Goal: Task Accomplishment & Management: Manage account settings

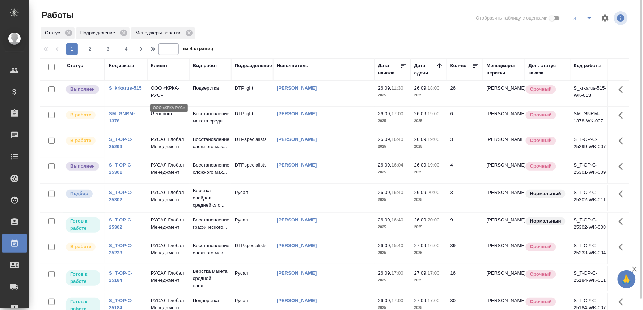
click at [167, 89] on p "ООО «КРКА-РУС»" at bounding box center [168, 92] width 35 height 14
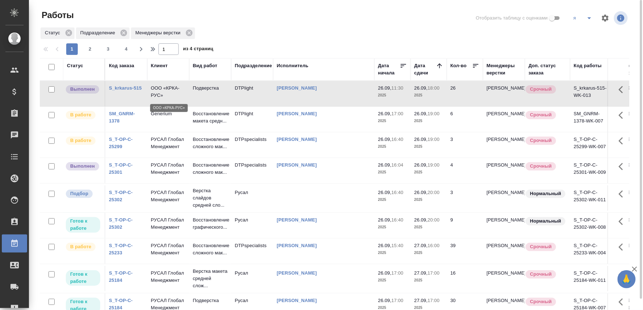
click at [167, 89] on p "ООО «КРКА-РУС»" at bounding box center [168, 92] width 35 height 14
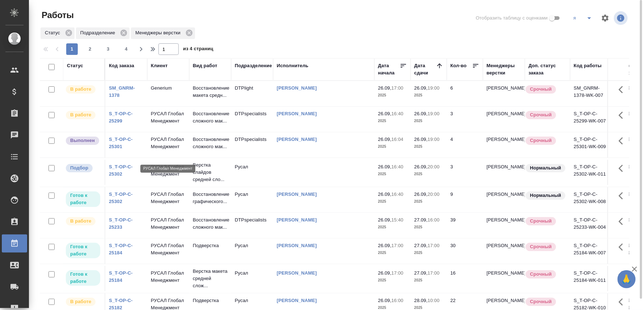
click at [170, 146] on p "РУСАЛ Глобал Менеджмент" at bounding box center [168, 143] width 35 height 14
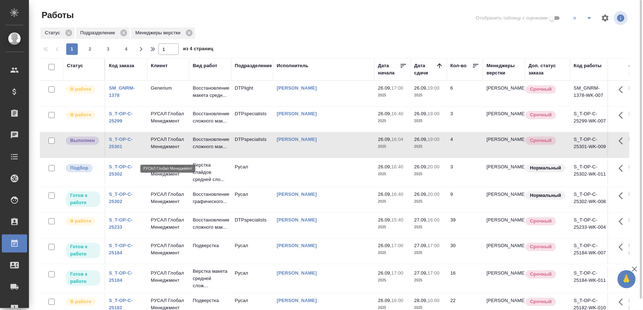
click at [170, 146] on p "РУСАЛ Глобал Менеджмент" at bounding box center [168, 143] width 35 height 14
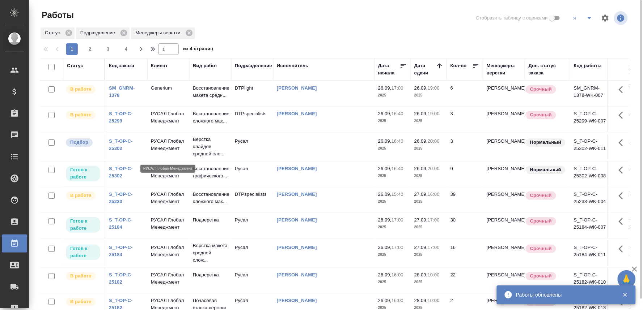
click at [161, 152] on p "РУСАЛ Глобал Менеджмент" at bounding box center [168, 145] width 35 height 14
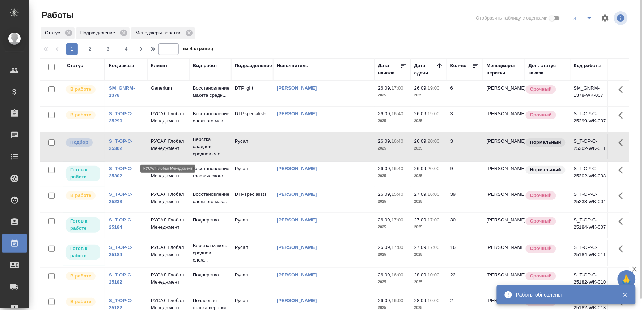
click at [161, 152] on p "РУСАЛ Глобал Менеджмент" at bounding box center [168, 145] width 35 height 14
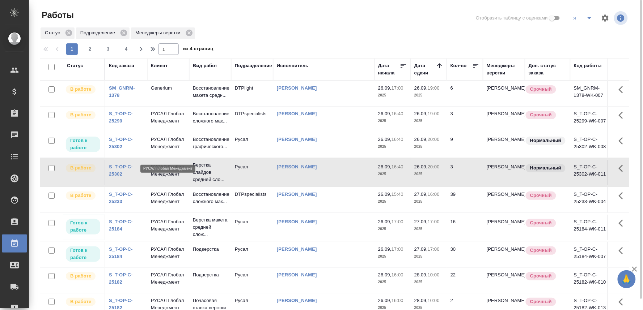
click at [149, 143] on td "РУСАЛ Глобал Менеджмент" at bounding box center [168, 144] width 42 height 25
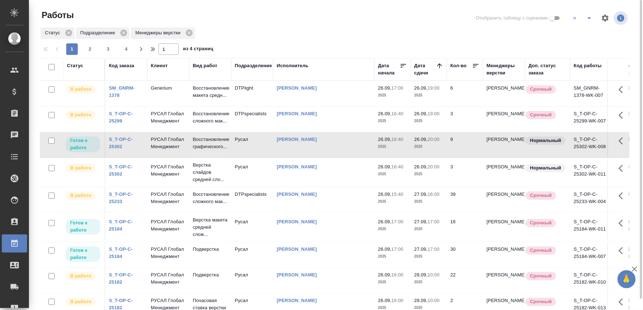
click at [149, 143] on td "РУСАЛ Глобал Менеджмент" at bounding box center [168, 144] width 42 height 25
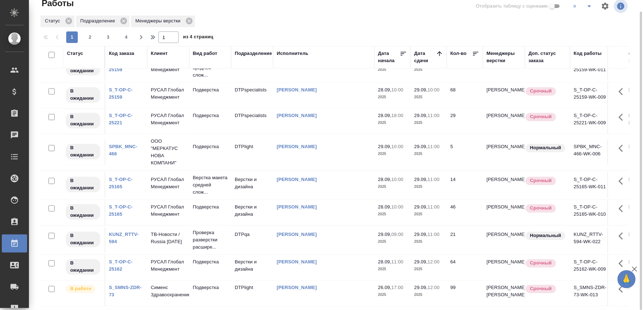
scroll to position [578, 0]
click at [86, 35] on span "2" at bounding box center [90, 37] width 12 height 7
type input "2"
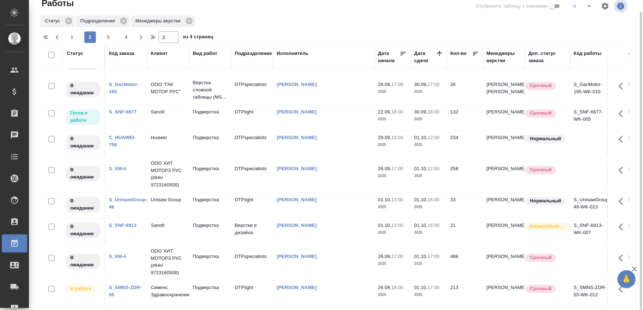
scroll to position [520, 0]
click at [209, 166] on p "Подверстка" at bounding box center [210, 169] width 35 height 7
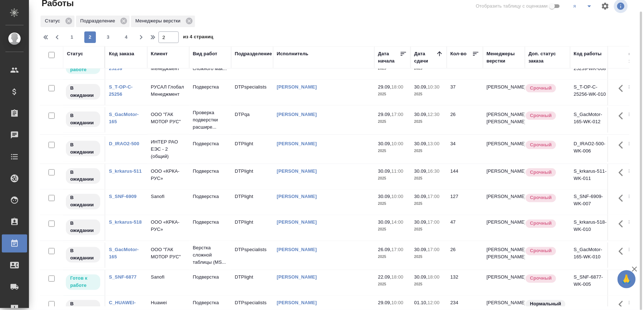
scroll to position [239, 0]
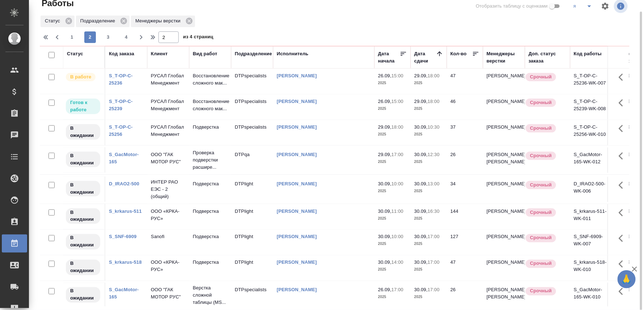
click at [127, 60] on link "SM_GNRM-1378" at bounding box center [122, 53] width 26 height 13
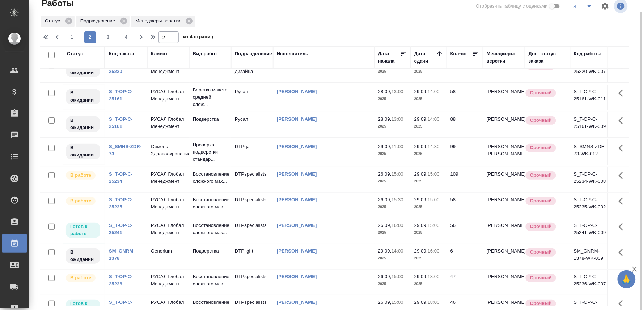
scroll to position [0, 0]
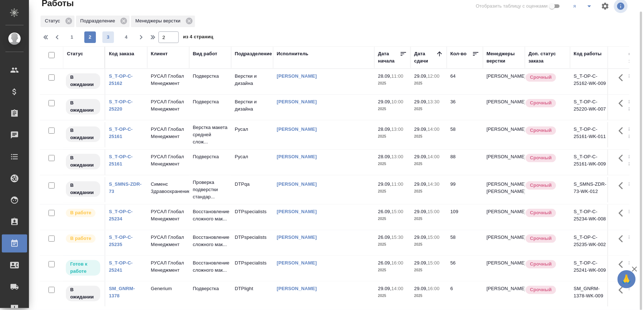
click at [108, 35] on span "3" at bounding box center [108, 37] width 12 height 7
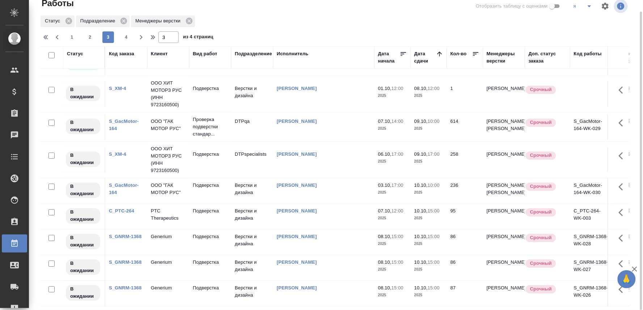
scroll to position [589, 0]
click at [125, 35] on span "4" at bounding box center [126, 37] width 12 height 7
type input "4"
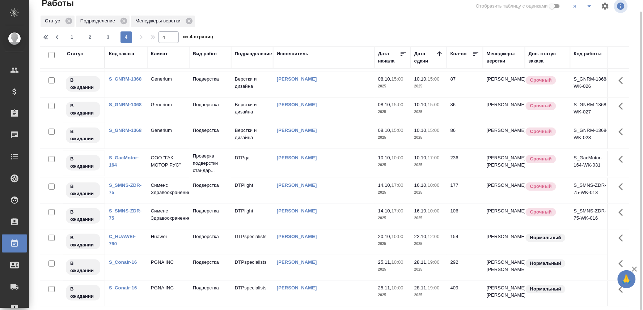
scroll to position [0, 0]
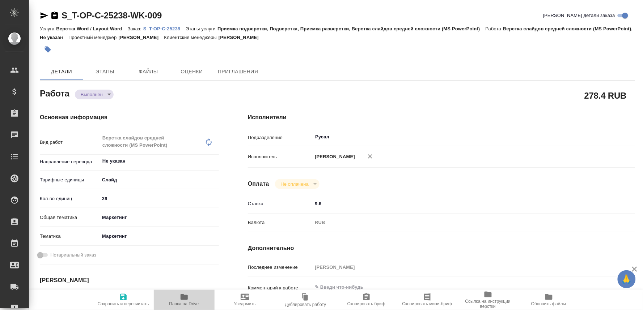
click at [188, 306] on span "Папка на Drive" at bounding box center [184, 304] width 30 height 5
click at [172, 26] on p "S_T-OP-C-25238" at bounding box center [164, 28] width 42 height 5
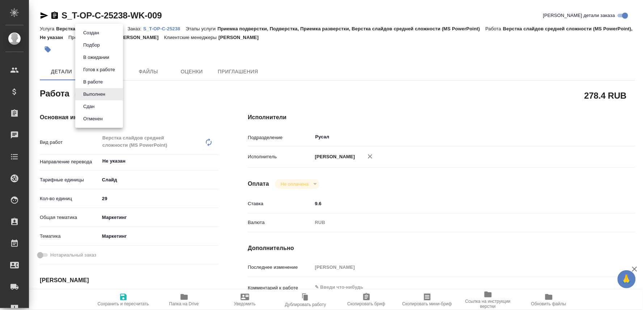
click at [89, 91] on body "🙏 .cls-1 fill:#fff; AWATERA Oksiutovich Irina Клиенты Спецификации Заказы 0 Чат…" at bounding box center [321, 155] width 643 height 310
click at [84, 107] on button "Сдан" at bounding box center [89, 107] width 16 height 8
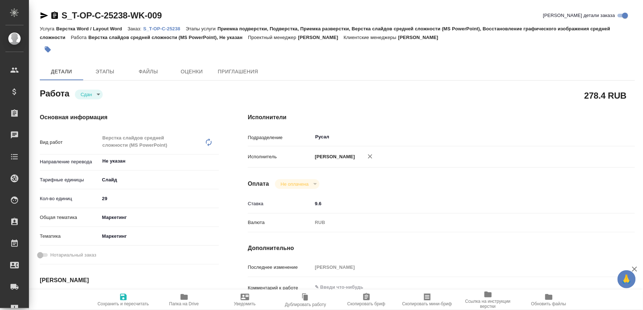
click at [122, 303] on span "Сохранить и пересчитать" at bounding box center [123, 304] width 51 height 5
type textarea "x"
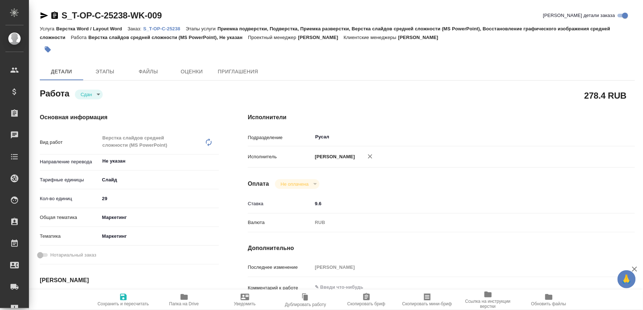
type textarea "x"
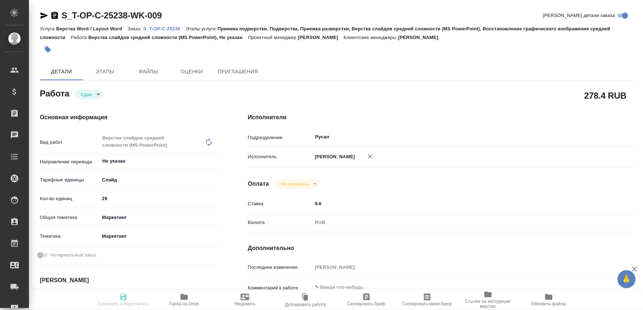
type textarea "x"
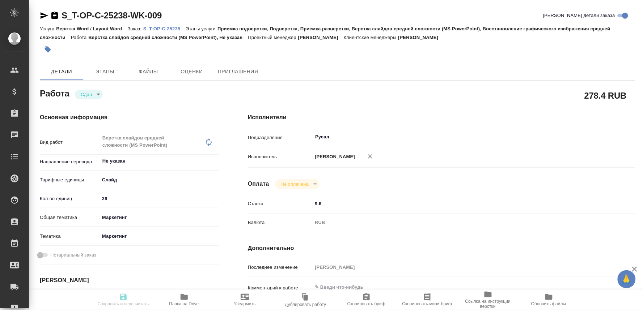
type textarea "x"
type input "closed"
type textarea "Верстка слайдов средней сложности (MS PowerPoint)"
type textarea "x"
type input "Не указан"
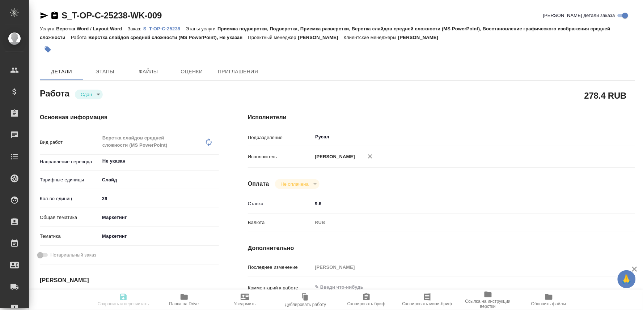
type input "5ca1acf853b22f58dad1d151"
type input "29"
type input "marketing"
type input "5a8b8b956a9677013d343d63"
type input "[DATE] 16:00"
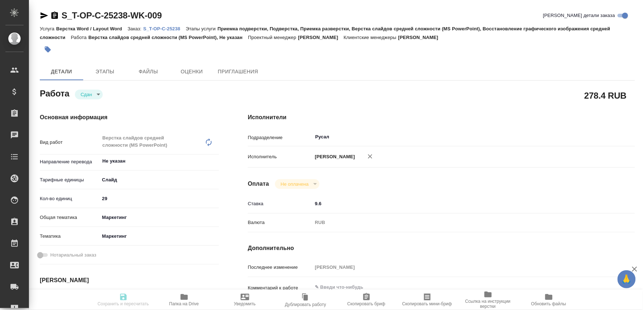
type input "[DATE] 18:00"
type input "26.09.2025 17:41"
type input "[DATE] 11:00"
type input "Русал"
type input "notPayed"
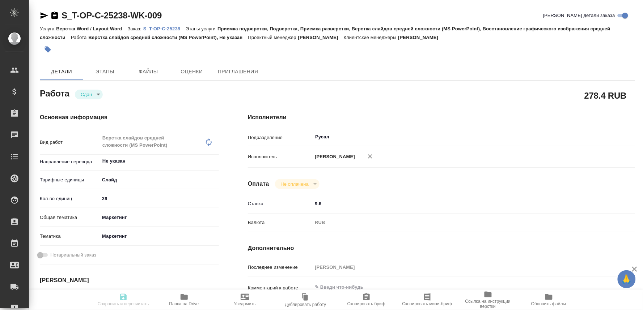
type input "9.6"
type input "RUB"
type input "[PERSON_NAME]"
type textarea "x"
type textarea "/Clients/Т-ОП-С_Русал Глобал Менеджмент/Orders/S_T-OP-C-25238/DTP/S_T-OP-C-2523…"
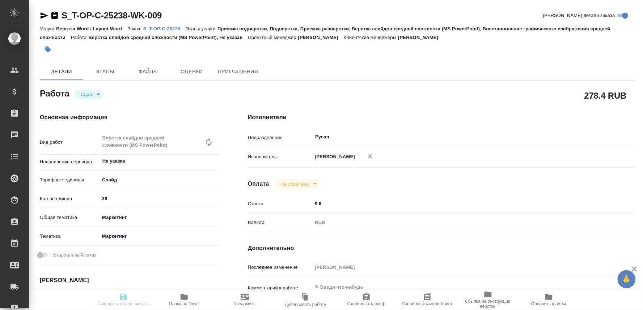
type textarea "x"
type input "S_T-OP-C-25238"
type input "Т-ОП-С-46850"
type input "Верстка Word / Layout Word"
type input "Приемка подверстки, Подверстка, Приемка разверстки, Верстка слайдов средней сло…"
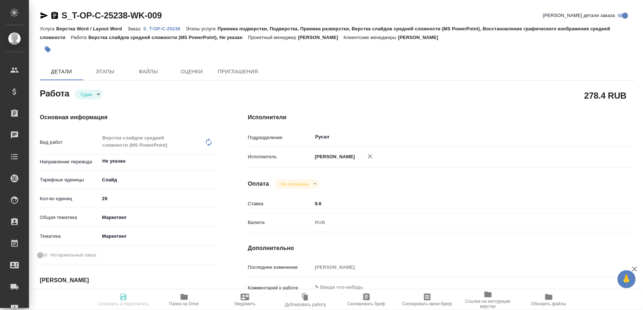
type input "[PERSON_NAME]"
type input "/Clients/Т-ОП-С_Русал Глобал Менеджмент/Orders/S_T-OP-C-25238"
type textarea "x"
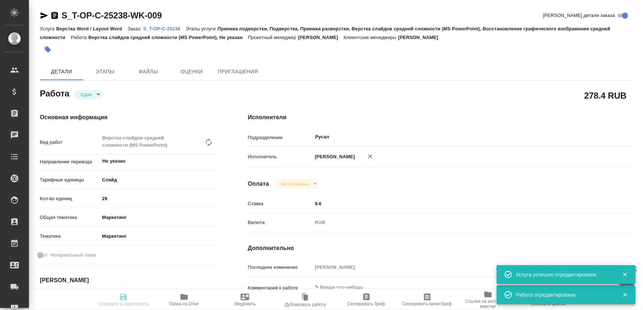
type textarea "x"
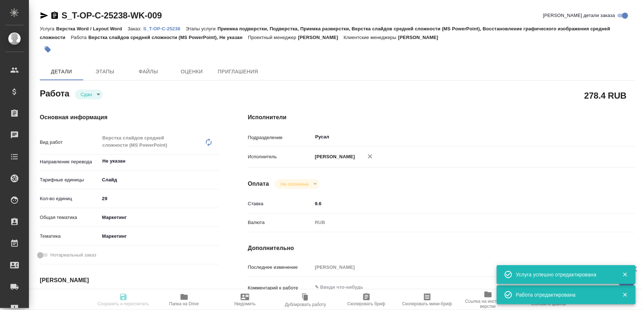
type textarea "x"
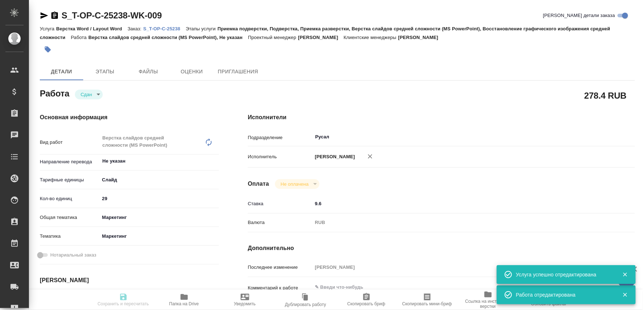
type textarea "x"
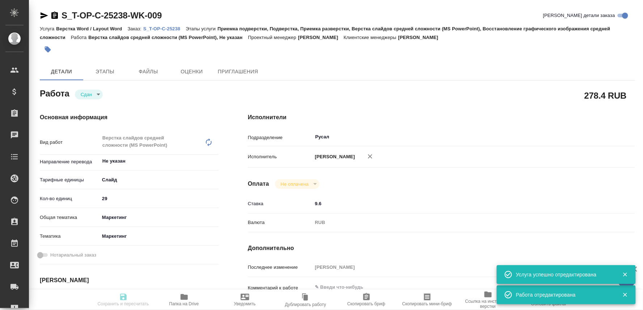
type input "closed"
type textarea "Верстка слайдов средней сложности (MS PowerPoint)"
type textarea "x"
type input "Не указан"
type input "5ca1acf853b22f58dad1d151"
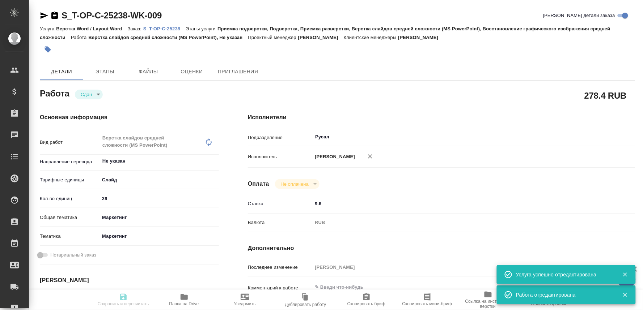
type input "29"
type input "marketing"
type input "5a8b8b956a9677013d343d63"
type input "[DATE] 16:00"
type input "[DATE] 18:00"
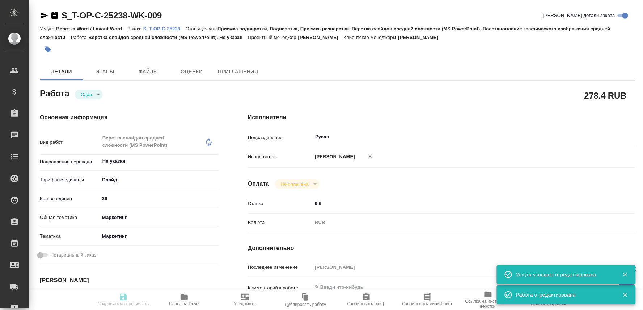
type input "26.09.2025 17:41"
type input "[DATE] 11:00"
type input "Русал"
type input "notPayed"
type input "9.6"
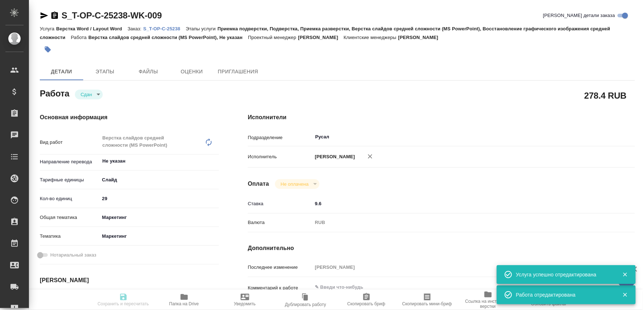
type input "RUB"
type input "[PERSON_NAME]"
type textarea "x"
type textarea "/Clients/Т-ОП-С_Русал Глобал Менеджмент/Orders/S_T-OP-C-25238/DTP/S_T-OP-C-2523…"
type textarea "x"
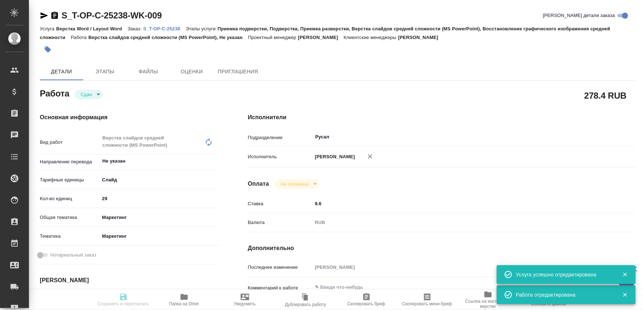
type input "S_T-OP-C-25238"
type input "Т-ОП-С-46850"
type input "Верстка Word / Layout Word"
type input "Приемка подверстки, Подверстка, Приемка разверстки, Верстка слайдов средней сло…"
type input "[PERSON_NAME]"
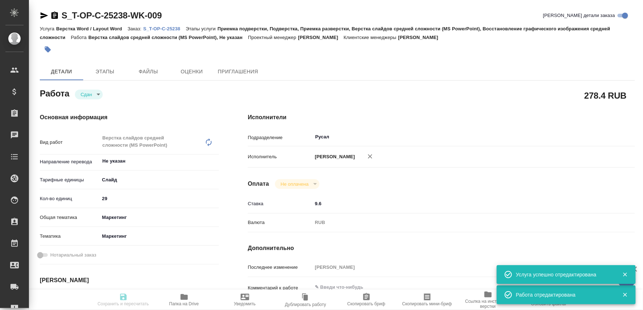
type input "[PERSON_NAME]"
type input "/Clients/Т-ОП-С_Русал Глобал Менеджмент/Orders/S_T-OP-C-25238"
type textarea "x"
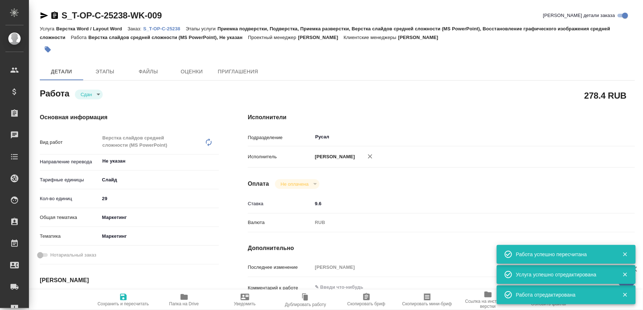
type textarea "x"
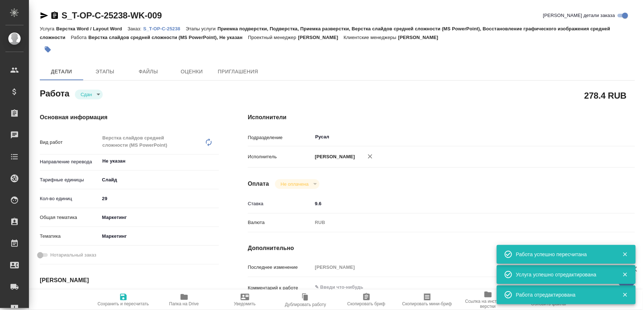
type textarea "x"
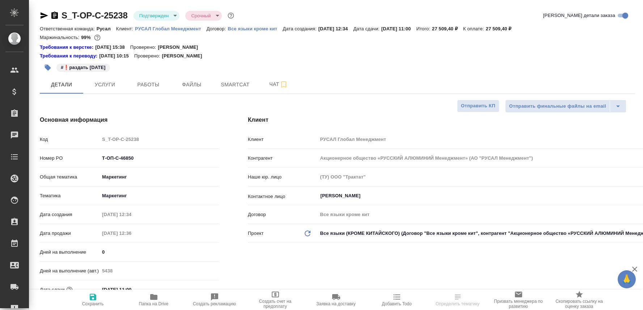
select select "RU"
click at [147, 81] on span "Работы" at bounding box center [148, 84] width 35 height 9
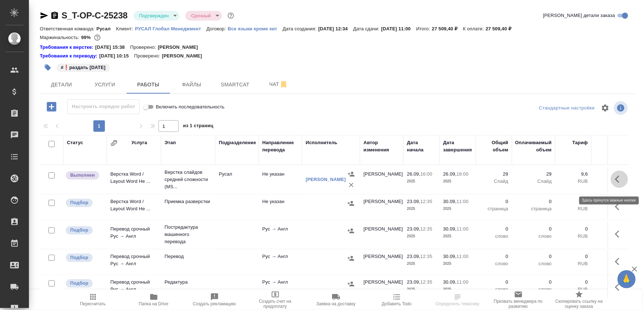
click at [611, 183] on button "button" at bounding box center [619, 179] width 17 height 17
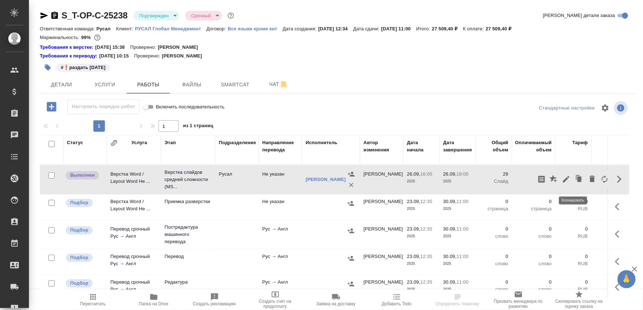
click at [574, 182] on icon "button" at bounding box center [579, 179] width 10 height 10
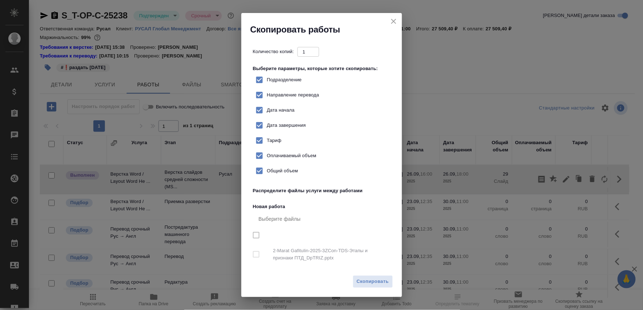
checkbox input "true"
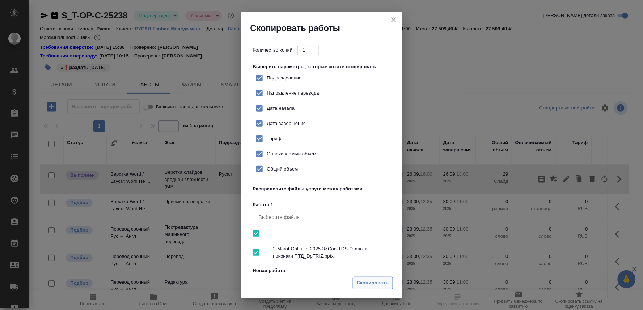
click at [360, 283] on span "Скопировать" at bounding box center [373, 283] width 32 height 8
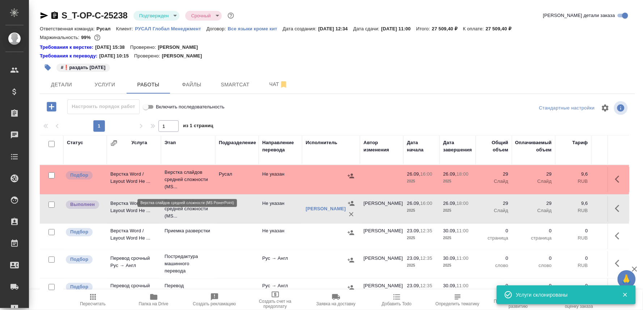
click at [183, 179] on p "Верстка слайдов средней сложности (MS..." at bounding box center [188, 180] width 47 height 22
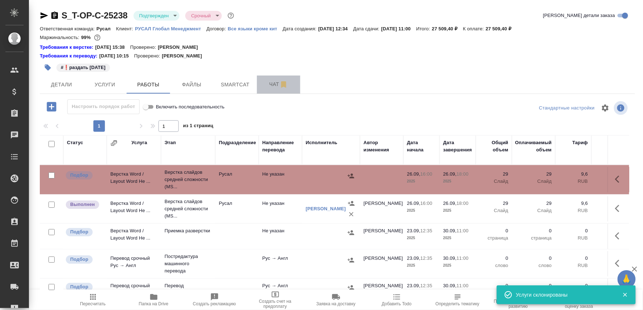
click at [268, 79] on button "Чат" at bounding box center [278, 85] width 43 height 18
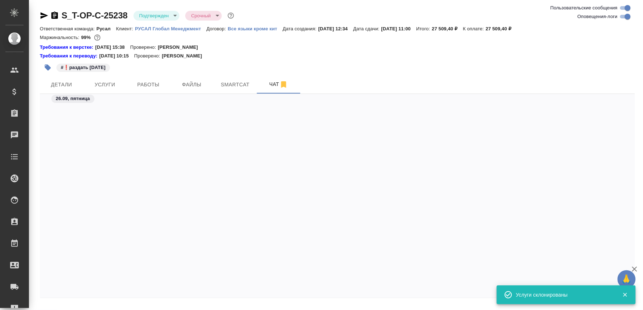
scroll to position [2888, 0]
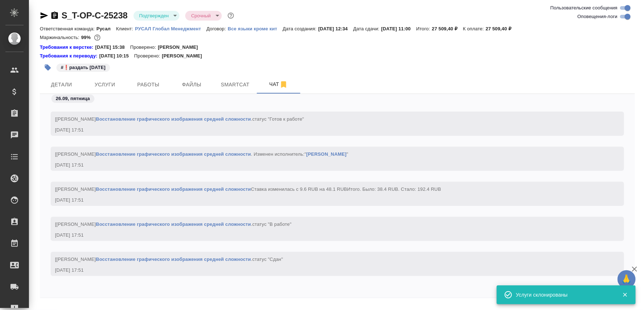
click at [84, 306] on textarea at bounding box center [346, 314] width 578 height 25
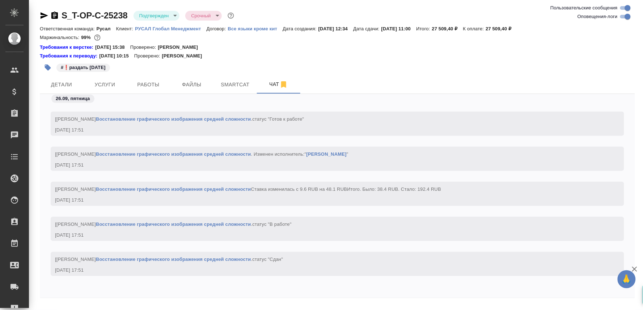
paste textarea "https://drive.awatera.com/apps/files/files/10455487?dir=/Shares/%D0%A2-%D0%9E%D…"
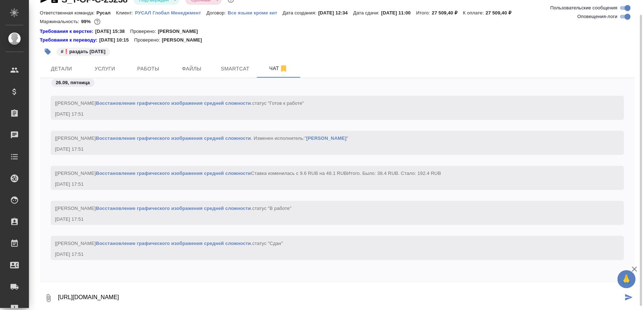
type textarea "https://drive.awatera.com/apps/files/files/10455487?dir=/Shares/%D0%A2-%D0%9E%D…"
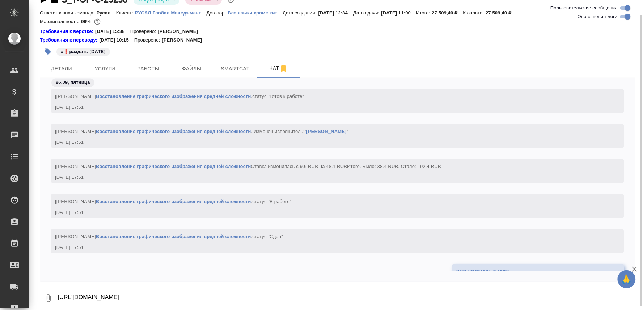
scroll to position [2937, 0]
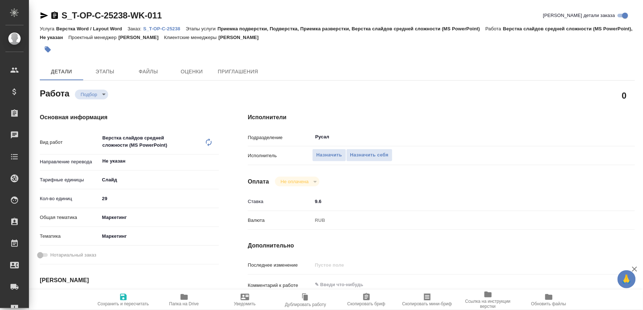
click at [206, 141] on icon at bounding box center [208, 142] width 9 height 9
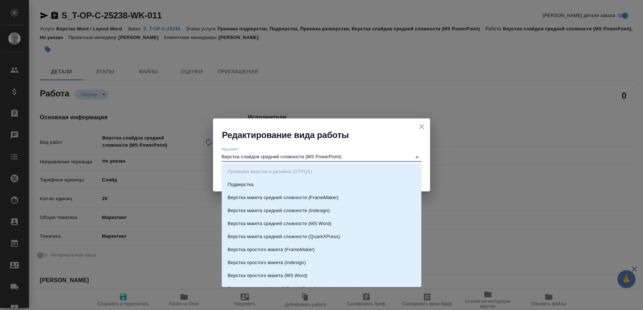
click at [236, 153] on input "Верстка слайдов средней сложности (MS PowerPoint)" at bounding box center [315, 157] width 186 height 9
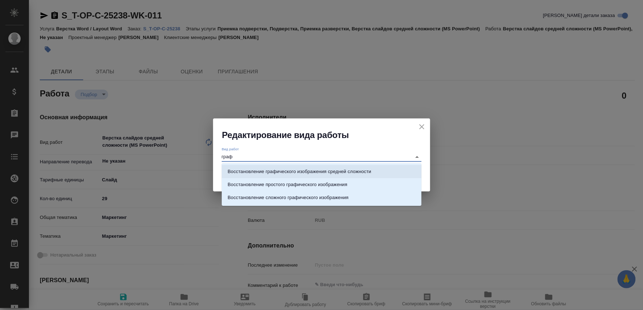
click at [285, 169] on p "Восстановление графического изображения средней сложности" at bounding box center [300, 171] width 144 height 7
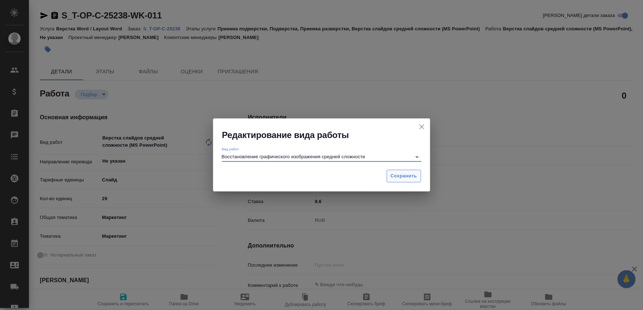
type input "Восстановление графического изображения средней сложности"
click at [393, 173] on span "Сохранить" at bounding box center [404, 176] width 26 height 8
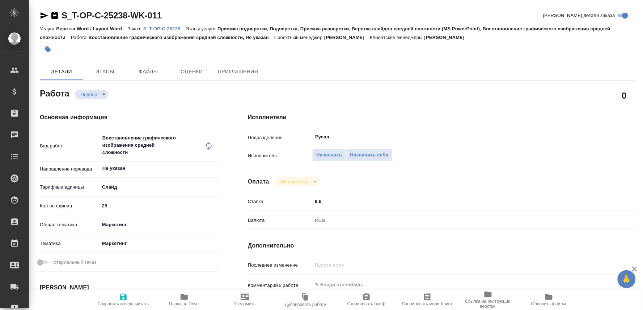
type textarea "x"
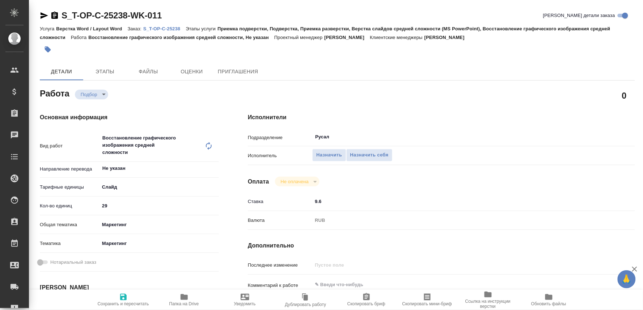
type textarea "x"
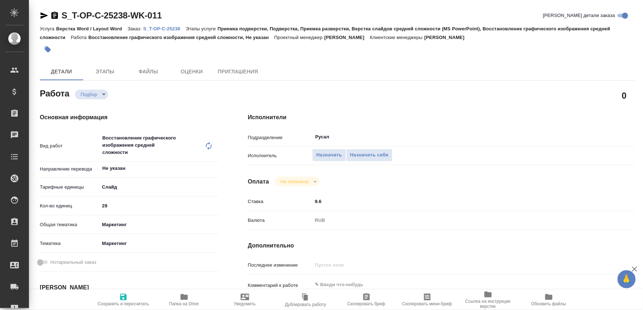
click at [113, 185] on body "🙏 .cls-1 fill:#fff; AWATERA Oksiutovich [PERSON_NAME] Спецификации Заказы Чаты …" at bounding box center [321, 155] width 643 height 310
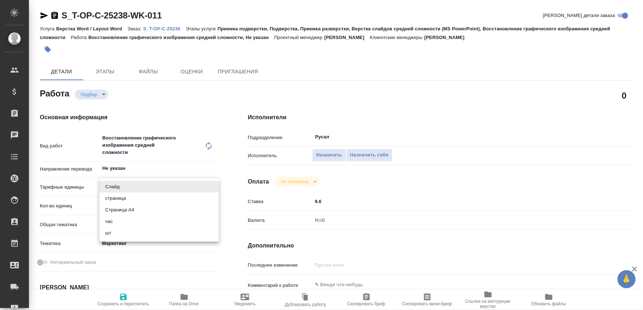
type textarea "x"
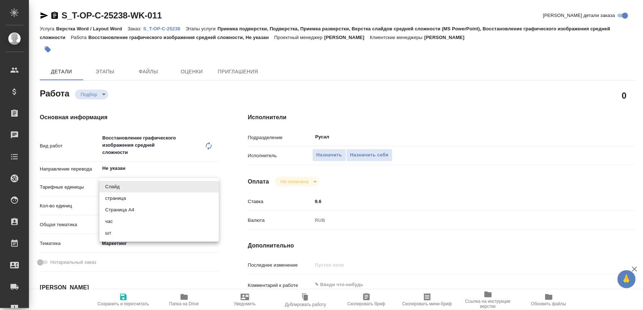
click at [110, 231] on li "шт" at bounding box center [158, 234] width 119 height 12
type textarea "x"
type input "5a8b1489cc6b4906c91bfdc1"
type textarea "x"
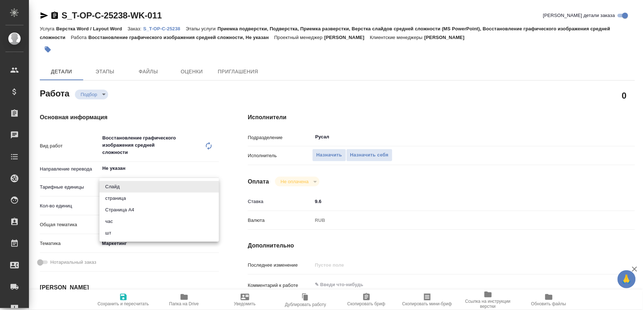
type textarea "x"
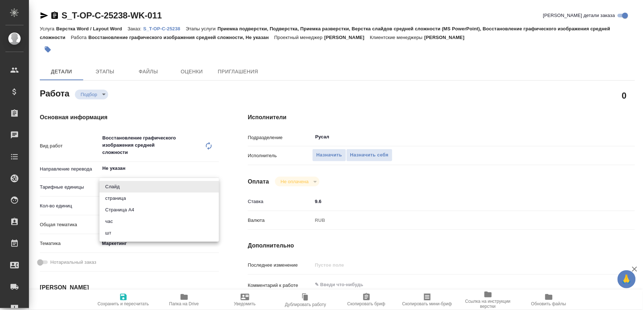
type textarea "x"
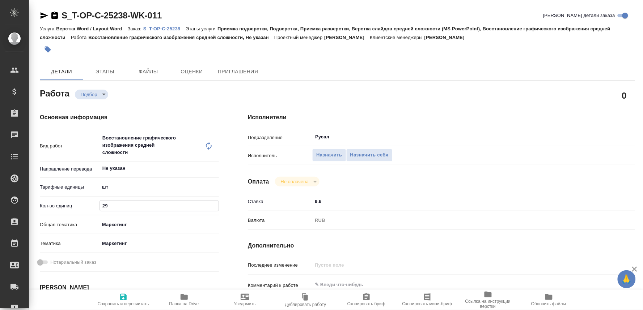
drag, startPoint x: 110, startPoint y: 202, endPoint x: 95, endPoint y: 202, distance: 15.2
click at [95, 202] on div "Кол-во единиц 29" at bounding box center [129, 206] width 179 height 13
type textarea "x"
type input "4"
type textarea "x"
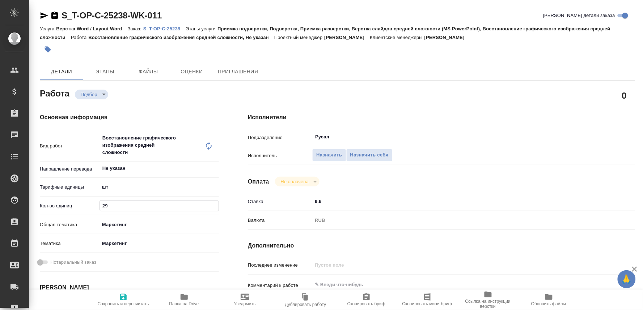
type textarea "x"
type input "4"
click at [124, 298] on icon "button" at bounding box center [123, 297] width 9 height 9
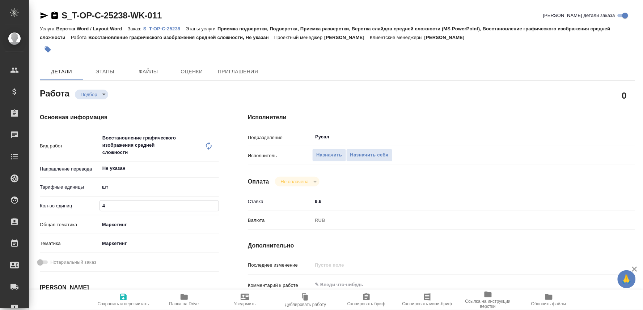
type textarea "x"
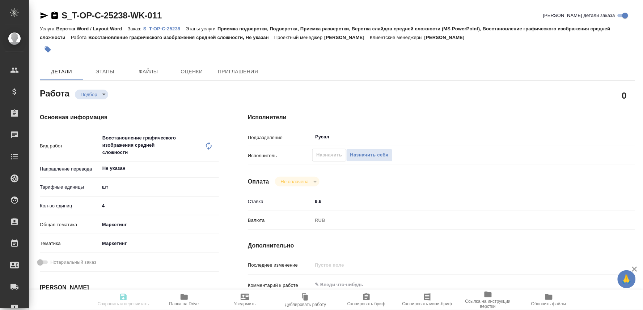
type textarea "x"
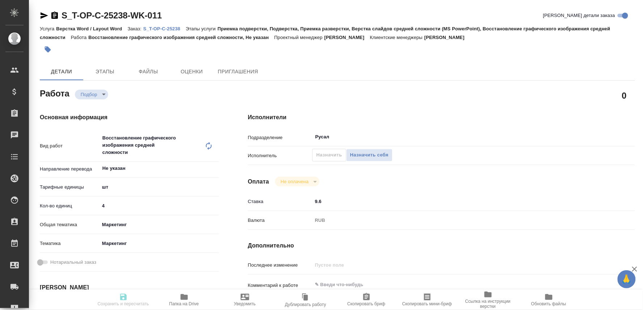
type input "recruiting"
type textarea "Восстановление графического изображения средней сложности"
type textarea "x"
type input "Не указан"
type input "5a8b1489cc6b4906c91bfdc1"
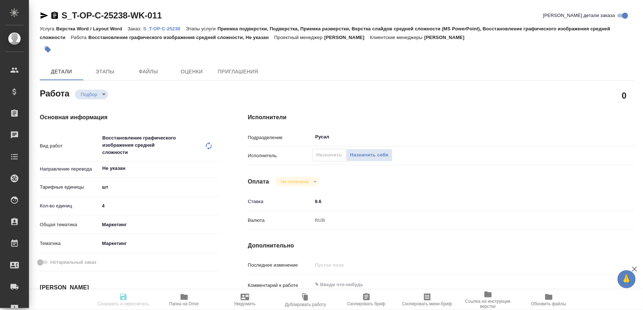
type input "4"
type input "marketing"
type input "5a8b8b956a9677013d343d63"
type input "26.09.2025 16:00"
type input "26.09.2025 18:00"
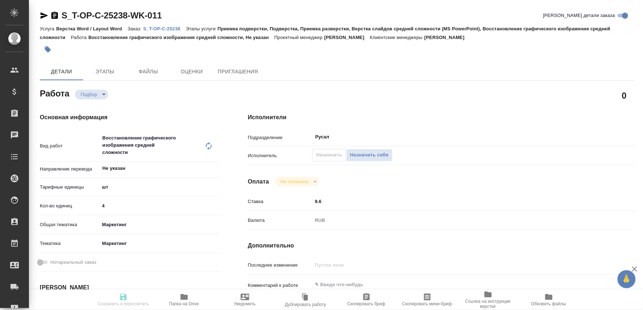
type input "30.09.2025 11:00"
type input "Русал"
type input "notPayed"
type input "9.6"
type input "RUB"
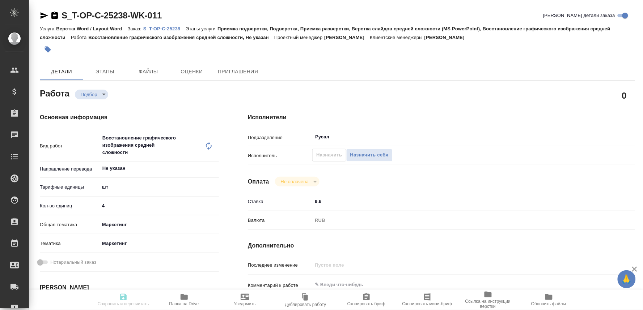
type input "[PERSON_NAME]"
type textarea "x"
type textarea "/Clients/Т-ОП-С_Русал Глобал Менеджмент/Orders/S_T-OP-C-25238/DTP/S_T-OP-C-2523…"
type textarea "x"
type input "S_T-OP-C-25238"
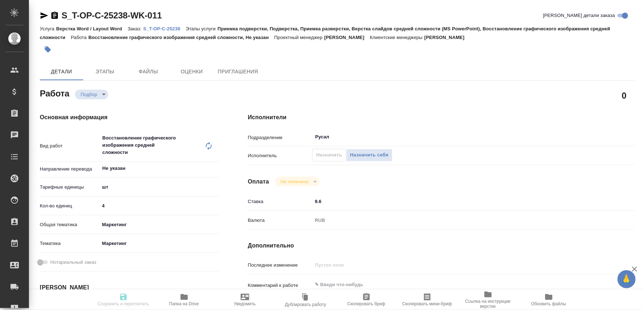
type input "Т-ОП-С-46850"
type input "Верстка Word / Layout Word"
type input "Приемка подверстки, Подверстка, Приемка разверстки, Верстка слайдов средней сло…"
type input "[PERSON_NAME]"
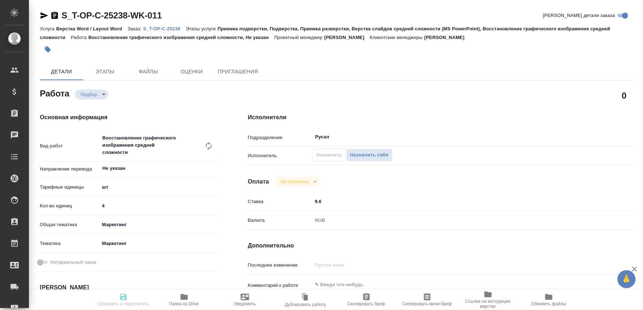
type input "/Clients/Т-ОП-С_Русал Глобал Менеджмент/Orders/S_T-OP-C-25238"
type textarea "x"
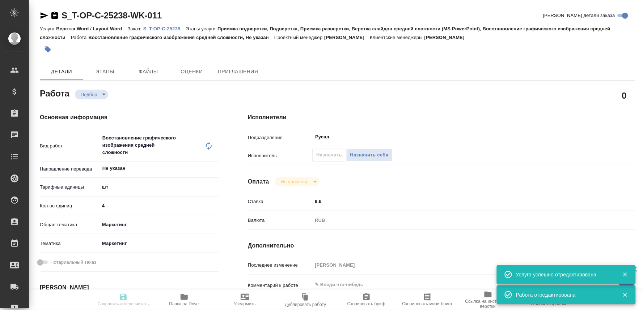
type textarea "x"
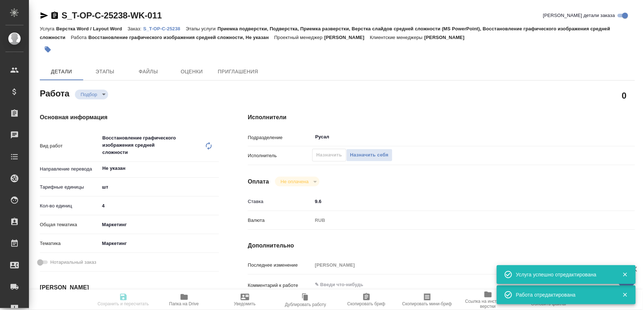
type textarea "x"
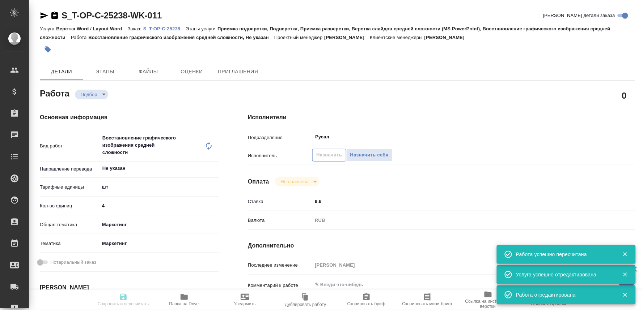
type input "recruiting"
type textarea "Восстановление графического изображения средней сложности"
type textarea "x"
type input "Не указан"
type input "5a8b1489cc6b4906c91bfdc1"
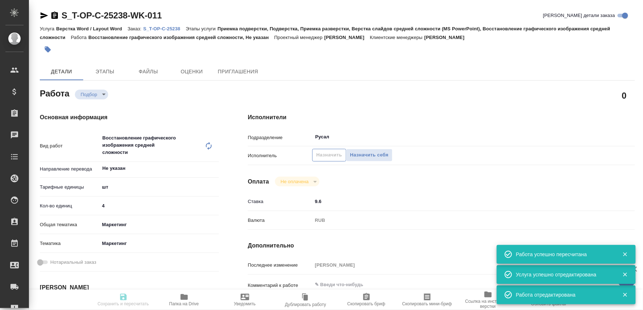
type input "4"
type input "marketing"
type input "5a8b8b956a9677013d343d63"
type input "26.09.2025 16:00"
type input "26.09.2025 18:00"
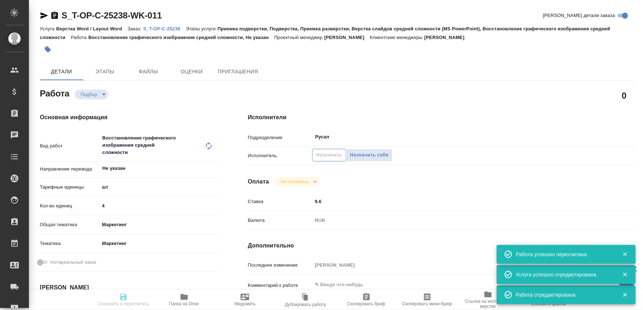
type input "30.09.2025 11:00"
type input "Русал"
type input "notPayed"
type input "9.6"
type input "RUB"
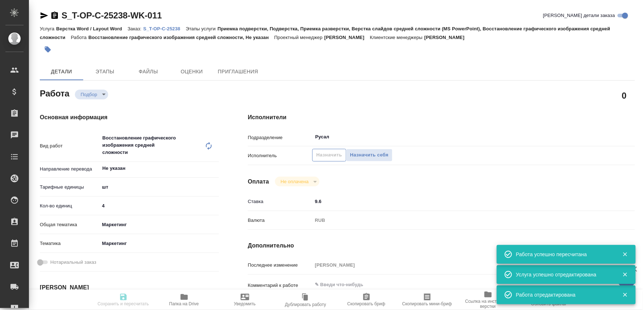
type input "[PERSON_NAME]"
type textarea "x"
type textarea "/Clients/Т-ОП-С_Русал Глобал Менеджмент/Orders/S_T-OP-C-25238/DTP/S_T-OP-C-2523…"
type textarea "x"
type input "S_T-OP-C-25238"
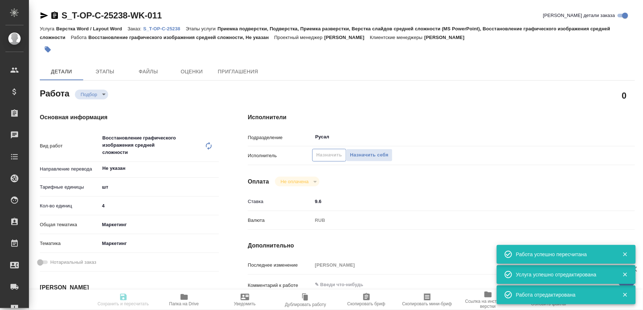
type input "Т-ОП-С-46850"
type input "Верстка Word / Layout Word"
type input "Приемка подверстки, Подверстка, Приемка разверстки, Верстка слайдов средней сло…"
type input "[PERSON_NAME]"
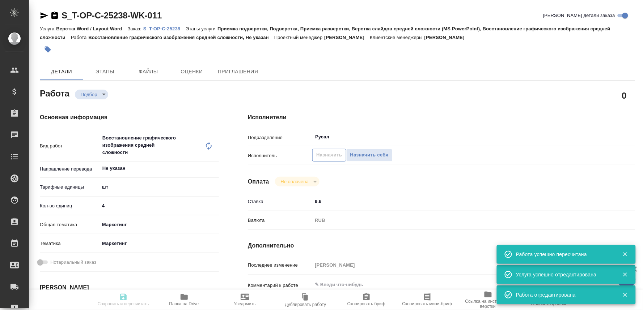
type input "/Clients/Т-ОП-С_Русал Глобал Менеджмент/Orders/S_T-OP-C-25238"
type textarea "x"
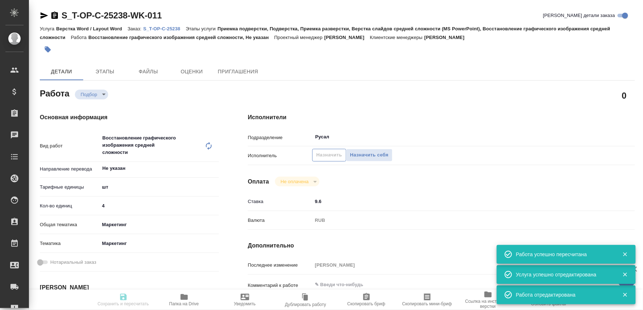
type textarea "x"
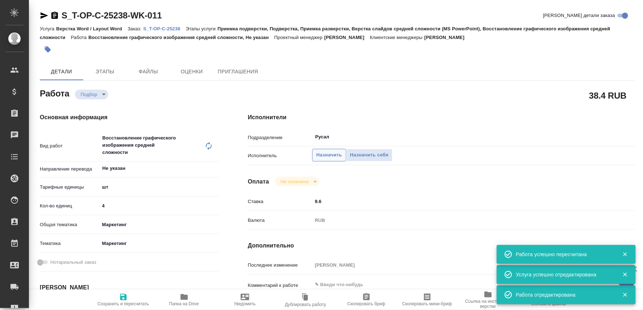
type textarea "x"
click at [326, 153] on span "Назначить" at bounding box center [329, 155] width 26 height 8
type textarea "x"
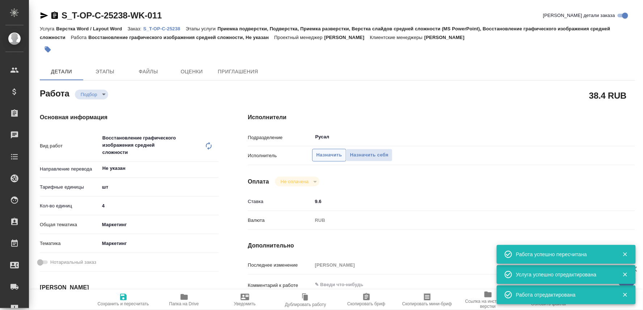
type textarea "x"
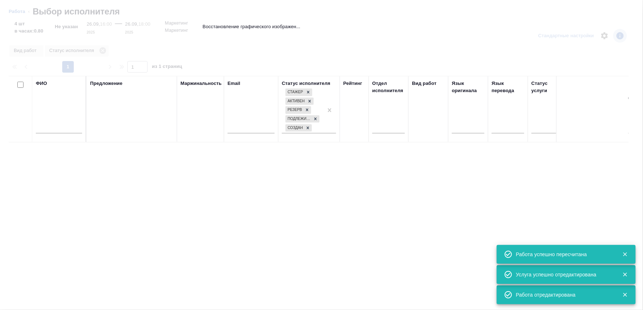
type textarea "x"
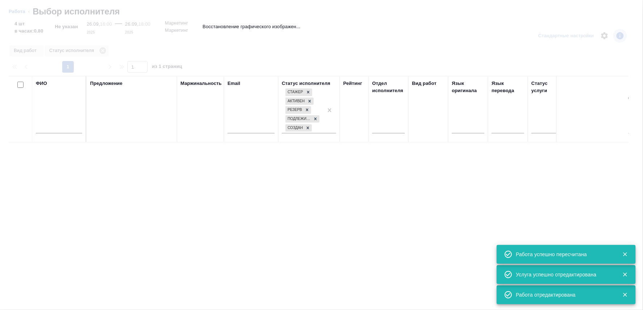
click at [51, 131] on input "text" at bounding box center [59, 128] width 46 height 9
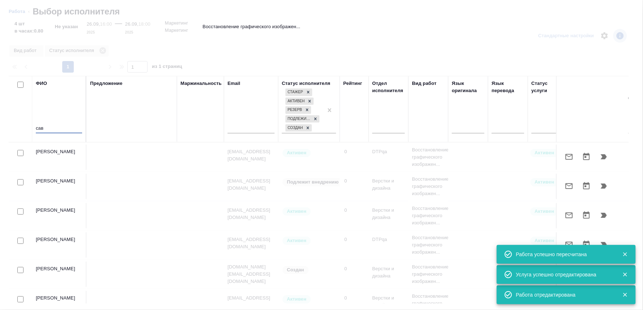
type input "савч"
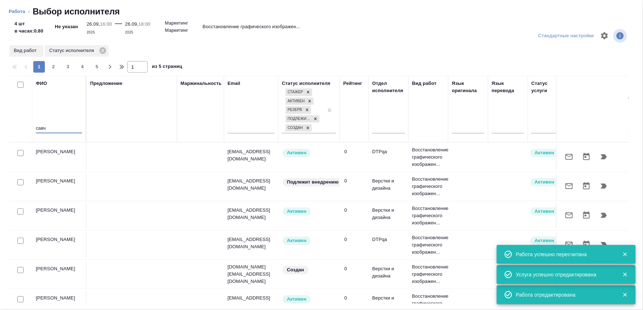
type textarea "x"
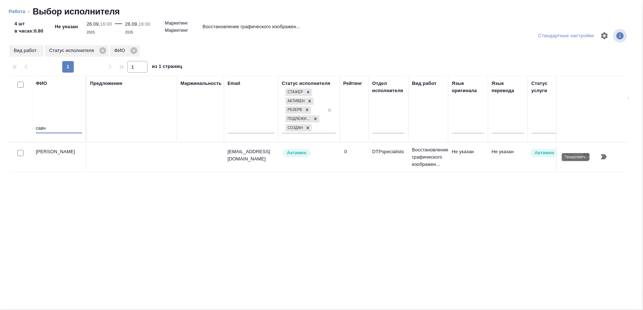
type input "савч"
click at [601, 156] on icon "button" at bounding box center [603, 157] width 9 height 9
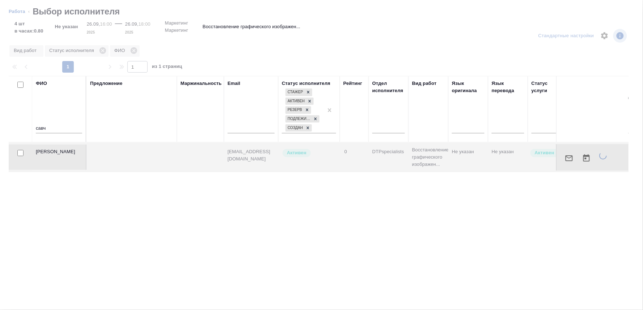
type textarea "x"
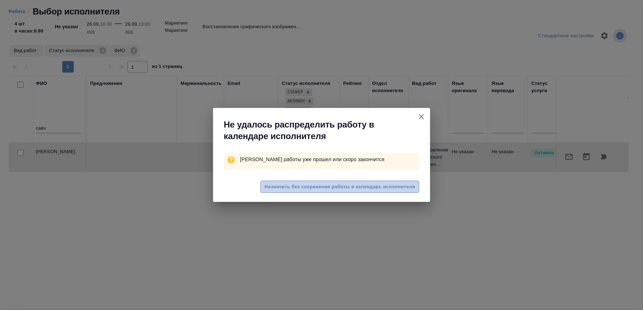
click at [324, 185] on span "Назначить без сохранения работы в календарь исполнителя" at bounding box center [339, 187] width 150 height 8
type textarea "x"
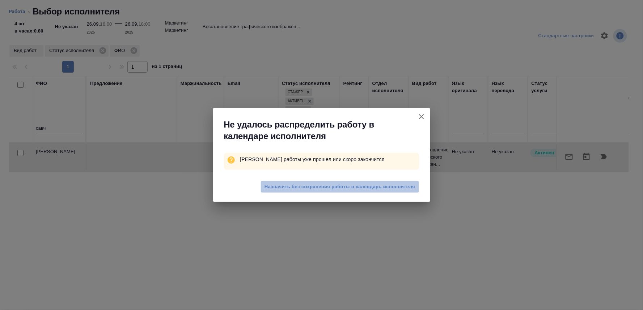
type textarea "x"
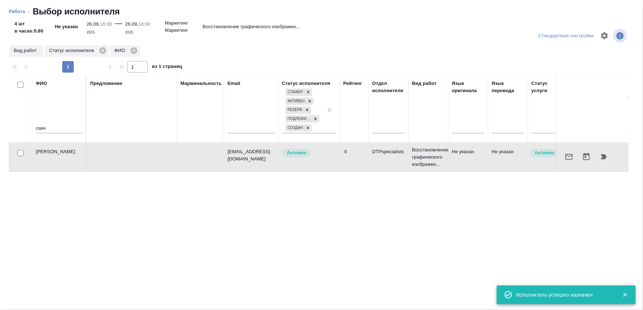
type textarea "x"
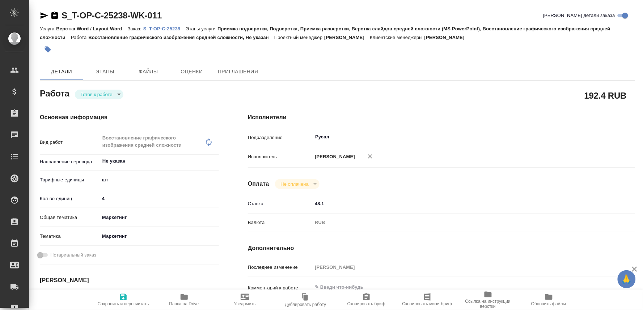
type textarea "x"
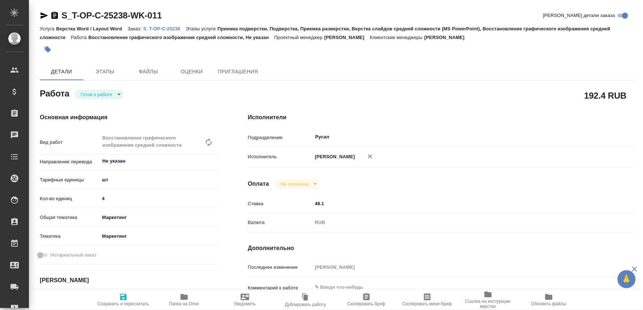
type textarea "x"
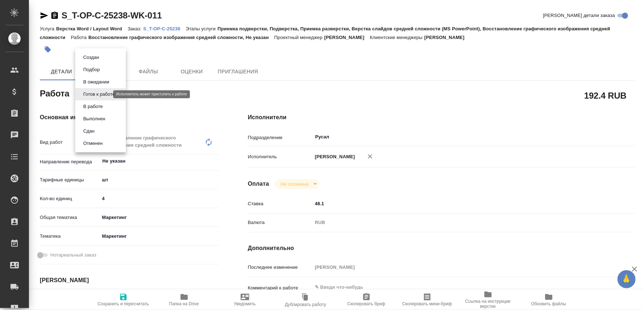
click at [105, 94] on body "🙏 .cls-1 fill:#fff; AWATERA Oksiutovich Irina Клиенты Спецификации Заказы Чаты …" at bounding box center [321, 155] width 643 height 310
type textarea "x"
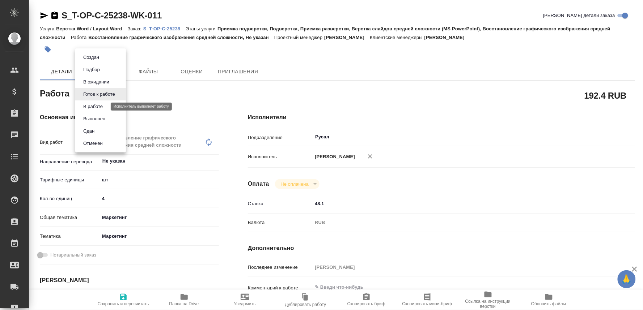
type textarea "x"
click at [93, 105] on button "В работе" at bounding box center [93, 107] width 24 height 8
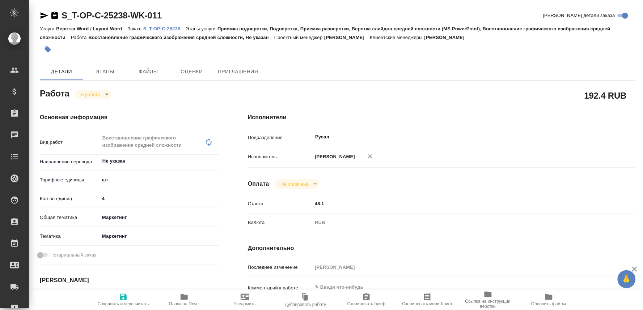
type textarea "x"
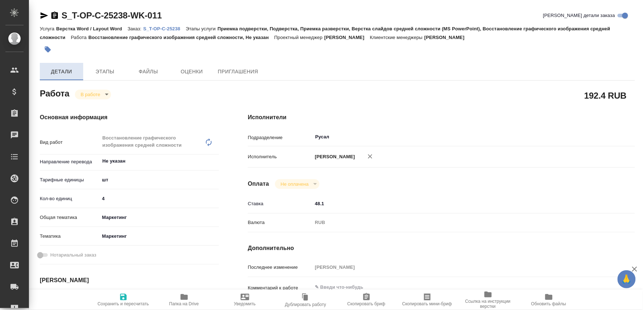
type textarea "x"
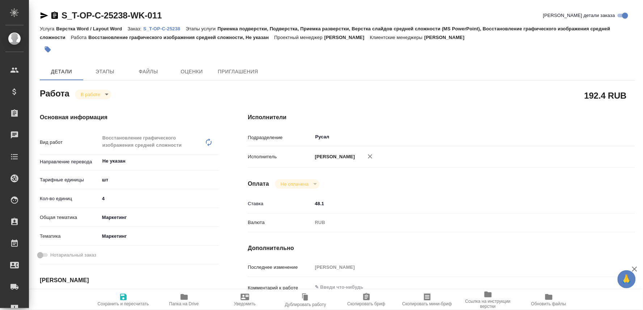
click at [38, 13] on div "S_T-OP-C-25238-WK-011 Кратко детали заказа Услуга Верстка Word / Layout Word За…" at bounding box center [337, 316] width 603 height 632
type textarea "x"
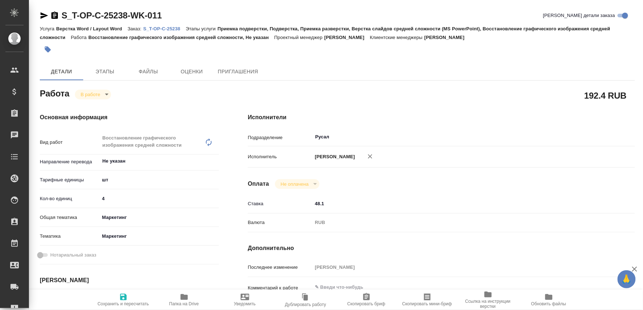
type textarea "x"
click at [40, 11] on icon "button" at bounding box center [44, 15] width 9 height 9
click at [101, 96] on body "🙏 .cls-1 fill:#fff; AWATERA Oksiutovich Irina Клиенты Спецификации Заказы 0 Чат…" at bounding box center [321, 155] width 643 height 310
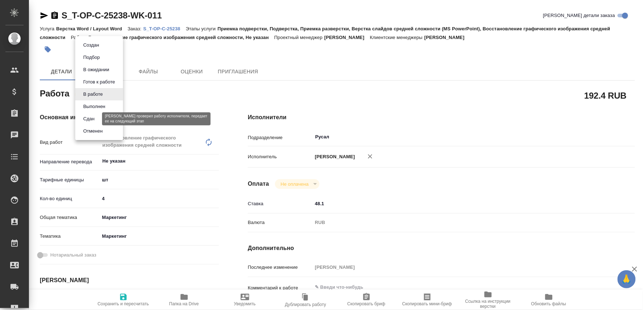
click at [91, 118] on button "Сдан" at bounding box center [89, 119] width 16 height 8
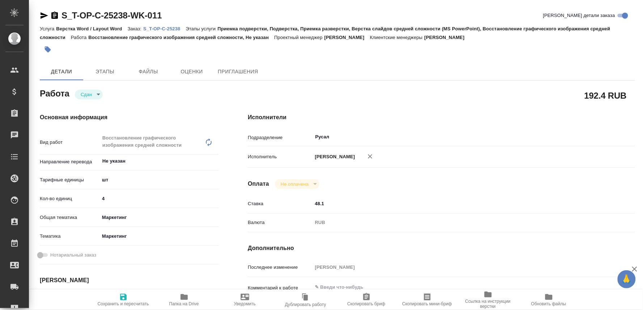
type textarea "x"
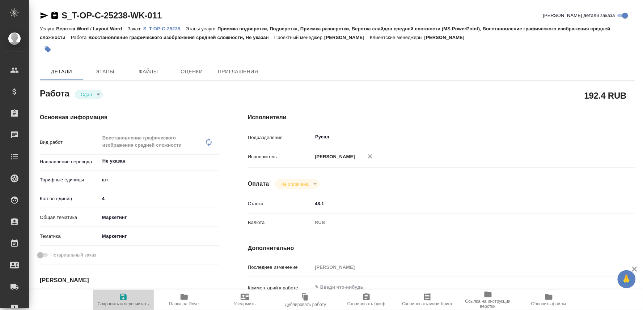
drag, startPoint x: 127, startPoint y: 303, endPoint x: 140, endPoint y: 284, distance: 22.9
click at [126, 302] on span "Сохранить и пересчитать" at bounding box center [123, 304] width 51 height 5
type textarea "x"
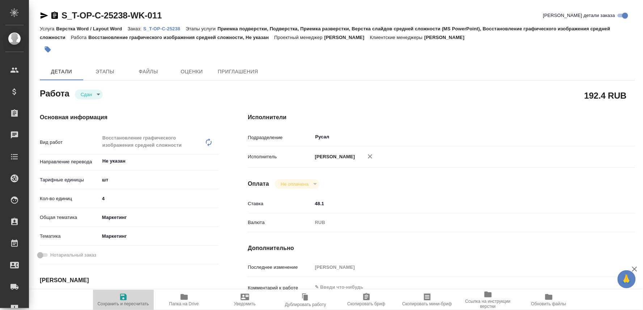
type textarea "x"
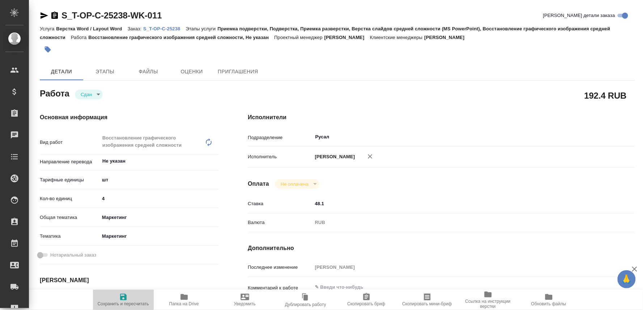
type textarea "x"
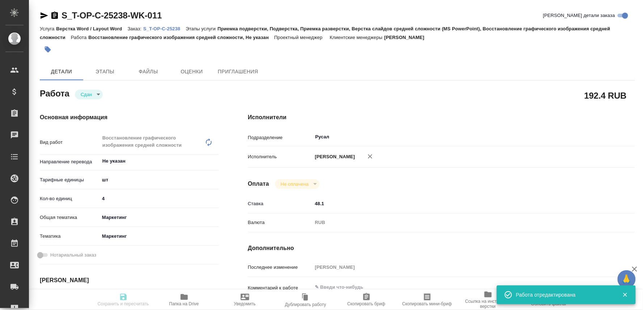
type input "closed"
type textarea "Восстановление графического изображения средней сложности"
type textarea "x"
type input "Не указан"
type input "5a8b1489cc6b4906c91bfdc1"
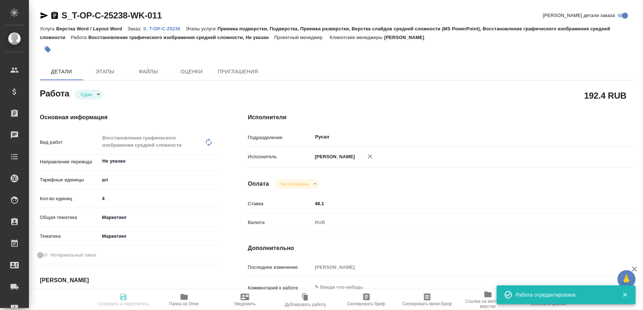
type input "4"
type input "marketing"
type input "5a8b8b956a9677013d343d63"
type input "26.09.2025 16:00"
type input "26.09.2025 17:51"
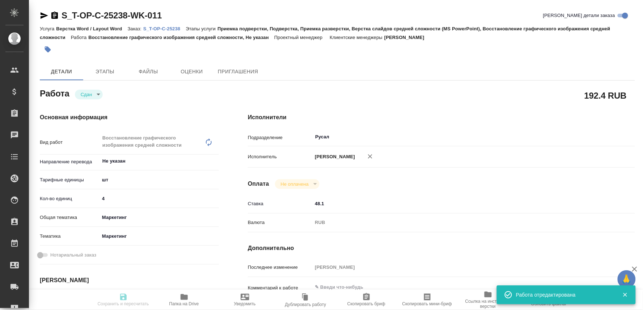
type input "26.09.2025 18:00"
type input "26.09.2025 17:51"
type input "30.09.2025 11:00"
type input "Русал"
type input "notPayed"
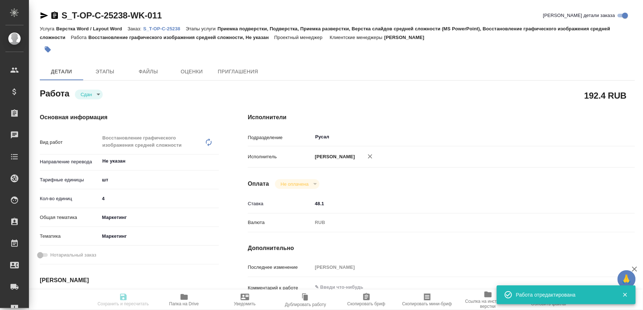
type input "48.1"
type input "RUB"
type input "[PERSON_NAME]"
type textarea "x"
type textarea "/Clients/Т-ОП-С_Русал Глобал Менеджмент/Orders/S_T-OP-C-25238/DTP/S_T-OP-C-2523…"
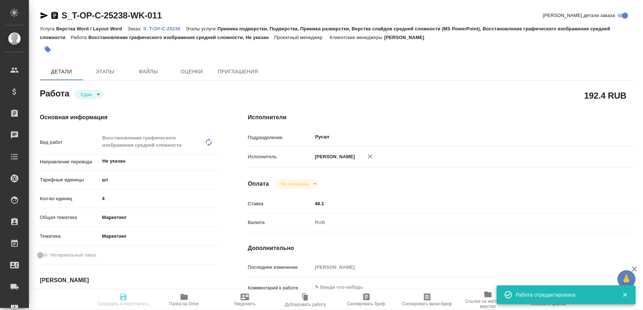
type textarea "x"
type input "S_T-OP-C-25238"
type input "Т-ОП-С-46850"
type input "Верстка Word / Layout Word"
type input "Приемка подверстки, Подверстка, Приемка разверстки, Верстка слайдов средней сло…"
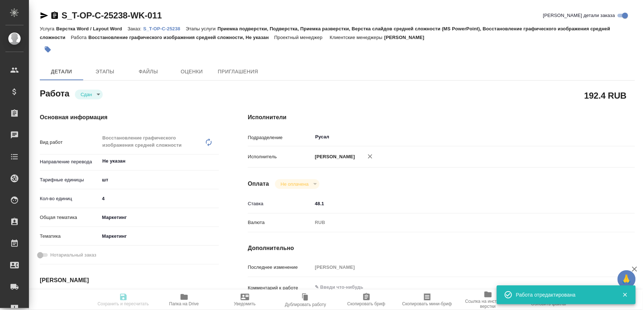
type input "Меньшикова Александра"
type input "[PERSON_NAME]"
type input "/Clients/Т-ОП-С_Русал Глобал Менеджмент/Orders/S_T-OP-C-25238"
type textarea "x"
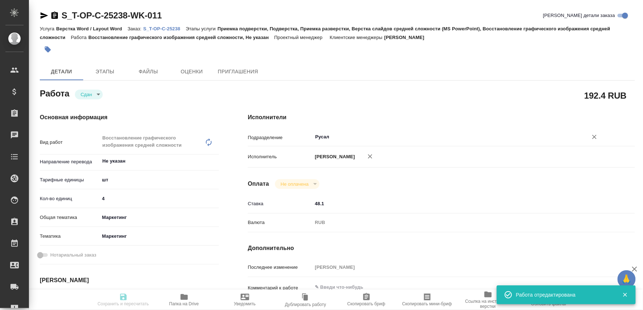
type textarea "x"
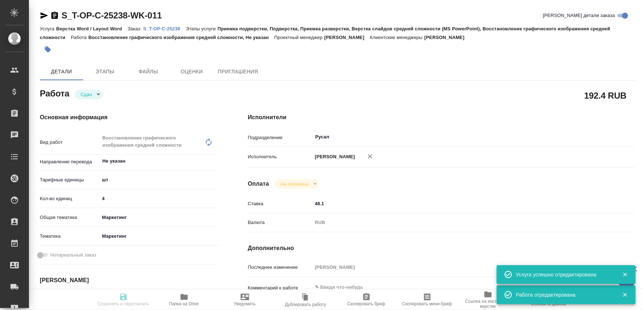
type textarea "x"
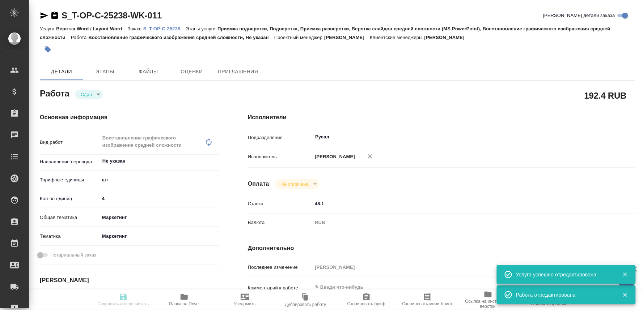
type textarea "x"
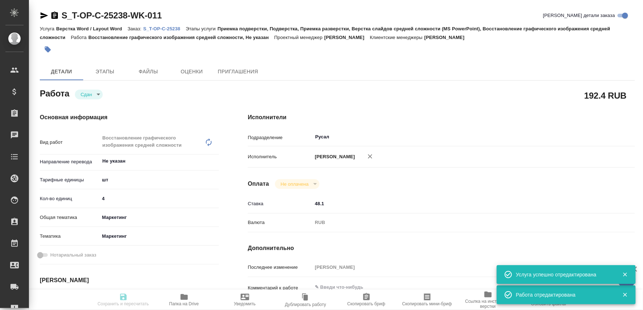
type input "closed"
type textarea "Восстановление графического изображения средней сложности"
type textarea "x"
type input "Не указан"
type input "5a8b1489cc6b4906c91bfdc1"
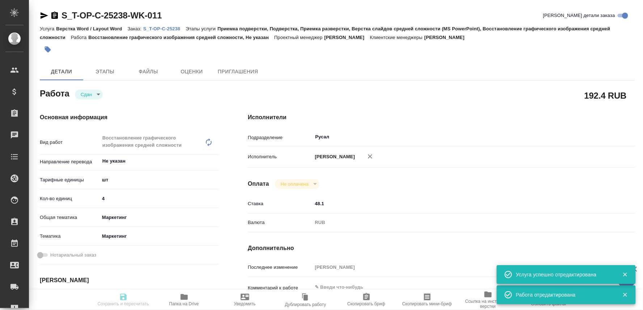
type input "4"
type input "marketing"
type input "5a8b8b956a9677013d343d63"
type input "26.09.2025 16:00"
type input "26.09.2025 17:51"
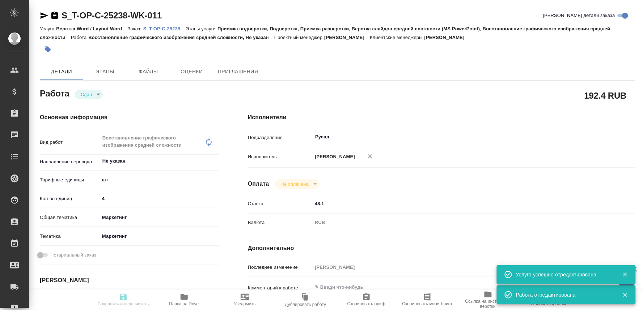
type input "26.09.2025 18:00"
type input "26.09.2025 17:51"
type input "30.09.2025 11:00"
type input "Русал"
type input "notPayed"
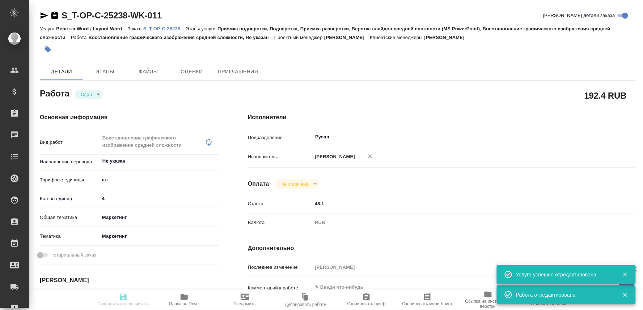
type input "48.1"
type input "RUB"
type input "Оксютович Ирина"
type textarea "x"
type textarea "/Clients/Т-ОП-С_Русал Глобал Менеджмент/Orders/S_T-OP-C-25238/DTP/S_T-OP-C-2523…"
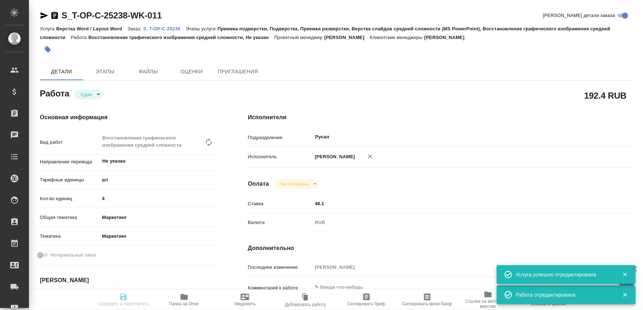
type textarea "x"
type input "S_T-OP-C-25238"
type input "Т-ОП-С-46850"
type input "Верстка Word / Layout Word"
type input "Приемка подверстки, Подверстка, Приемка разверстки, Верстка слайдов средней сло…"
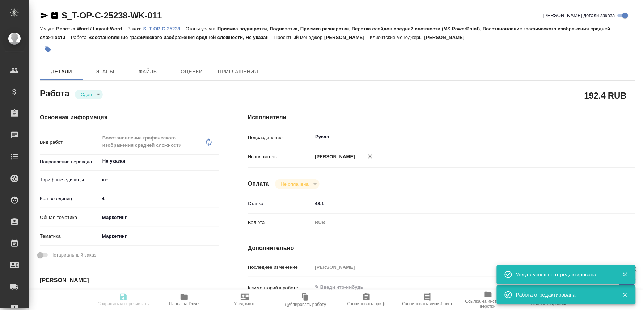
type input "Меньшикова Александра"
type input "Оксютович Ирина"
type input "/Clients/Т-ОП-С_Русал Глобал Менеджмент/Orders/S_T-OP-C-25238"
type textarea "x"
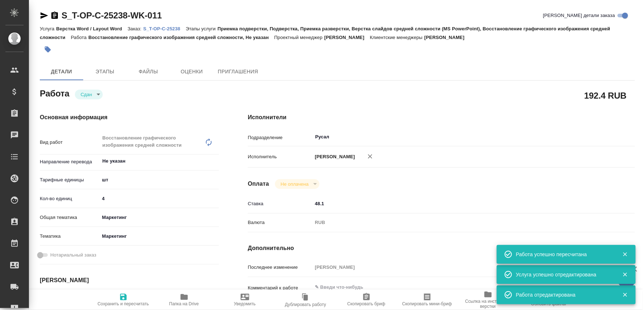
type textarea "x"
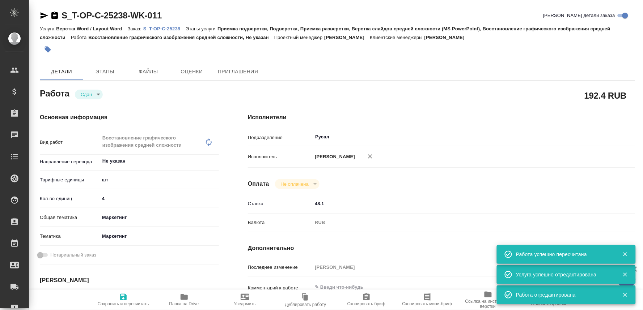
type textarea "x"
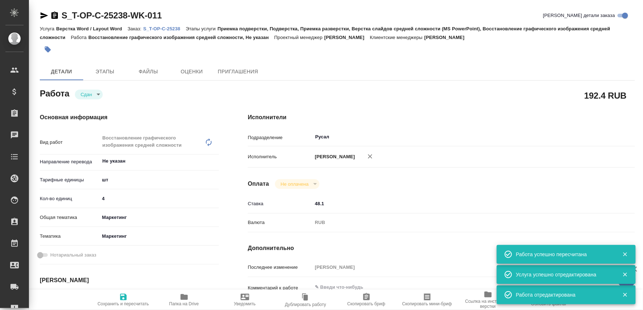
type textarea "x"
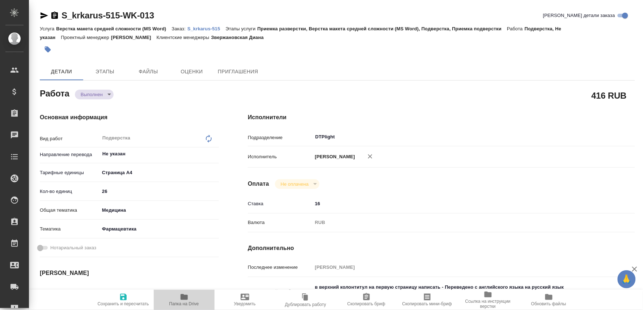
click at [180, 299] on icon "button" at bounding box center [184, 297] width 9 height 9
type textarea "x"
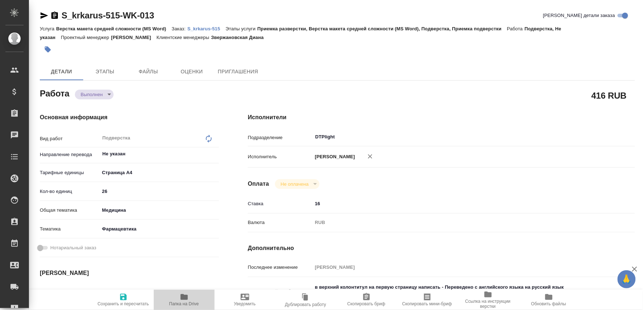
type textarea "x"
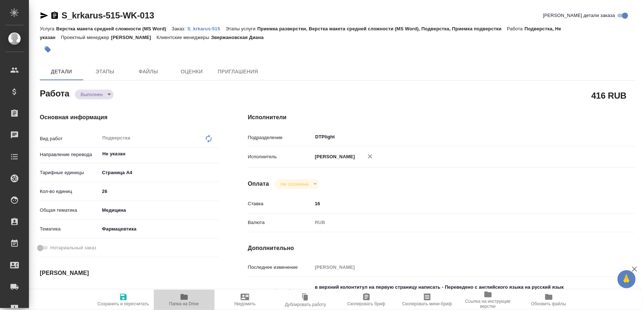
type textarea "x"
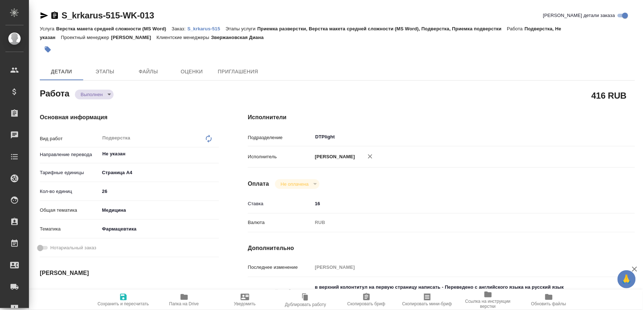
type textarea "x"
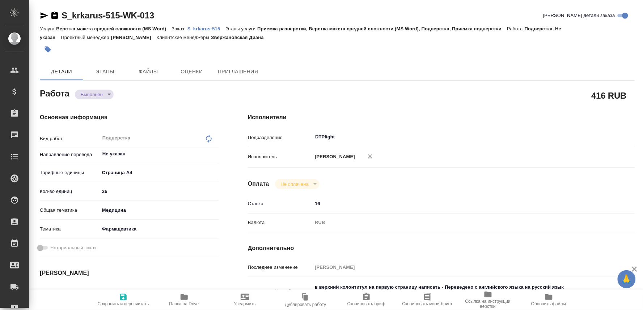
type textarea "x"
click at [213, 27] on p "S_krkarus-515" at bounding box center [206, 28] width 38 height 5
click at [179, 304] on span "Папка на Drive" at bounding box center [184, 304] width 30 height 5
click at [103, 93] on body "🙏 .cls-1 fill:#fff; AWATERA Oksiutovich Irina Клиенты Спецификации Заказы 0 Чат…" at bounding box center [321, 155] width 643 height 310
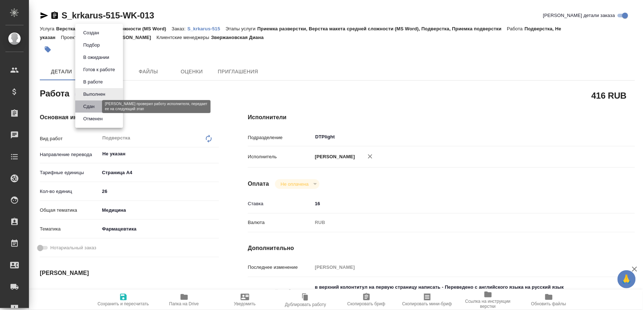
click at [82, 105] on button "Сдан" at bounding box center [89, 107] width 16 height 8
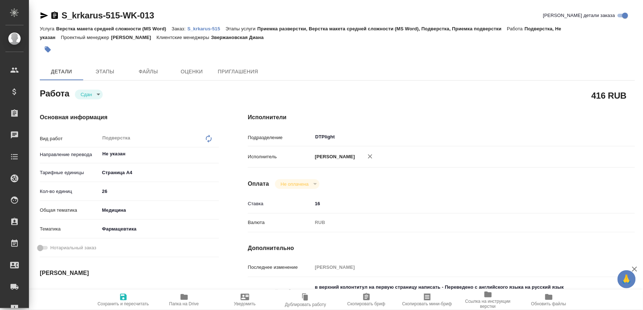
type textarea "x"
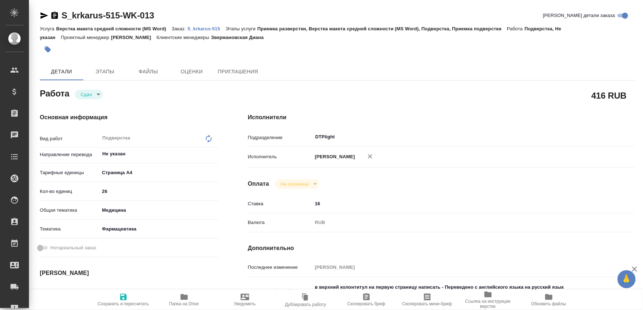
click at [128, 296] on span "Сохранить и пересчитать" at bounding box center [123, 300] width 52 height 14
type textarea "x"
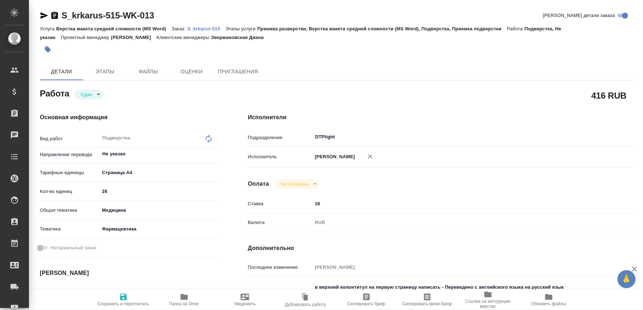
type textarea "x"
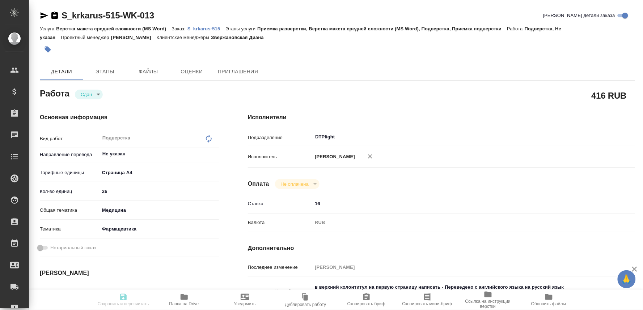
type textarea "x"
type input "closed"
type textarea "Подверстка"
type textarea "x"
type input "Не указан"
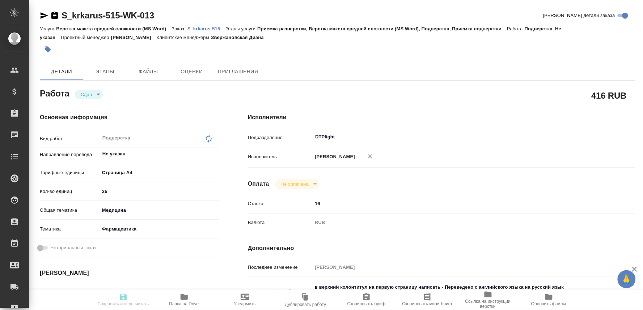
type input "5f036ec4e16dec2d6b59c8ff"
type input "26"
type input "med"
type input "6149832f2b7be24903fd7a82"
type input "26.09.2025 11:30"
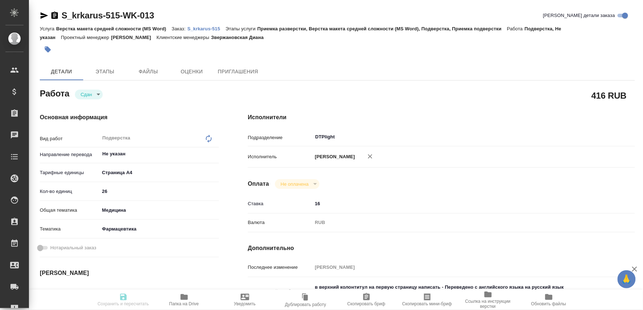
type input "26.09.2025 11:26"
type input "26.09.2025 18:00"
type input "26.09.2025 17:49"
type input "[DATE] 19:00"
type input "DTPlight"
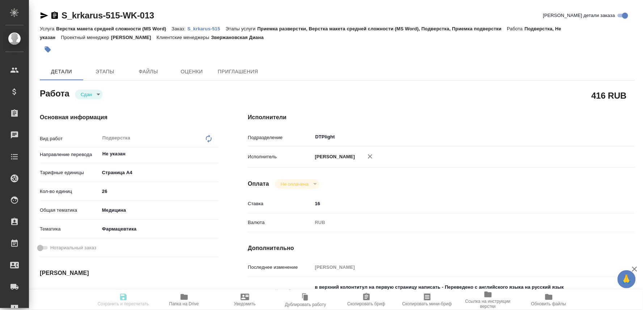
type input "notPayed"
type input "16"
type input "RUB"
type input "[PERSON_NAME]"
type textarea "в верхний колонтитул на первую страницу написать - Переведено с английского язы…"
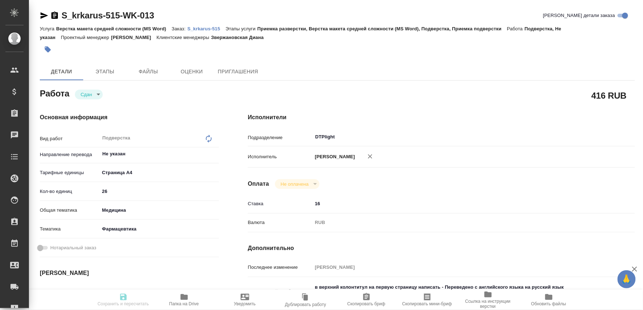
type textarea "x"
type textarea "/Clients/ООО «КРКА-РУС»/Orders/S_krkarus-515/DTP/S_krkarus-515-WK-013"
type textarea "x"
type input "S_krkarus-515"
type input "Верстка макета средней сложности (MS Word)"
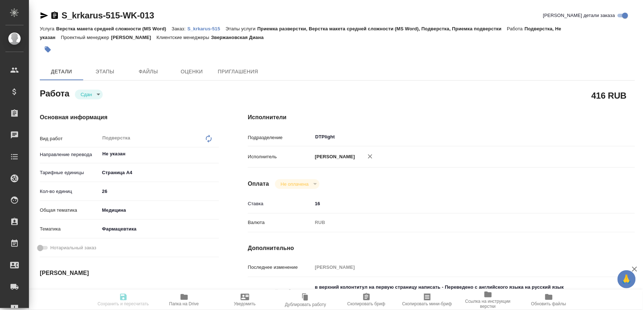
type input "Приемка разверстки, Верстка макета средней сложности (MS Word), Подверстка, При…"
type input "Звержановская Диана"
type input "[PERSON_NAME]"
type input "/Clients/ООО «КРКА-РУС»/Orders/S_krkarus-515"
type textarea "x"
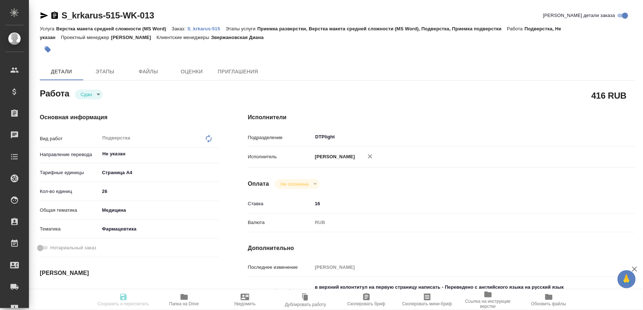
type textarea "КРКА Ципринол® (Ципрофлоксацин) таблетки, покрытые пленочной оболочкой 750 мг (…"
type textarea "x"
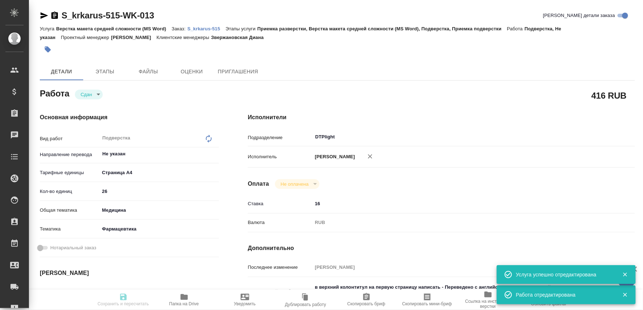
type textarea "x"
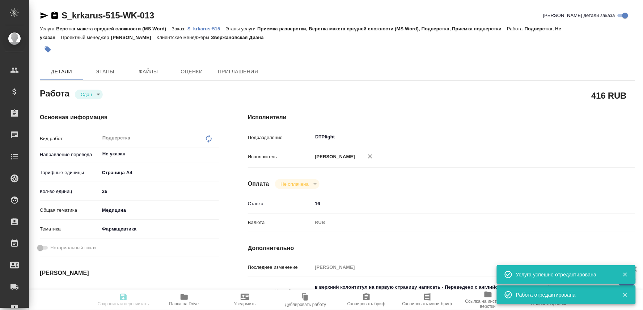
type textarea "x"
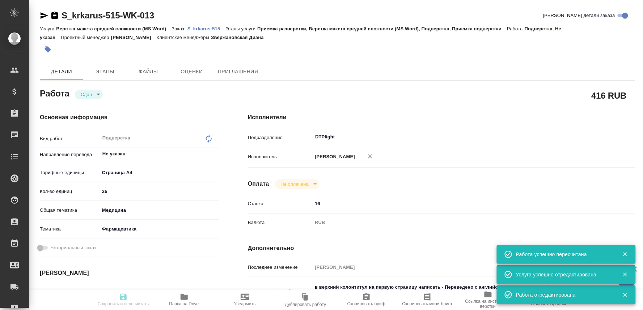
type input "closed"
type textarea "Подверстка"
type textarea "x"
type input "Не указан"
type input "5f036ec4e16dec2d6b59c8ff"
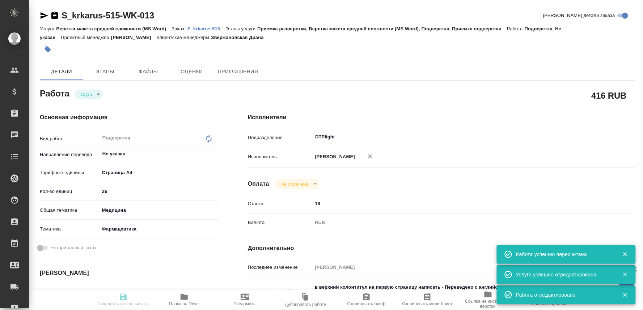
type input "26"
type input "med"
type input "6149832f2b7be24903fd7a82"
type input "26.09.2025 11:30"
type input "26.09.2025 11:26"
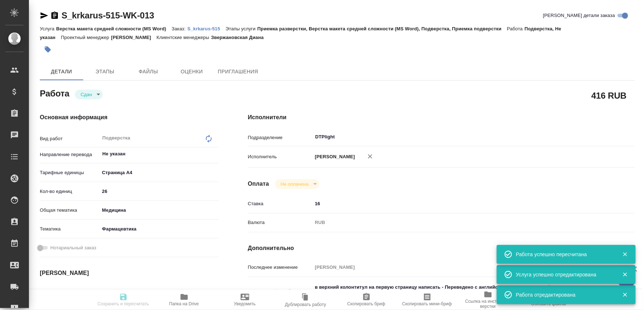
type input "26.09.2025 18:00"
type input "26.09.2025 17:49"
type input "[DATE] 19:00"
type input "DTPlight"
type input "notPayed"
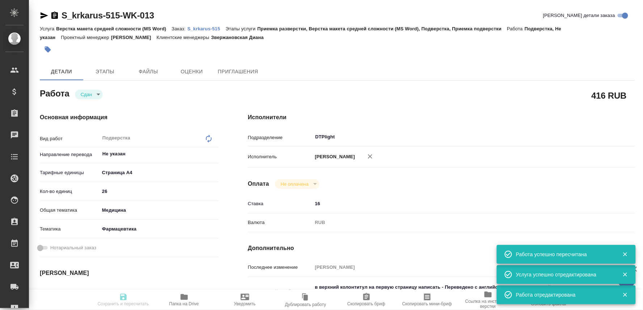
type input "16"
type input "RUB"
type input "[PERSON_NAME]"
type textarea "в верхний колонтитул на первую страницу написать - Переведено с английского язы…"
type textarea "x"
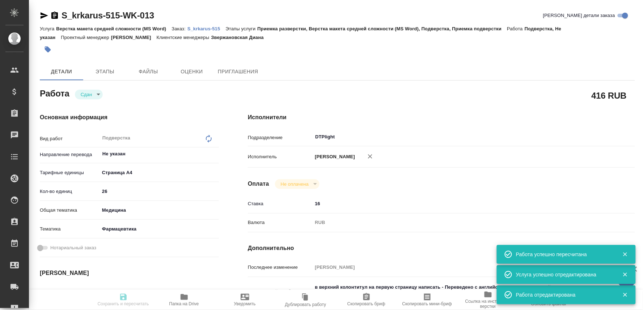
type textarea "/Clients/ООО «КРКА-РУС»/Orders/S_krkarus-515/DTP/S_krkarus-515-WK-013"
type textarea "x"
type input "S_krkarus-515"
type input "Верстка макета средней сложности (MS Word)"
type input "Приемка разверстки, Верстка макета средней сложности (MS Word), Подверстка, При…"
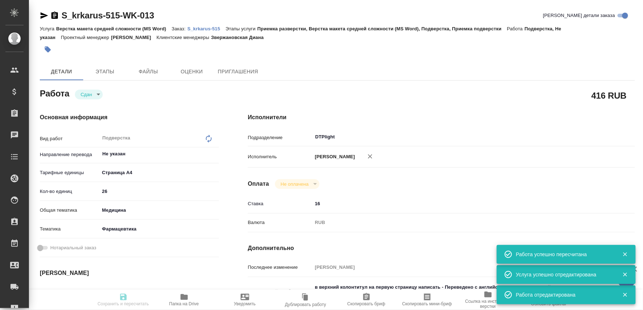
type input "Звержановская Диана"
type input "[PERSON_NAME]"
type input "/Clients/ООО «КРКА-РУС»/Orders/S_krkarus-515"
type textarea "x"
type textarea "КРКА Ципринол® (Ципрофлоксацин) таблетки, покрытые пленочной оболочкой 750 мг (…"
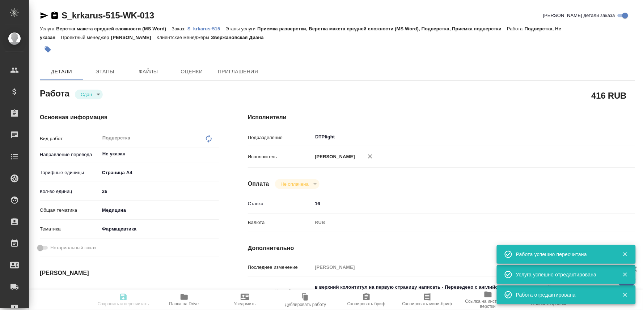
type textarea "x"
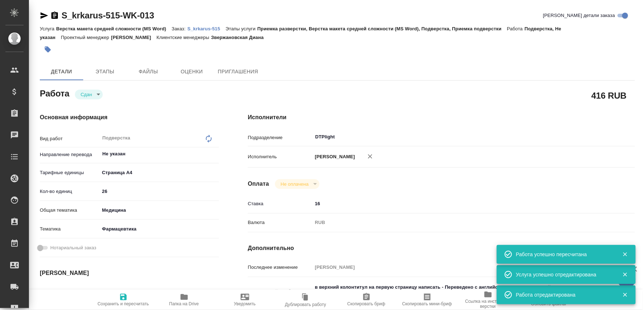
type textarea "x"
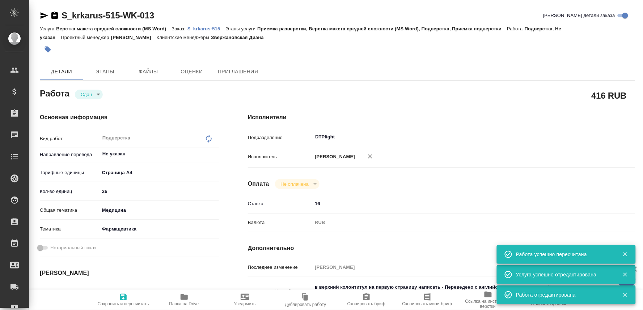
type textarea "x"
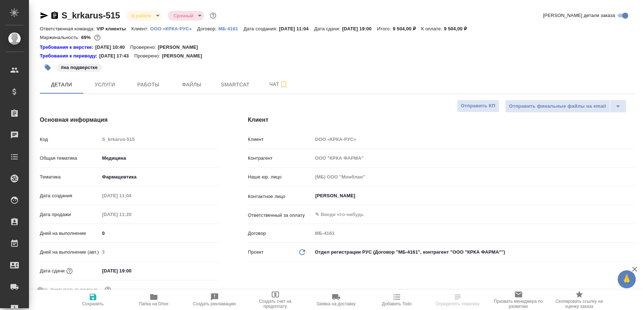
select select "RU"
type textarea "x"
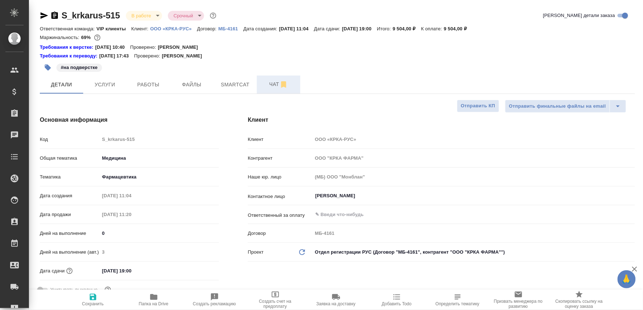
click at [270, 83] on span "Чат" at bounding box center [278, 84] width 35 height 9
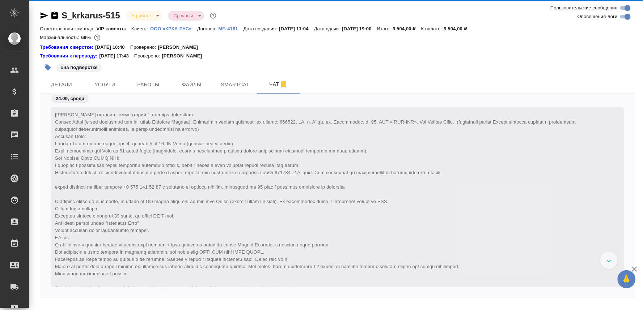
scroll to position [47273, 0]
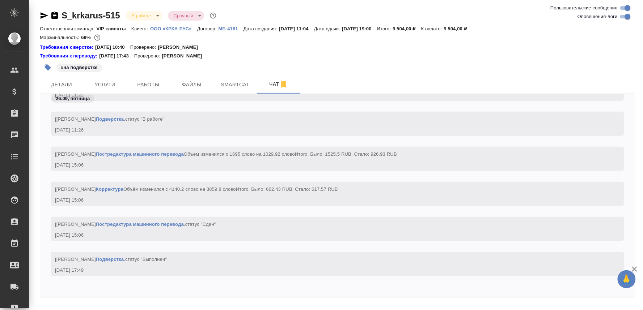
click at [80, 305] on textarea at bounding box center [346, 314] width 578 height 25
paste textarea "[URL][DOMAIN_NAME]"
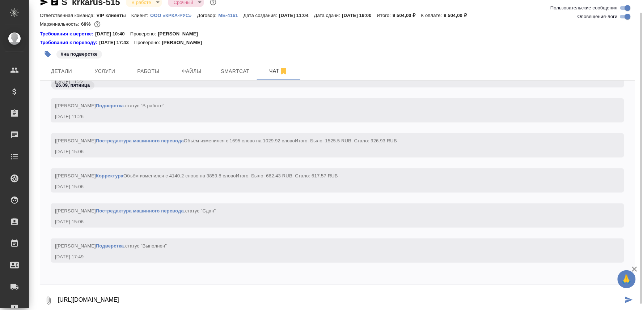
type textarea "[URL][DOMAIN_NAME]"
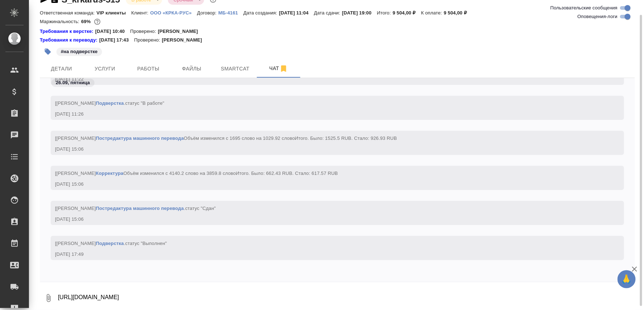
scroll to position [47315, 0]
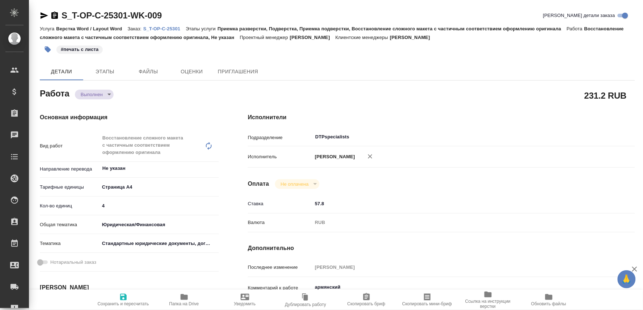
click at [186, 301] on icon "button" at bounding box center [184, 297] width 9 height 9
click at [172, 25] on link "S_T-OP-C-25301" at bounding box center [164, 28] width 42 height 6
click at [99, 92] on body "🙏 .cls-1 fill:#fff; AWATERA Oksiutovich [PERSON_NAME] Спецификации Заказы 0 Чат…" at bounding box center [321, 155] width 643 height 310
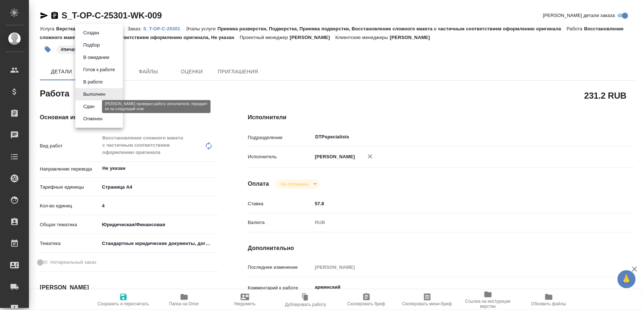
click at [92, 108] on button "Сдан" at bounding box center [89, 107] width 16 height 8
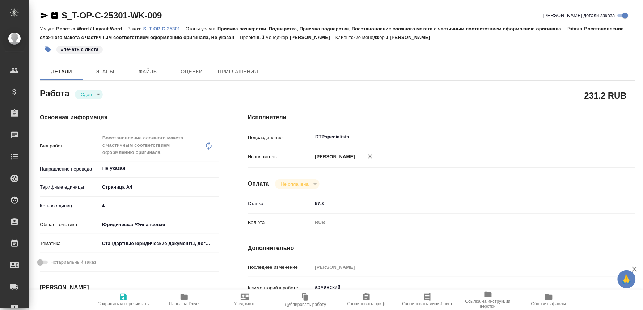
type textarea "x"
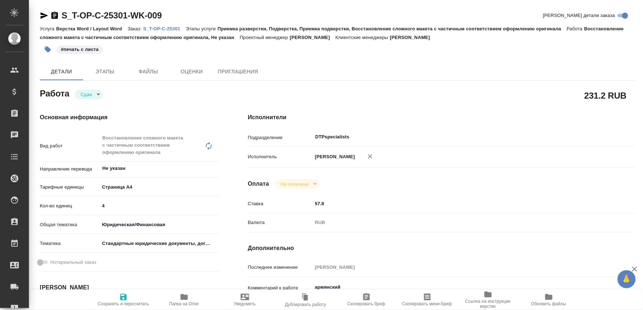
click at [120, 305] on span "Сохранить и пересчитать" at bounding box center [123, 304] width 51 height 5
type textarea "x"
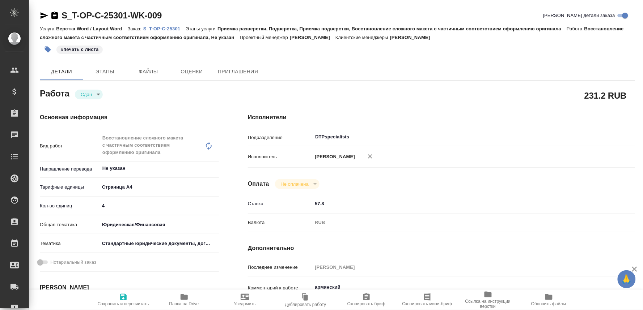
type textarea "x"
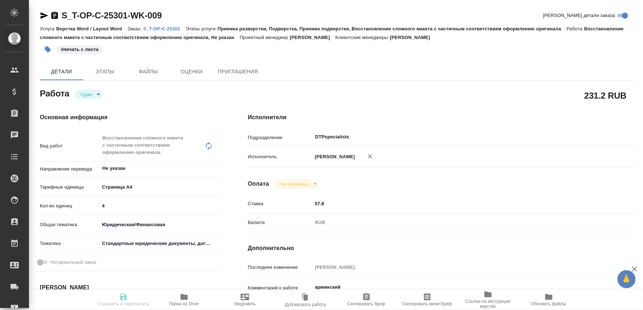
type textarea "x"
type input "closed"
type textarea "Восстановление сложного макета с частичным соответствием оформлению оригинала"
type textarea "x"
type input "Не указан"
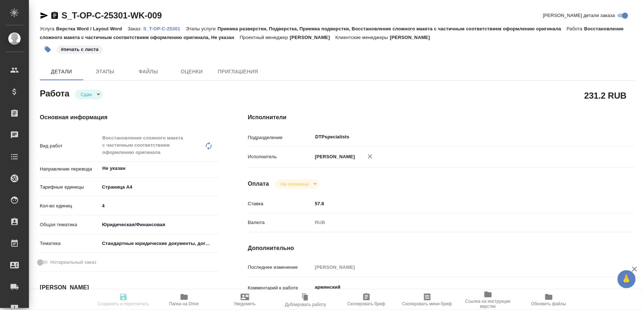
type input "5f036ec4e16dec2d6b59c8ff"
type input "4"
type input "yr-fn"
type input "5f647205b73bc97568ca66bf"
type input "[DATE] 16:04"
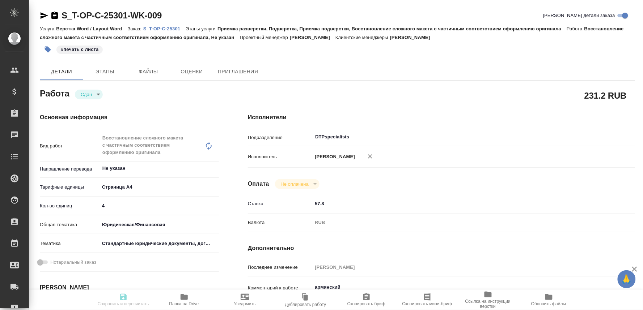
type input "[DATE] 16:53"
type input "[DATE] 19:00"
type input "[DATE] 17:38"
type input "[DATE] 16:00"
type input "DTPspecialists"
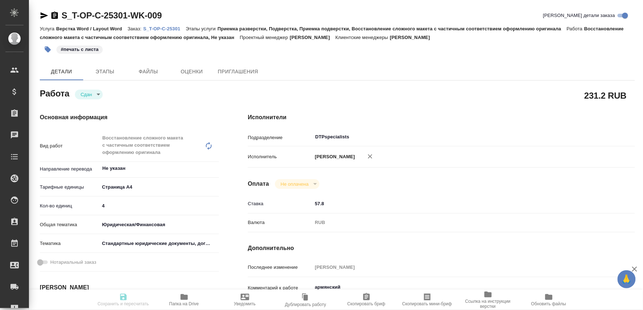
type input "notPayed"
type input "57.8"
type input "RUB"
type input "[PERSON_NAME]"
type textarea "армянский"
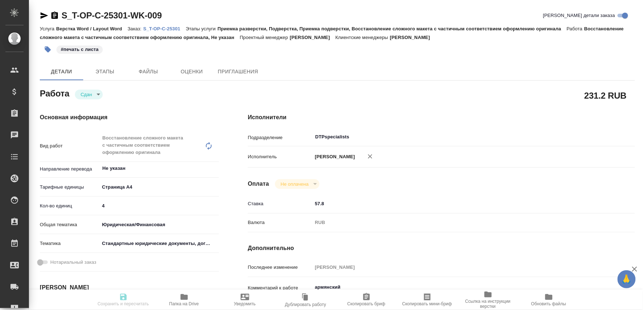
type textarea "x"
type textarea "/Clients/Т-ОП-С_Русал Глобал Менеджмент/Orders/S_T-OP-C-25301/DTP/S_T-OP-C-2530…"
type textarea "x"
type input "S_T-OP-C-25301"
type input "Т-ОП-С-46903"
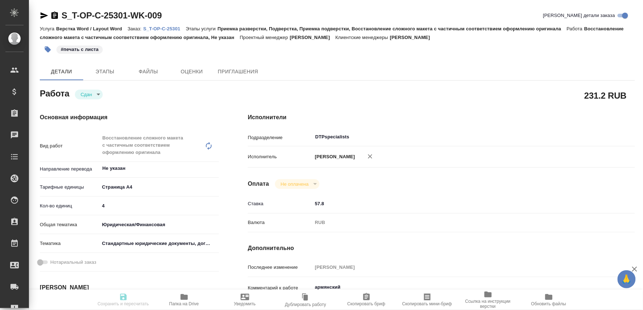
type input "Верстка Word / Layout Word"
type input "Приемка разверстки, Подверстка, Приемка подверстки, Восстановление сложного мак…"
type input "[PERSON_NAME]"
type input "/Clients/Т-ОП-С_Русал Глобал Менеджмент/Orders/S_T-OP-C-25301"
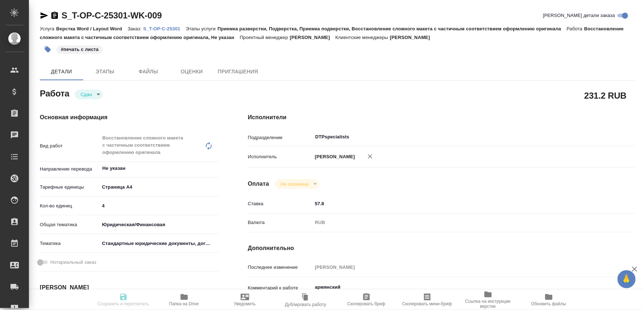
type textarea "x"
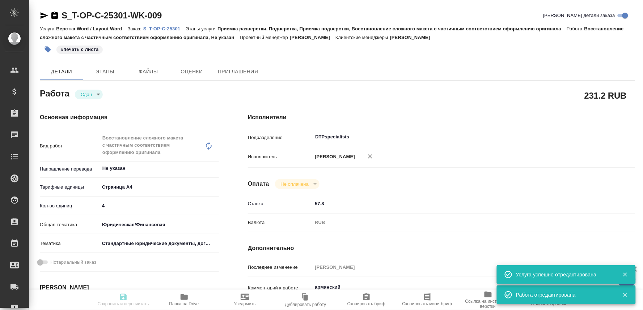
type textarea "x"
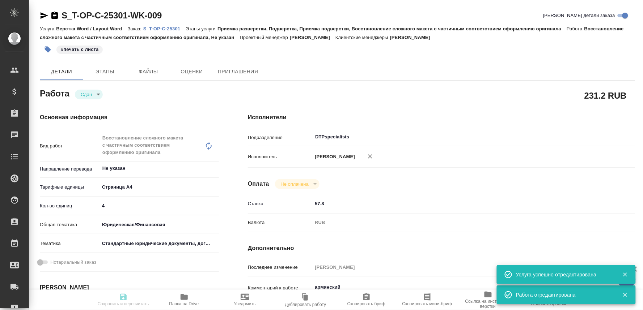
type textarea "x"
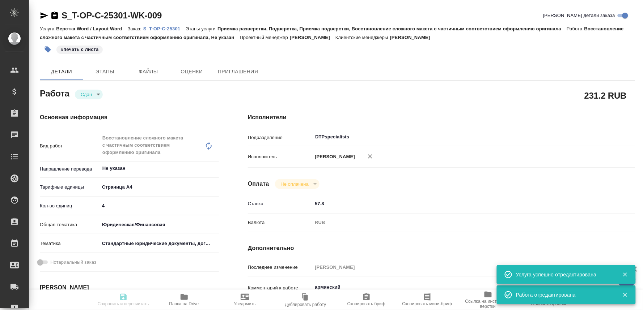
type textarea "x"
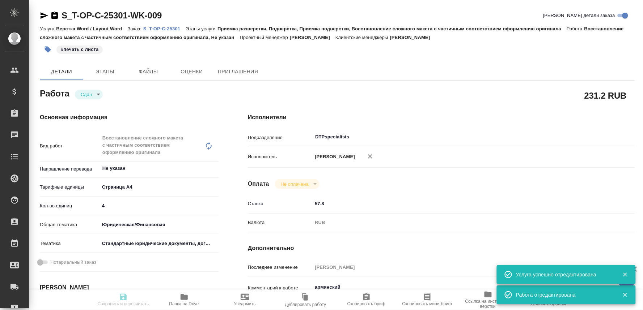
type input "closed"
type textarea "Восстановление сложного макета с частичным соответствием оформлению оригинала"
type textarea "x"
type input "Не указан"
type input "5f036ec4e16dec2d6b59c8ff"
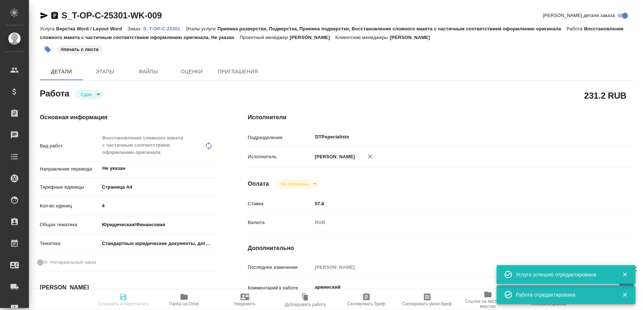
type input "4"
type input "yr-fn"
type input "5f647205b73bc97568ca66bf"
type input "26.09.2025 16:04"
type input "26.09.2025 16:53"
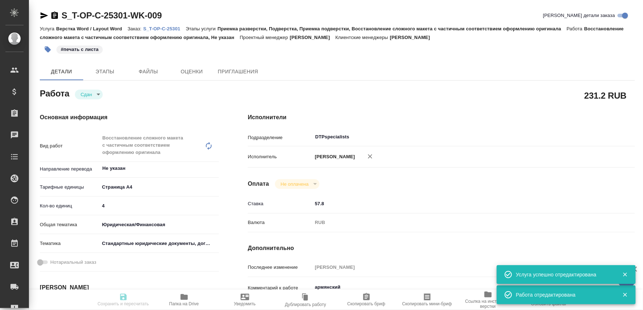
type input "26.09.2025 19:00"
type input "26.09.2025 17:38"
type input "01.10.2025 16:00"
type input "DTPspecialists"
type input "notPayed"
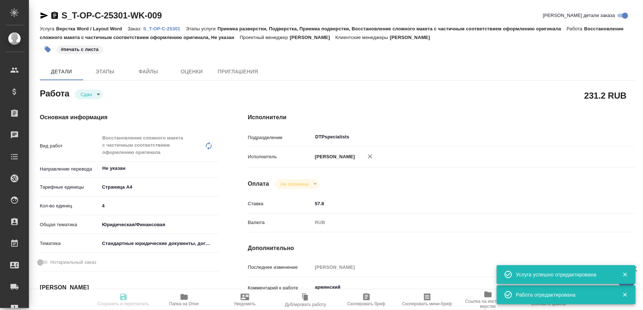
type input "57.8"
type input "RUB"
type input "[PERSON_NAME]"
type textarea "армянский"
type textarea "x"
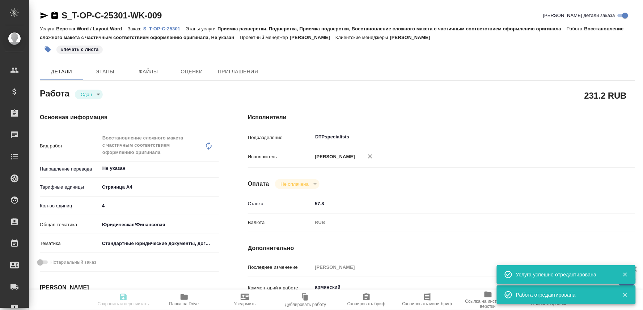
type textarea "/Clients/Т-ОП-С_Русал Глобал Менеджмент/Orders/S_T-OP-C-25301/DTP/S_T-OP-C-2530…"
type textarea "x"
type input "S_T-OP-C-25301"
type input "Т-ОП-С-46903"
type input "Верстка Word / Layout Word"
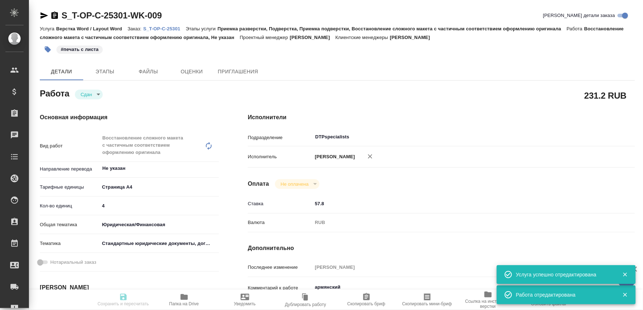
type input "Приемка разверстки, Подверстка, Приемка подверстки, Восстановление сложного мак…"
type input "[PERSON_NAME]"
type input "/Clients/Т-ОП-С_Русал Глобал Менеджмент/Orders/S_T-OP-C-25301"
type textarea "x"
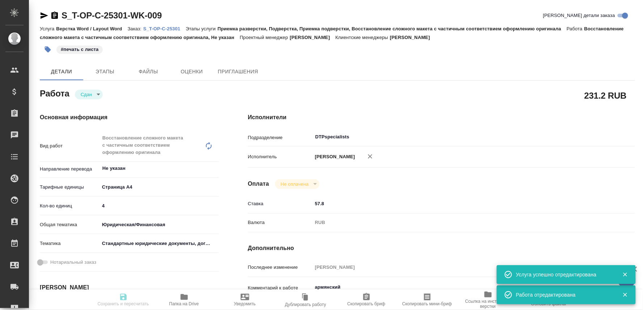
type textarea "x"
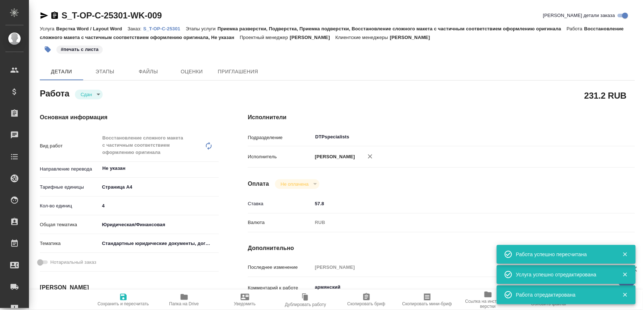
type textarea "x"
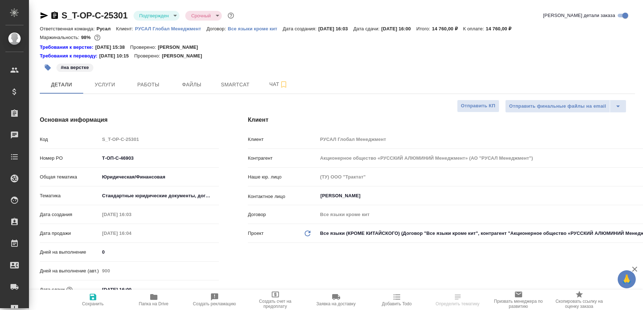
select select "RU"
click at [266, 80] on span "Чат" at bounding box center [278, 84] width 35 height 9
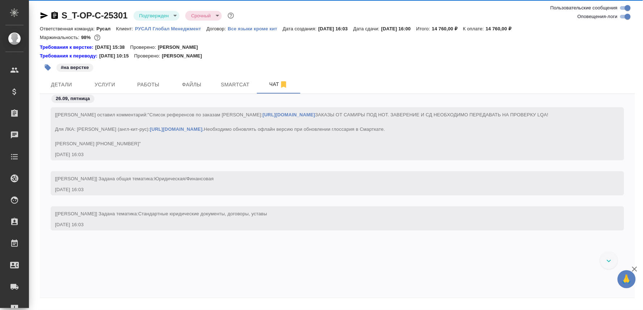
scroll to position [2267, 0]
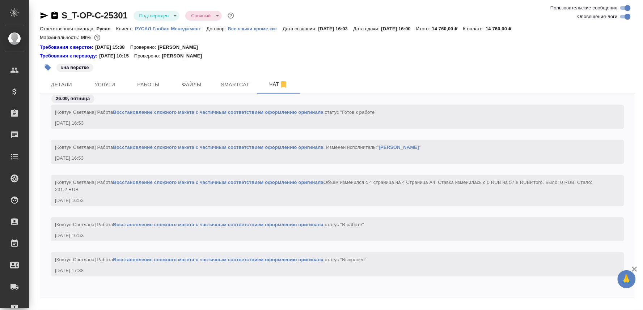
click at [80, 305] on textarea at bounding box center [346, 314] width 578 height 25
paste textarea "https://drive.awatera.com/apps/files/files/10519702?dir=/Shares/%D0%A2-%D0%9E%D…"
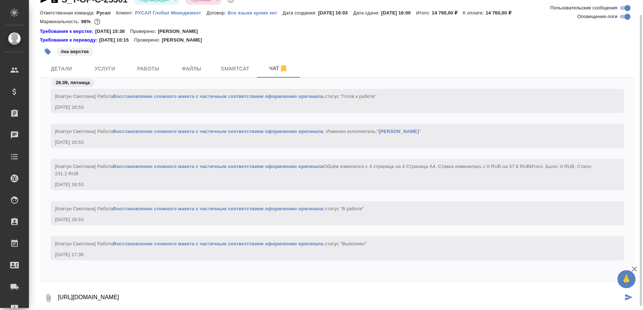
type textarea "https://drive.awatera.com/apps/files/files/10519702?dir=/Shares/%D0%A2-%D0%9E%D…"
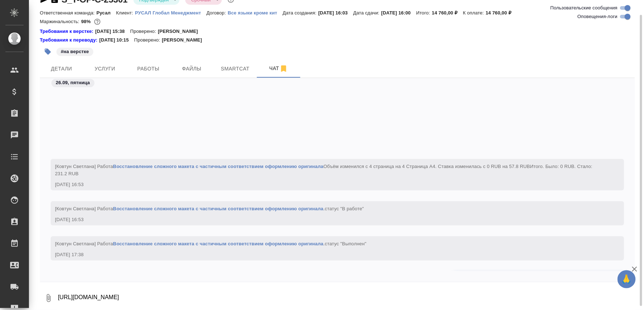
scroll to position [2316, 0]
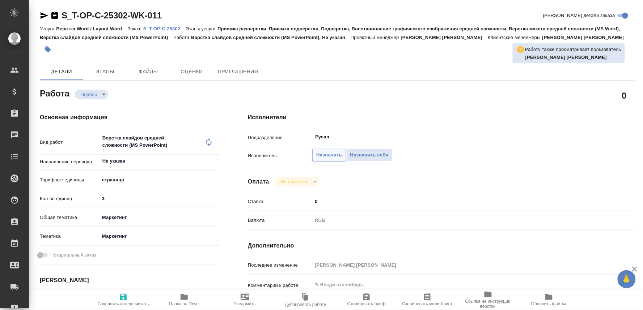
click at [325, 151] on span "Назначить" at bounding box center [329, 155] width 26 height 8
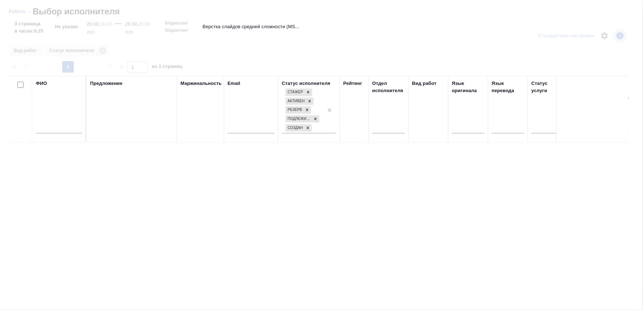
click at [60, 129] on input "text" at bounding box center [59, 128] width 46 height 9
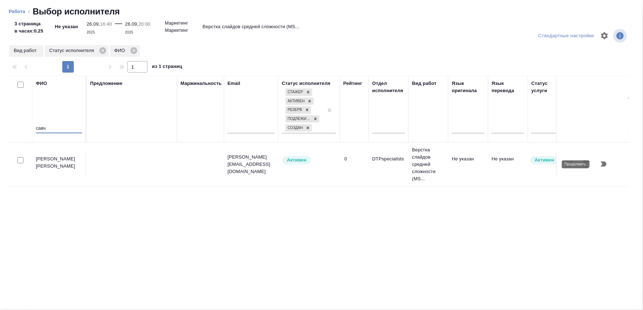
type input "савч"
click at [602, 163] on icon "button" at bounding box center [604, 164] width 6 height 5
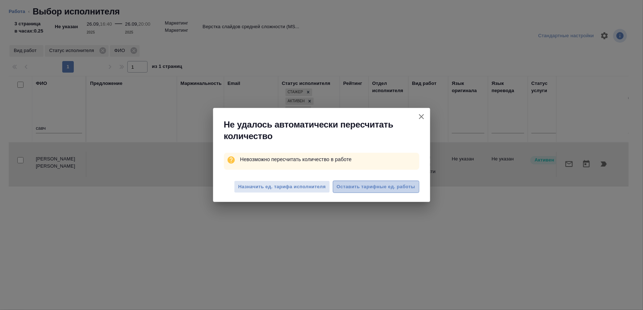
click at [362, 188] on span "Оставить тарифные ед. работы" at bounding box center [376, 187] width 79 height 8
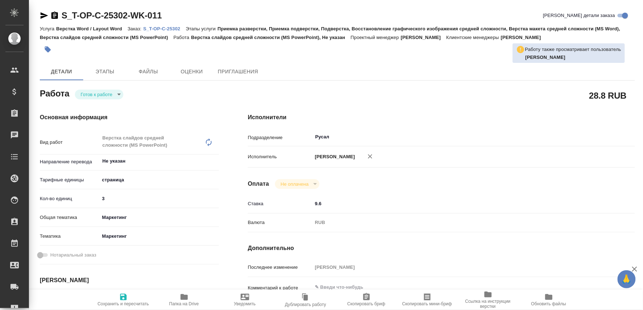
click at [114, 178] on body "🙏 .cls-1 fill:#fff; AWATERA Oksiutovich [PERSON_NAME] Спецификации Заказы Чаты …" at bounding box center [321, 155] width 643 height 310
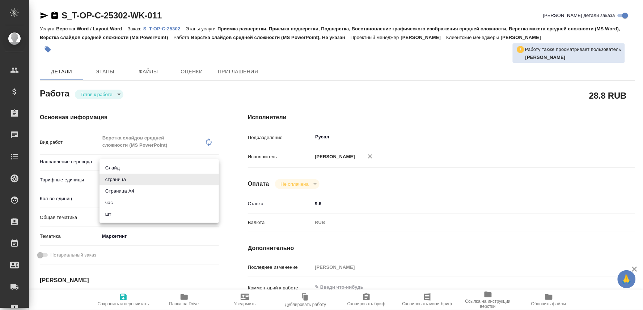
click at [115, 168] on li "Слайд" at bounding box center [158, 168] width 119 height 12
type input "5ca1acf853b22f58dad1d151"
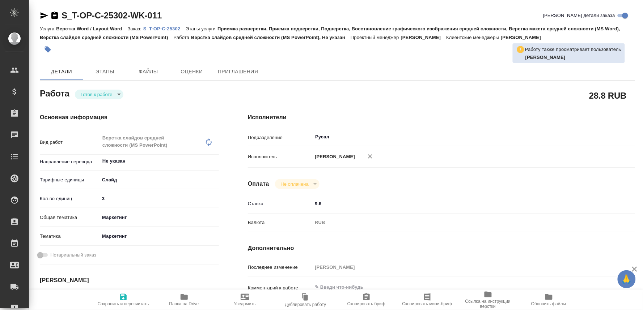
click at [122, 302] on span "Сохранить и пересчитать" at bounding box center [123, 304] width 51 height 5
type input "readyForWork"
type input "Не указан"
type input "5ca1acf853b22f58dad1d151"
type input "3"
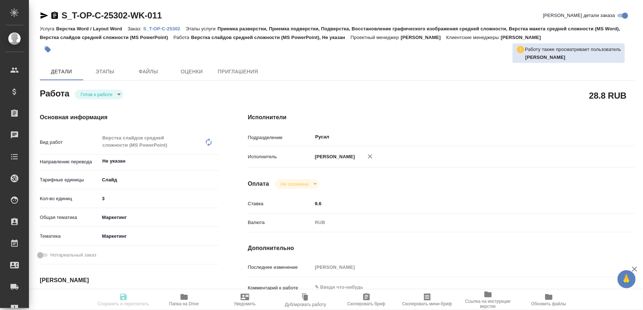
type input "marketing"
type input "5a8b8b956a9677013d343d63"
type input "[DATE] 16:40"
type input "[DATE] 20:00"
type input "[DATE] 16:00"
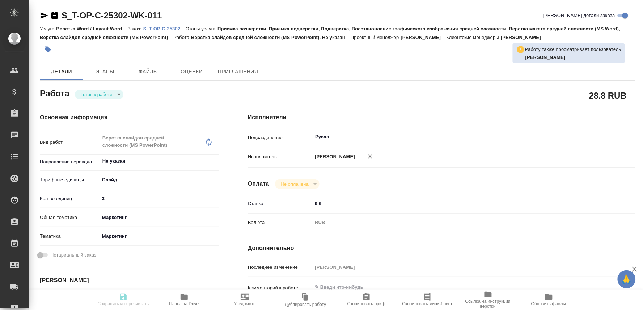
type input "Русал"
type input "notPayed"
type input "9.6"
type input "RUB"
type input "[PERSON_NAME]"
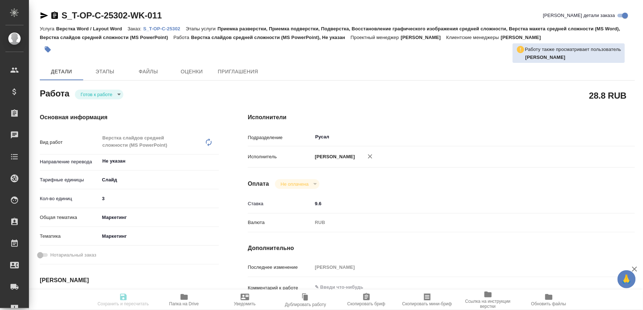
type input "S_T-OP-C-25302"
type input "Т-ОП-С-46900"
type input "Верстка Word / Layout Word"
type input "Приемка разверстки, Приемка подверстки, Подверстка, Восстановление графического…"
type input "[PERSON_NAME]"
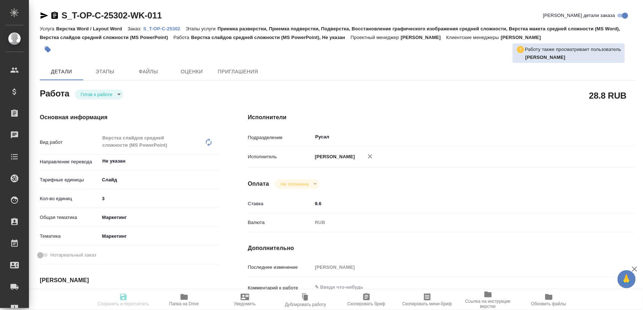
type input "[PERSON_NAME]"
type input "/Clients/Т-ОП-С_Русал Глобал Менеджмент/Orders/S_T-OP-C-25302"
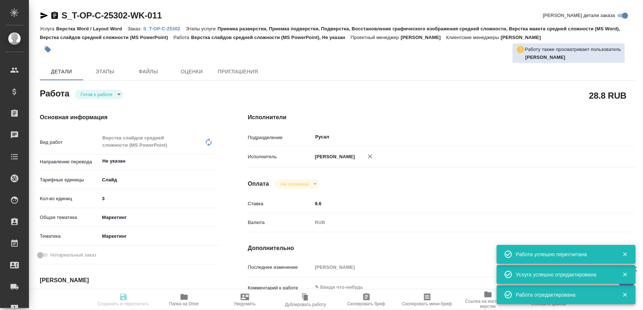
type input "readyForWork"
type input "Не указан"
type input "5ca1acf853b22f58dad1d151"
type input "3"
type input "marketing"
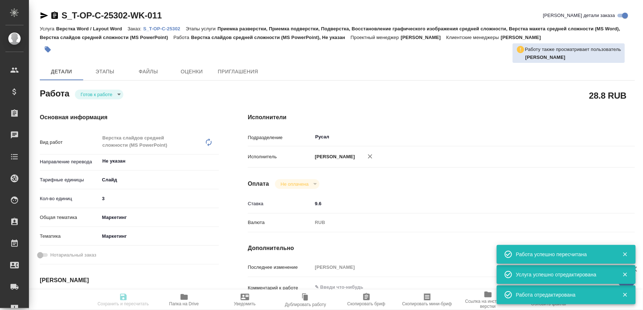
type input "5a8b8b956a9677013d343d63"
type input "[DATE] 16:40"
type input "[DATE] 20:00"
type input "[DATE] 16:00"
type input "Русал"
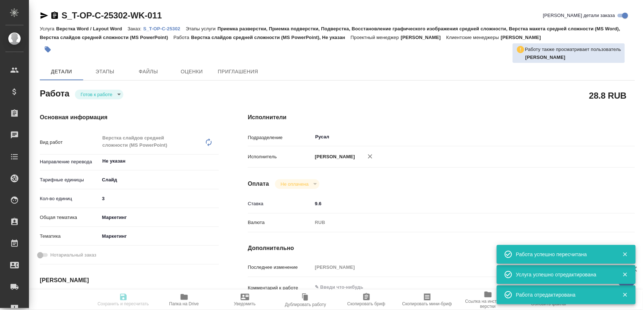
type input "notPayed"
type input "9.6"
type input "RUB"
type input "[PERSON_NAME]"
type input "S_T-OP-C-25302"
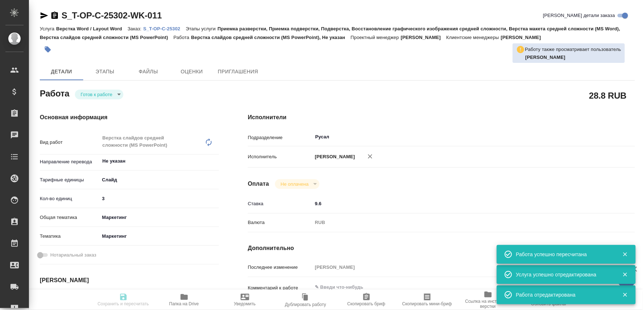
type input "Т-ОП-С-46900"
type input "Верстка Word / Layout Word"
type input "Приемка разверстки, Приемка подверстки, Подверстка, Восстановление графического…"
type input "[PERSON_NAME]"
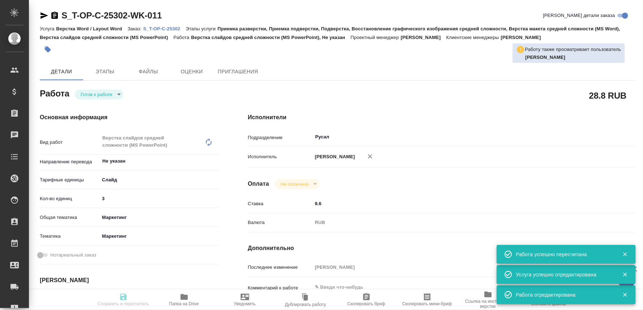
type input "/Clients/Т-ОП-С_Русал Глобал Менеджмент/Orders/S_T-OP-C-25302"
click at [112, 97] on body "🙏 .cls-1 fill:#fff; AWATERA Oksiutovich Irina Клиенты Спецификации Заказы 0 Чат…" at bounding box center [321, 155] width 643 height 310
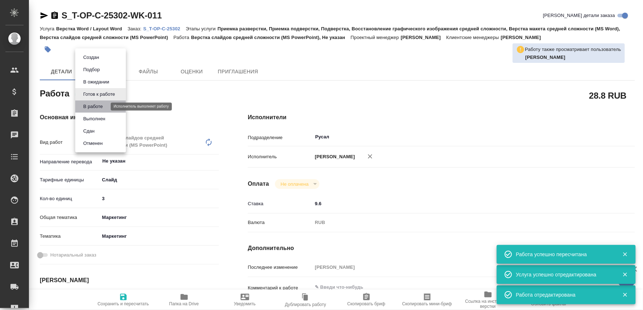
click at [98, 103] on button "В работе" at bounding box center [93, 107] width 24 height 8
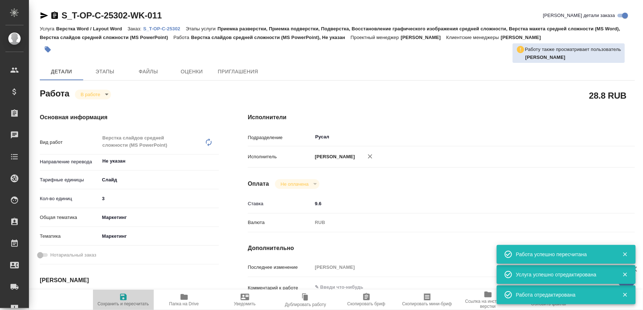
click at [119, 302] on span "Сохранить и пересчитать" at bounding box center [123, 304] width 51 height 5
type textarea "x"
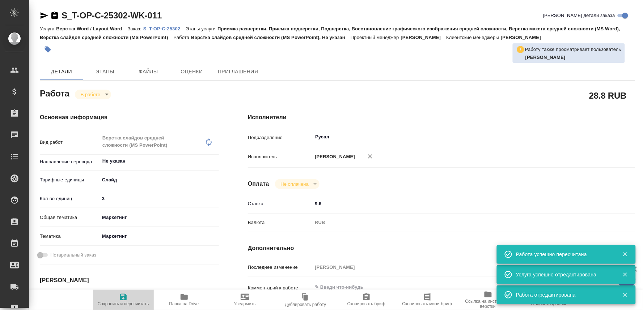
type textarea "x"
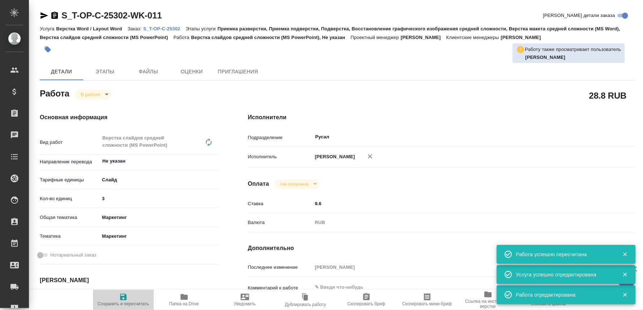
type textarea "x"
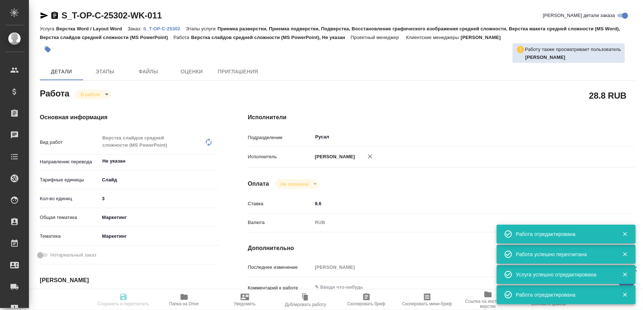
type input "inProgress"
type textarea "Верстка слайдов средней сложности (MS PowerPoint)"
type textarea "x"
type input "Не указан"
type input "5ca1acf853b22f58dad1d151"
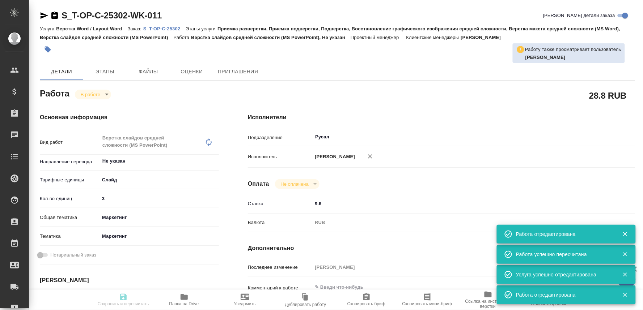
type input "3"
type input "marketing"
type input "5a8b8b956a9677013d343d63"
type input "[DATE] 16:40"
type input "[DATE] 17:54"
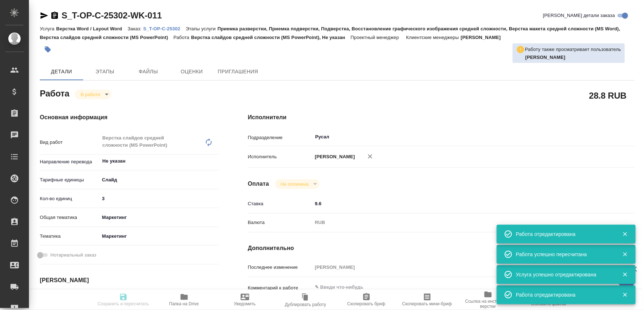
type input "[DATE] 20:00"
type input "[DATE] 16:00"
type input "Русал"
type input "notPayed"
type input "9.6"
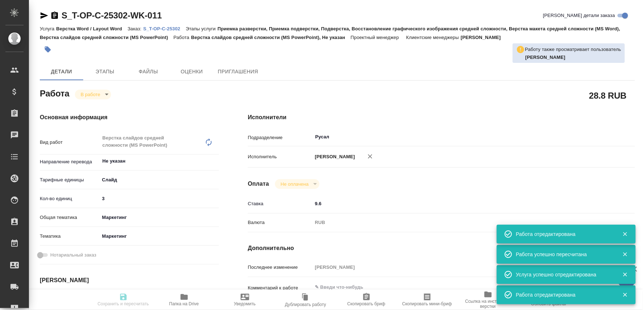
type input "RUB"
type input "[PERSON_NAME]"
type textarea "x"
type textarea "/Clients/Т-ОП-С_Русал Глобал Менеджмент/Orders/S_T-OP-C-25302/DTP/S_T-OP-C-2530…"
type textarea "x"
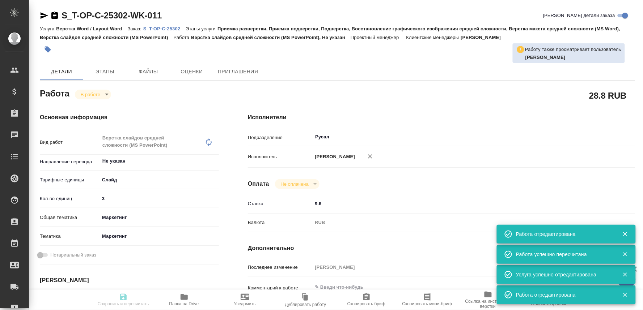
type input "S_T-OP-C-25302"
type input "Т-ОП-С-46900"
type input "Верстка Word / Layout Word"
type input "Приемка разверстки, Приемка подверстки, Подверстка, Восстановление графического…"
type input "[PERSON_NAME]"
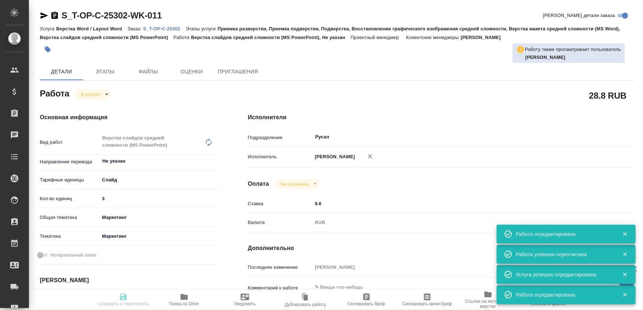
type input "[PERSON_NAME]"
type input "/Clients/Т-ОП-С_Русал Глобал Менеджмент/Orders/S_T-OP-C-25302"
type textarea "x"
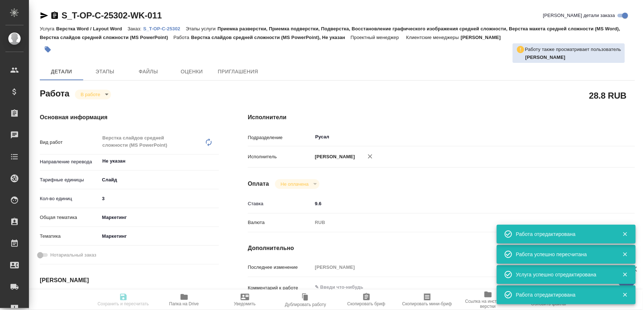
type textarea "x"
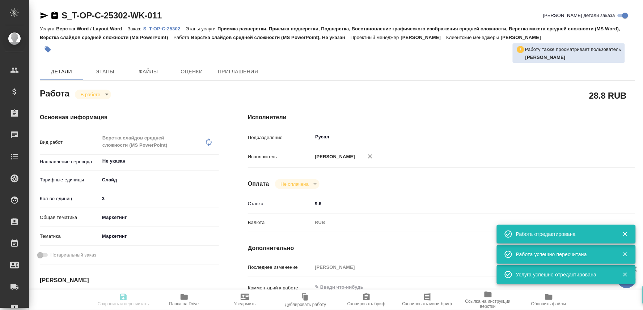
type textarea "x"
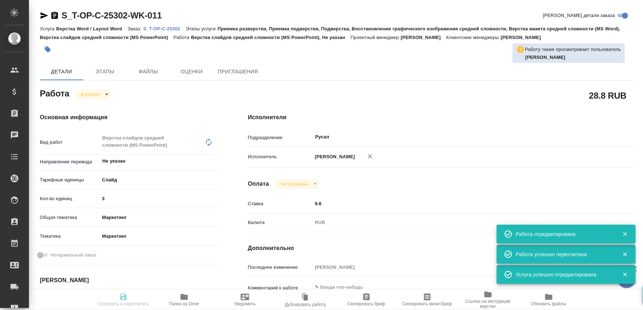
type textarea "x"
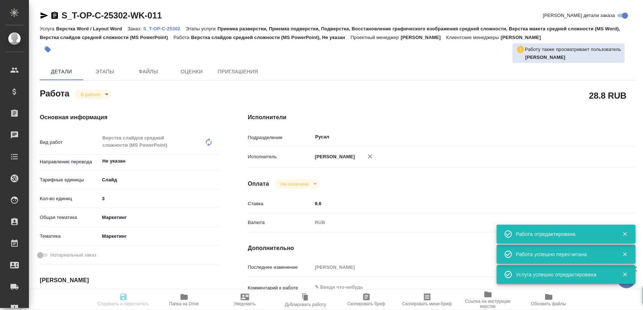
type input "inProgress"
type textarea "Верстка слайдов средней сложности (MS PowerPoint)"
type textarea "x"
type input "Не указан"
type input "5ca1acf853b22f58dad1d151"
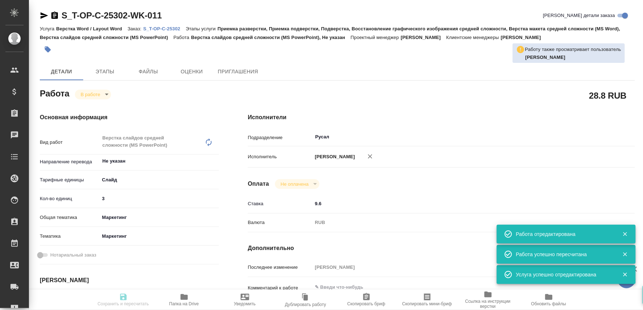
type input "3"
type input "marketing"
type input "5a8b8b956a9677013d343d63"
type input "26.09.2025 16:40"
type input "26.09.2025 17:54"
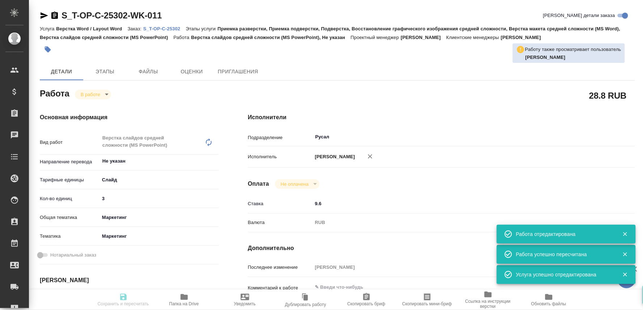
type input "26.09.2025 20:00"
type input "30.09.2025 16:00"
type input "Русал"
type input "notPayed"
type input "9.6"
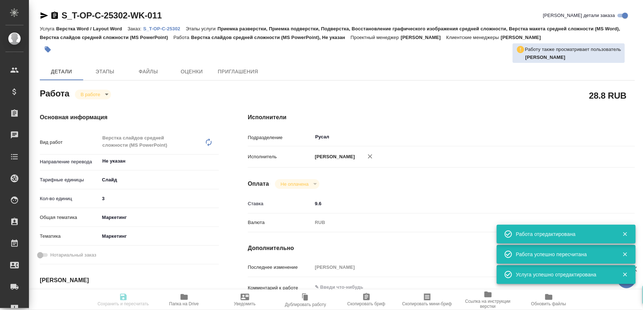
type input "RUB"
type input "[PERSON_NAME]"
type textarea "x"
type textarea "/Clients/Т-ОП-С_Русал Глобал Менеджмент/Orders/S_T-OP-C-25302/DTP/S_T-OP-C-2530…"
type textarea "x"
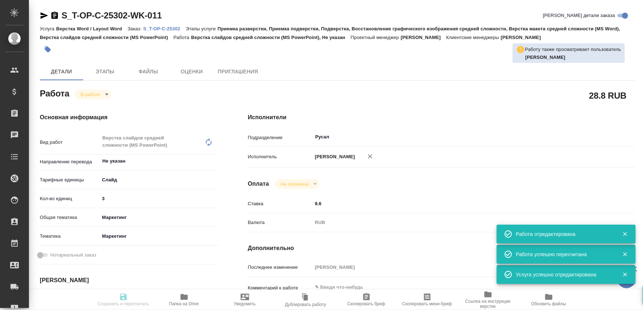
type input "S_T-OP-C-25302"
type input "Т-ОП-С-46900"
type input "Верстка Word / Layout Word"
type input "Приемка разверстки, Приемка подверстки, Подверстка, Восстановление графического…"
type input "Меньшикова Александра"
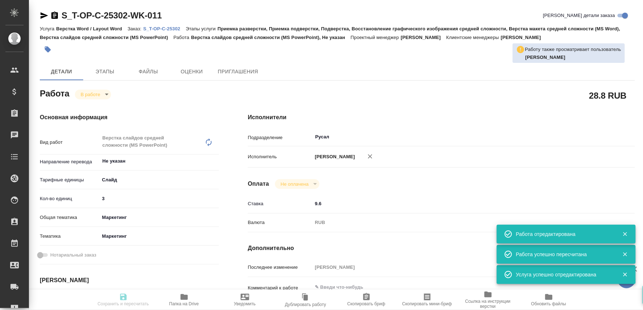
type input "[PERSON_NAME]"
type input "/Clients/Т-ОП-С_Русал Глобал Менеджмент/Orders/S_T-OP-C-25302"
type textarea "x"
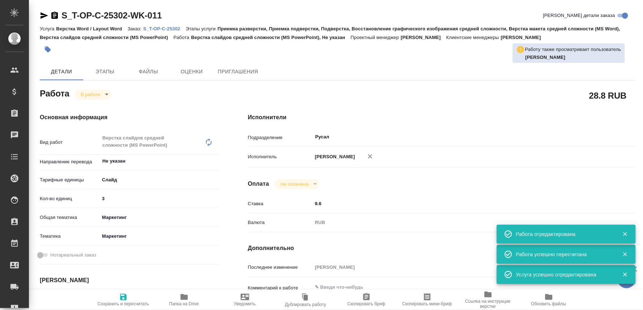
type textarea "x"
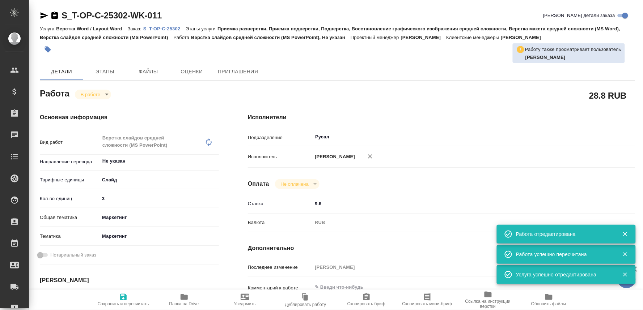
type textarea "x"
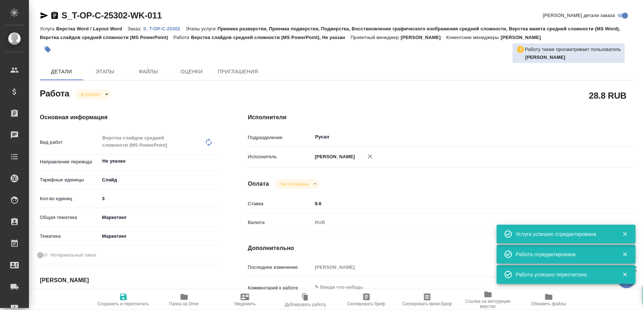
type textarea "x"
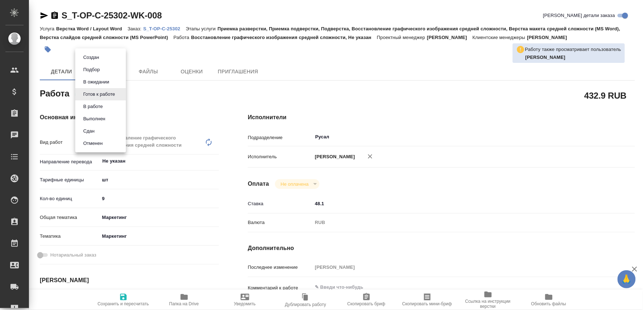
click at [111, 91] on body "🙏 .cls-1 fill:#fff; AWATERA Oksiutovich [PERSON_NAME] Спецификации Заказы Чаты …" at bounding box center [321, 155] width 643 height 310
click at [90, 103] on button "В работе" at bounding box center [93, 107] width 24 height 8
type textarea "x"
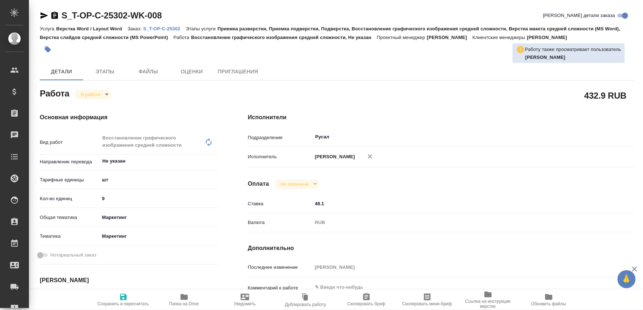
type textarea "x"
click at [119, 302] on span "Сохранить и пересчитать" at bounding box center [123, 304] width 51 height 5
type textarea "x"
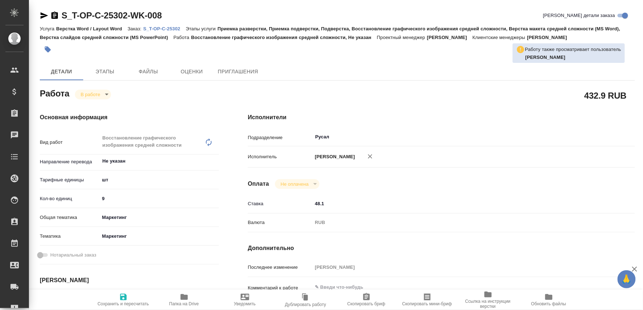
type textarea "x"
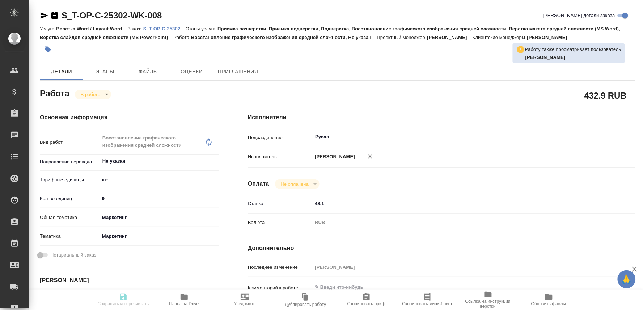
type textarea "x"
type input "inProgress"
type textarea "Восстановление графического изображения средней сложности"
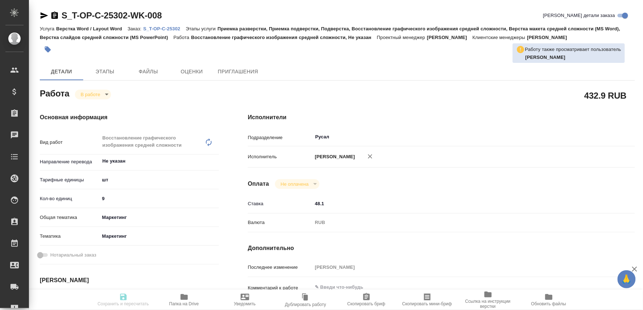
type textarea "x"
type input "Не указан"
type input "5a8b1489cc6b4906c91bfdc1"
type input "9"
type input "marketing"
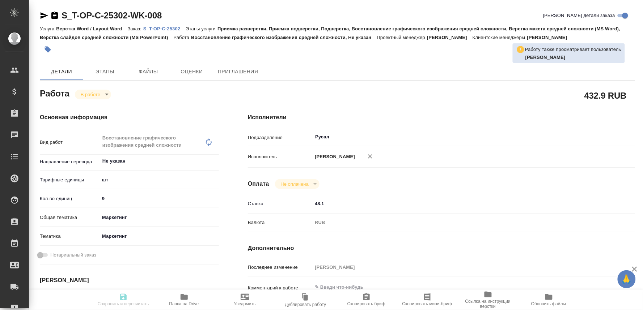
type input "5a8b8b956a9677013d343d63"
type input "[DATE] 16:40"
type input "[DATE] 17:54"
type input "[DATE] 20:00"
type input "[DATE] 16:00"
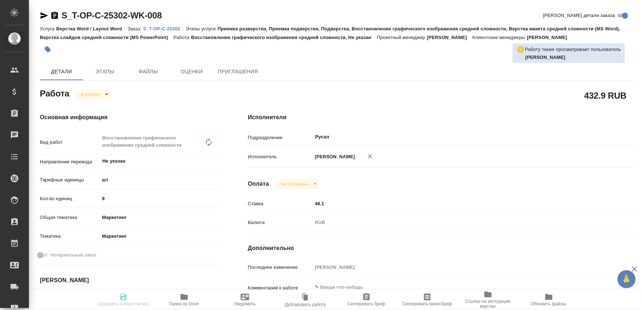
type input "Русал"
type input "notPayed"
type input "48.1"
type input "RUB"
type input "[PERSON_NAME]"
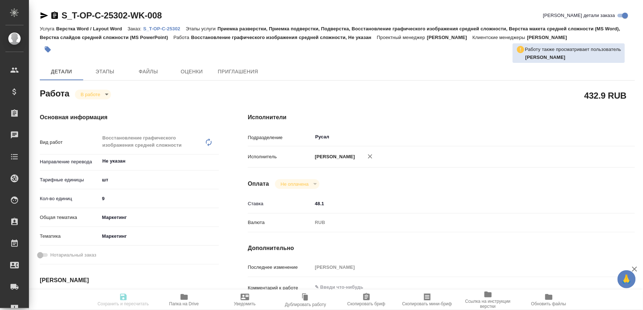
type textarea "x"
type textarea "/Clients/Т-ОП-С_Русал Глобал Менеджмент/Orders/S_T-OP-C-25302/DTP/S_T-OP-C-2530…"
type textarea "x"
type input "S_T-OP-C-25302"
type input "Т-ОП-С-46900"
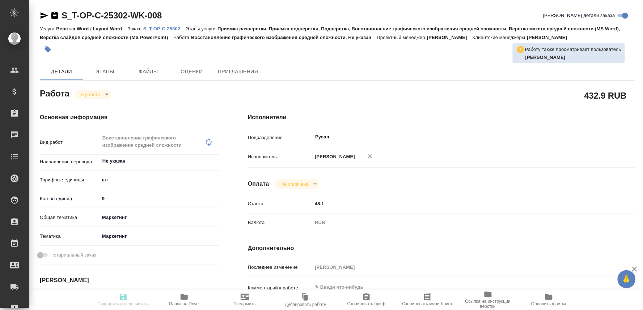
type input "Верстка Word / Layout Word"
type input "Приемка разверстки, Приемка подверстки, Подверстка, Восстановление графического…"
type input "[PERSON_NAME]"
type input "/Clients/Т-ОП-С_Русал Глобал Менеджмент/Orders/S_T-OP-C-25302"
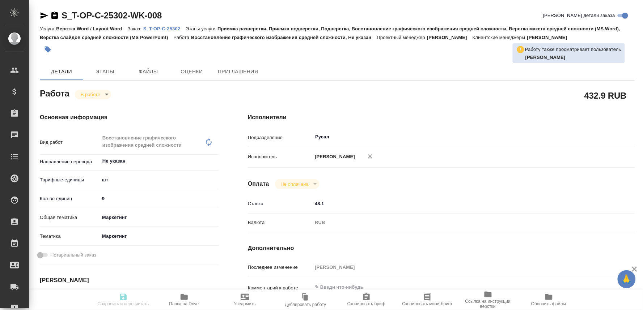
type textarea "x"
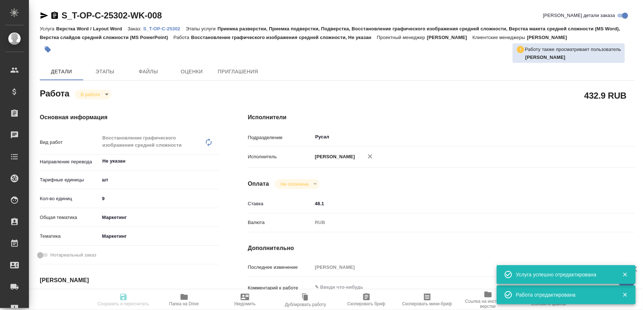
type textarea "x"
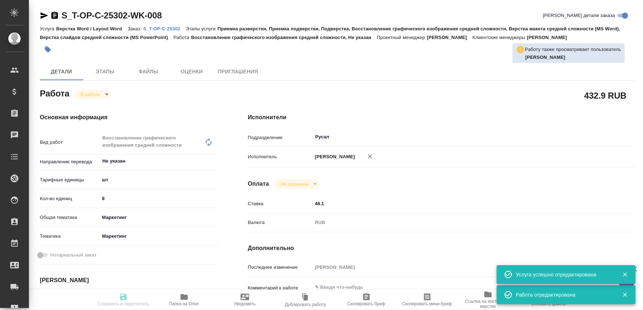
type textarea "x"
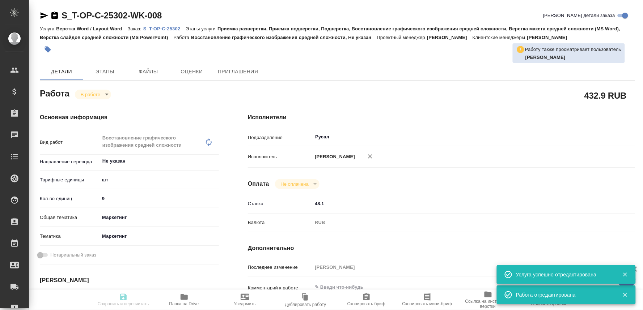
type textarea "x"
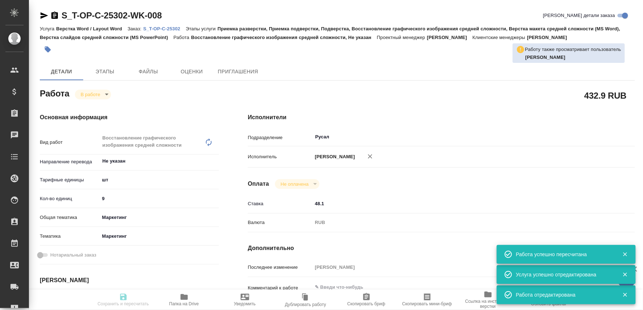
type input "inProgress"
type textarea "Восстановление графического изображения средней сложности"
type textarea "x"
type input "Не указан"
type input "5a8b1489cc6b4906c91bfdc1"
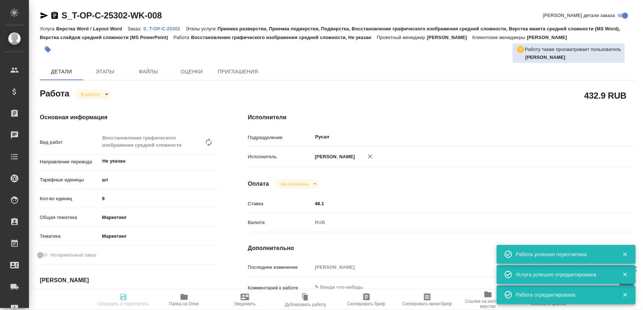
type input "9"
type input "marketing"
type input "5a8b8b956a9677013d343d63"
type input "26.09.2025 16:40"
type input "26.09.2025 17:54"
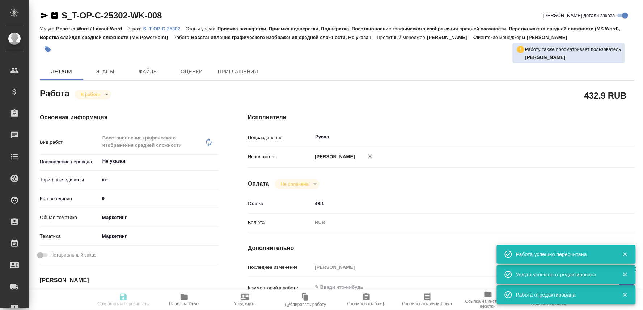
type input "26.09.2025 20:00"
type input "30.09.2025 16:00"
type input "Русал"
type input "notPayed"
type input "48.1"
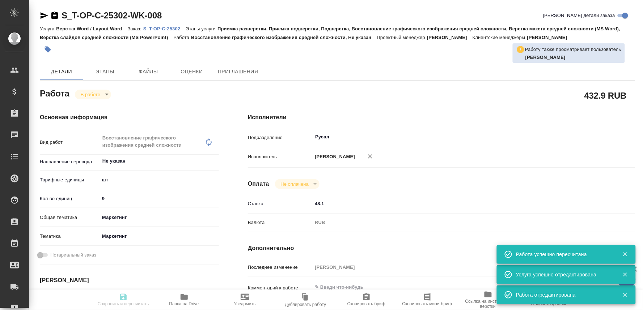
type input "RUB"
type input "[PERSON_NAME]"
type textarea "x"
type textarea "/Clients/Т-ОП-С_Русал Глобал Менеджмент/Orders/S_T-OP-C-25302/DTP/S_T-OP-C-2530…"
type textarea "x"
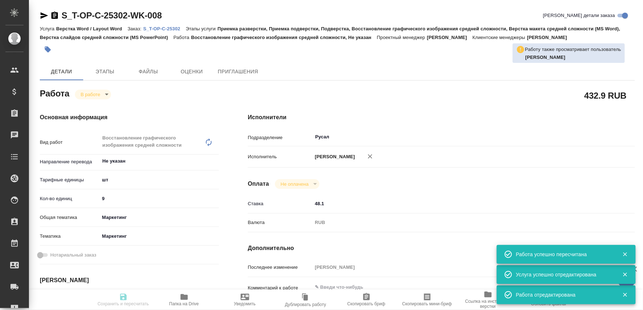
type input "S_T-OP-C-25302"
type input "Т-ОП-С-46900"
type input "Верстка Word / Layout Word"
type input "Приемка разверстки, Приемка подверстки, Подверстка, Восстановление графического…"
type input "Меньшикова Александра"
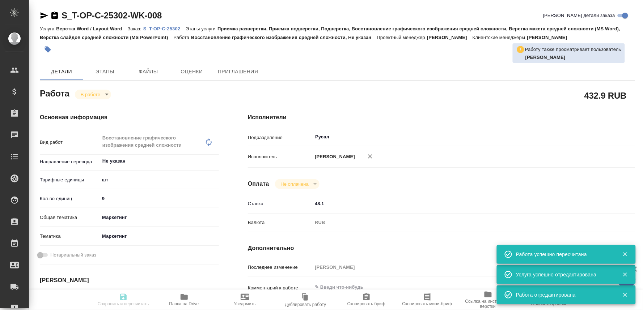
type input "Оксютович Ирина"
type input "/Clients/Т-ОП-С_Русал Глобал Менеджмент/Orders/S_T-OP-C-25302"
type textarea "x"
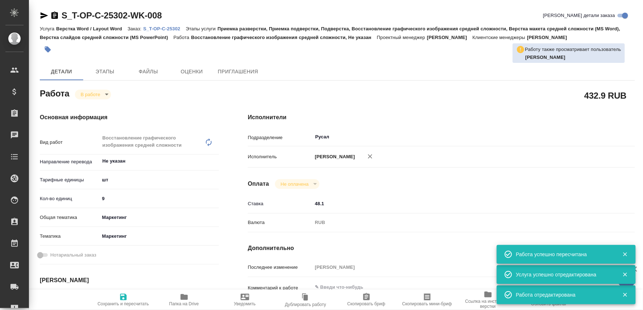
type textarea "x"
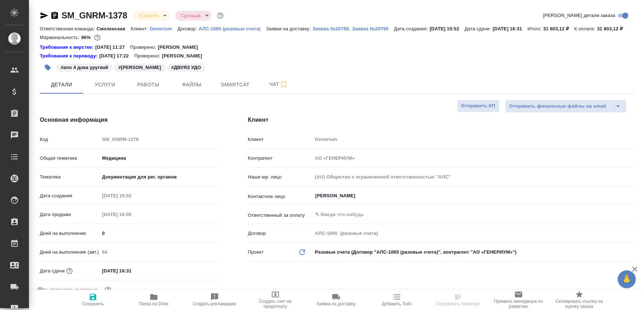
select select "RU"
click at [135, 89] on span "Работы" at bounding box center [148, 84] width 35 height 9
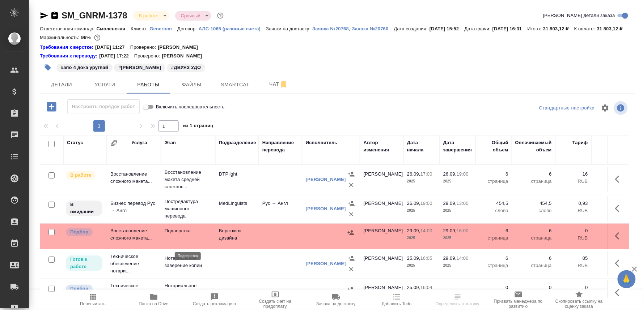
click at [179, 235] on p "Подверстка" at bounding box center [188, 231] width 47 height 7
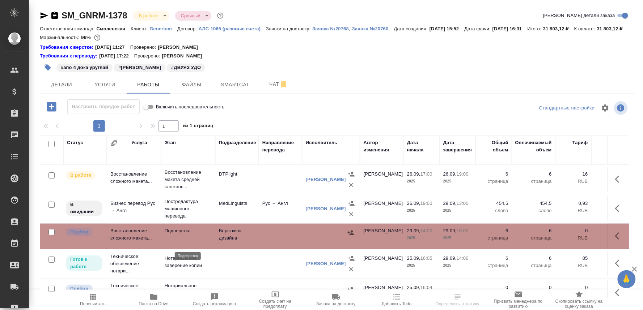
click at [179, 235] on p "Подверстка" at bounding box center [188, 231] width 47 height 7
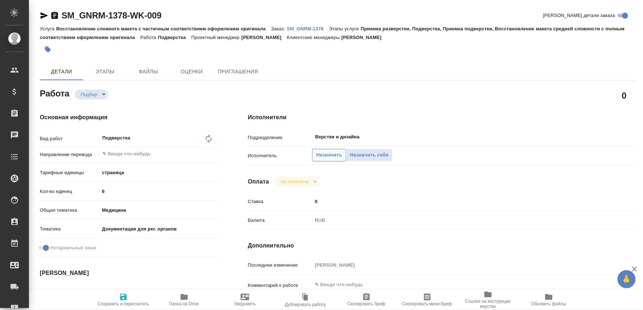
click at [324, 151] on span "Назначить" at bounding box center [329, 155] width 26 height 8
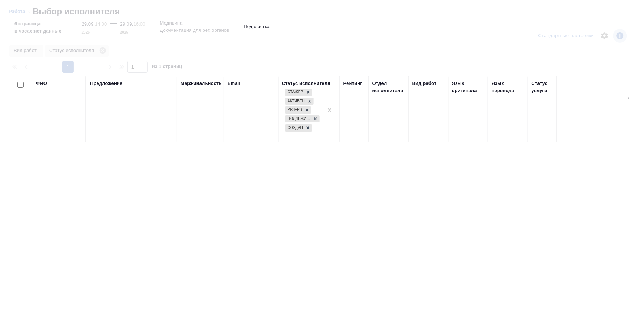
click at [57, 128] on input "text" at bounding box center [59, 128] width 46 height 9
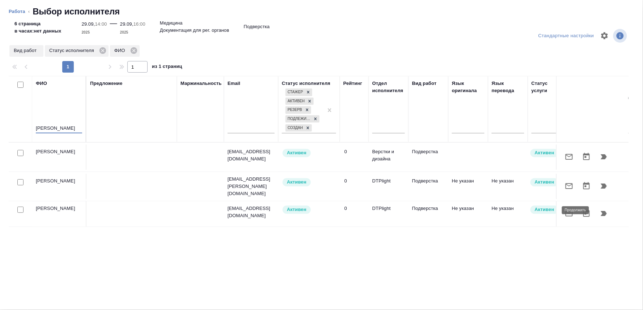
type input "[PERSON_NAME]"
click at [601, 211] on icon "button" at bounding box center [603, 213] width 9 height 9
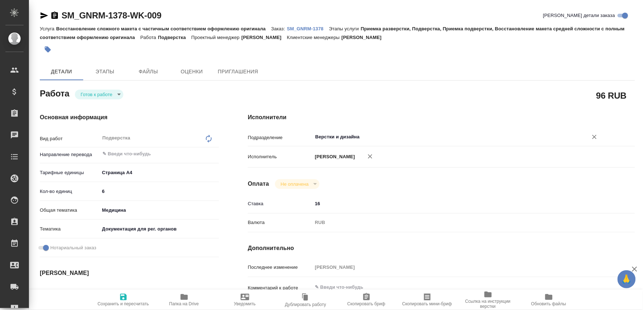
type textarea "x"
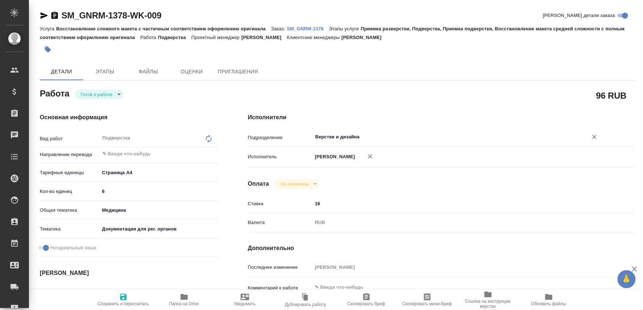
type textarea "x"
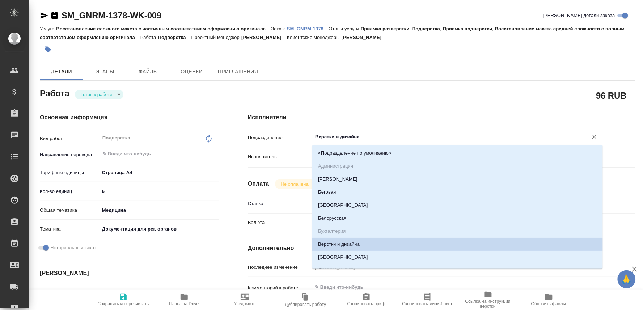
click at [340, 136] on input "Верстки и дизайна" at bounding box center [445, 137] width 262 height 9
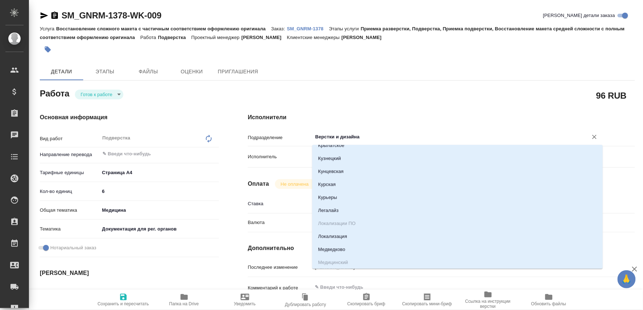
type textarea "x"
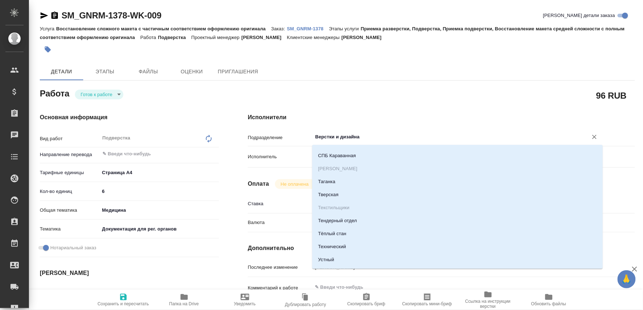
type textarea "x"
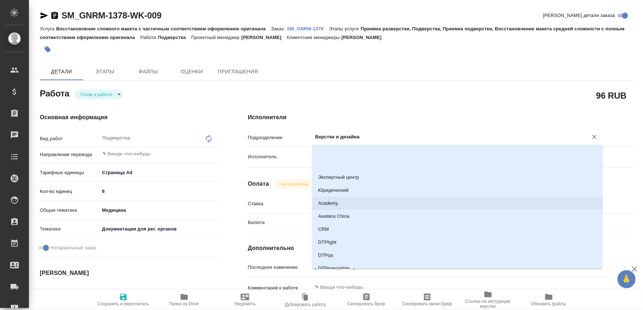
scroll to position [1045, 0]
click at [320, 198] on li "DTPlight" at bounding box center [457, 202] width 291 height 13
type textarea "x"
type input "DTPlight"
type textarea "x"
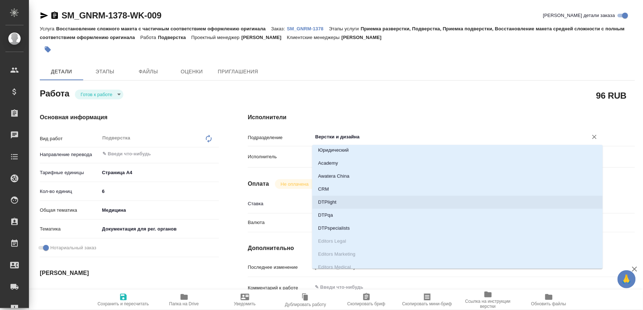
type textarea "x"
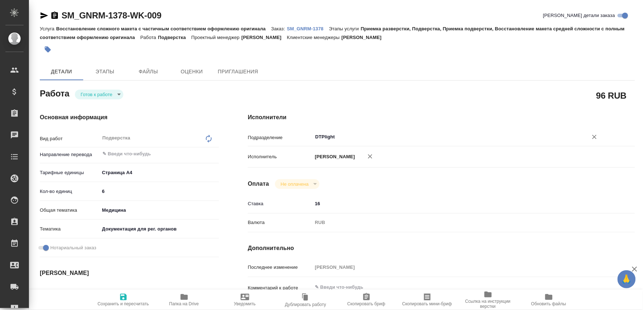
click at [118, 297] on span "Сохранить и пересчитать" at bounding box center [123, 300] width 52 height 14
type textarea "x"
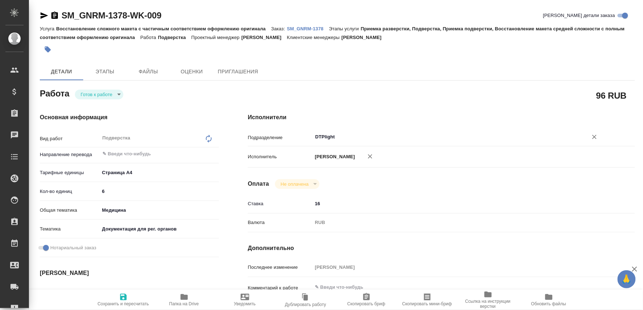
type textarea "x"
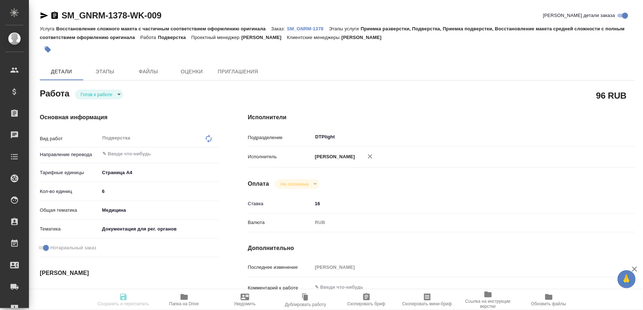
type textarea "x"
type input "readyForWork"
type textarea "Подверстка"
type textarea "x"
type input "5f036ec4e16dec2d6b59c8ff"
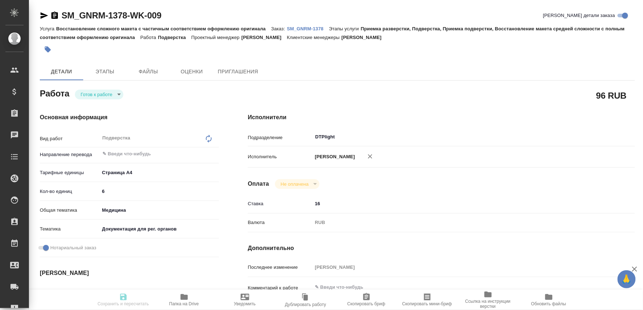
type input "6"
type input "med"
type input "5f647205b73bc97568ca66c6"
checkbox input "true"
type input "29.09.2025 14:00"
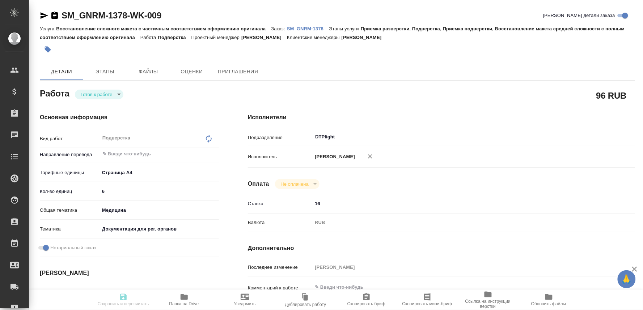
type input "29.09.2025 16:00"
type input "DTPlight"
type input "notPayed"
type input "16"
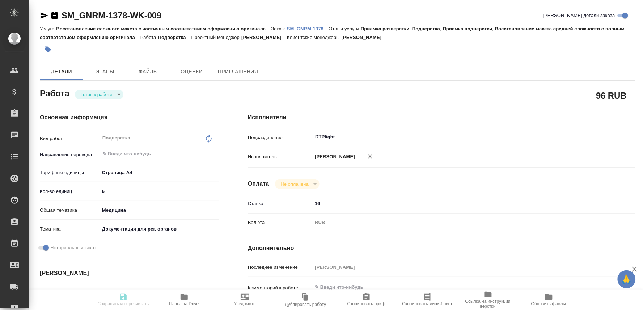
type input "RUB"
type input "[PERSON_NAME]"
type textarea "x"
type textarea "/Clients/Generium/Orders/SM_GNRM-1378/DTP/SM_GNRM-1378-WK-009"
type textarea "x"
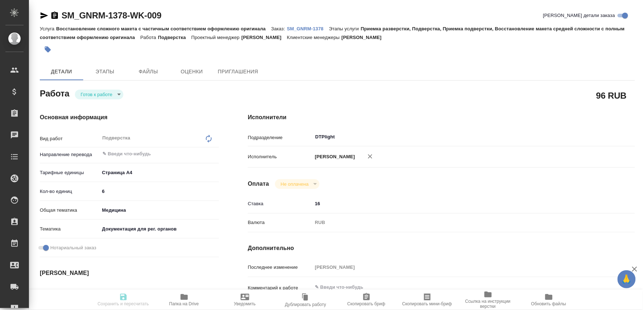
type input "SM_GNRM-1378"
type input "Восстановление сложного макета с частичным соответствием оформлению оригинала"
type input "Приемка разверстки, Подверстка, Приемка подверстки, Восстановление макета средн…"
type input "Шульгина Анна"
type input "[PERSON_NAME]"
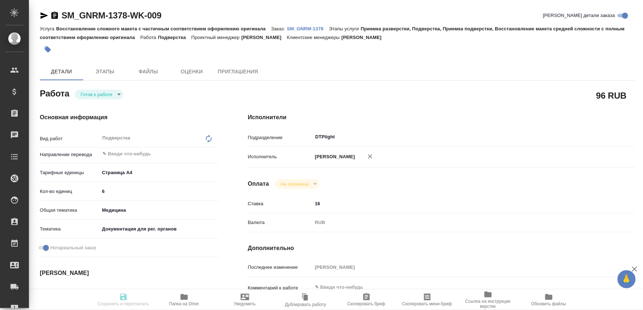
type input "/Clients/Generium/Orders/SM_GNRM-1378"
type textarea "x"
type textarea "ру-англ документ, подтверждающий производство препарата, в пн будет еще удо коп…"
type textarea "x"
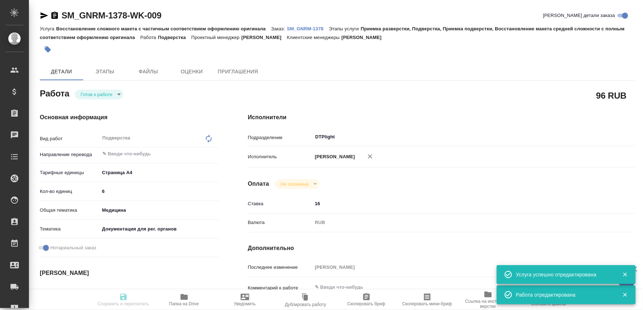
type textarea "x"
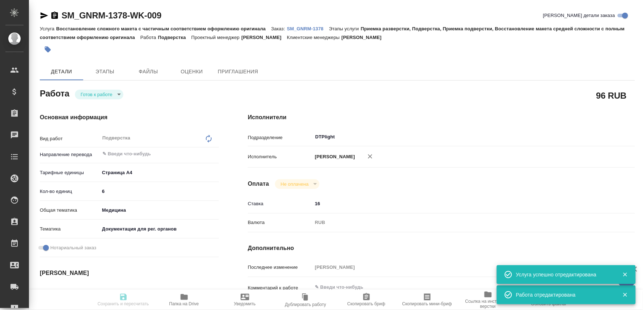
type textarea "x"
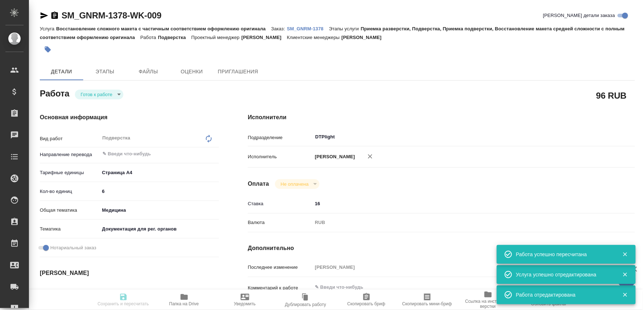
type input "readyForWork"
type textarea "Подверстка"
type textarea "x"
type input "5f036ec4e16dec2d6b59c8ff"
type input "6"
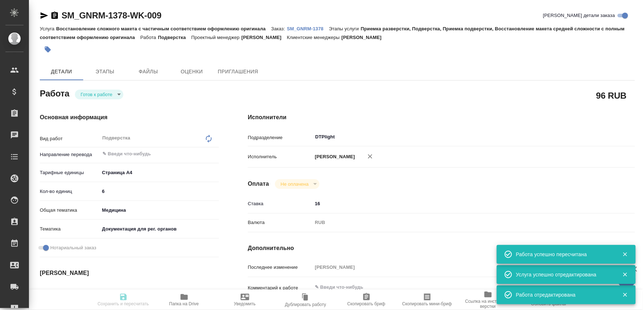
type input "med"
type input "5f647205b73bc97568ca66c6"
checkbox input "true"
type input "29.09.2025 14:00"
type input "29.09.2025 16:00"
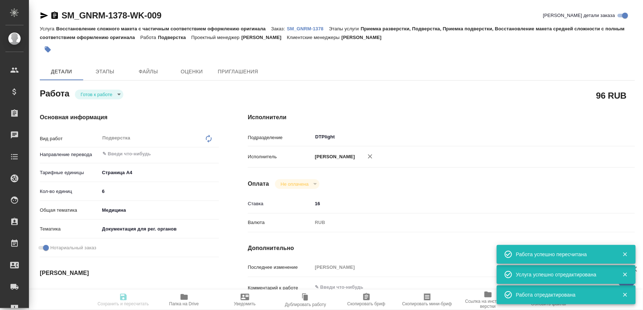
type input "29.09.2025 16:00"
type input "DTPlight"
type input "notPayed"
type input "16"
type input "RUB"
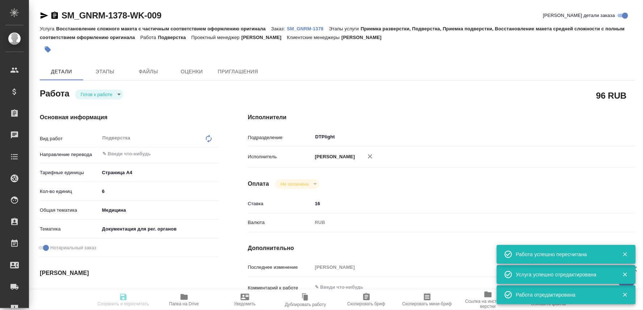
type input "[PERSON_NAME]"
type textarea "x"
type textarea "/Clients/Generium/Orders/SM_GNRM-1378/DTP/SM_GNRM-1378-WK-009"
type textarea "x"
type input "SM_GNRM-1378"
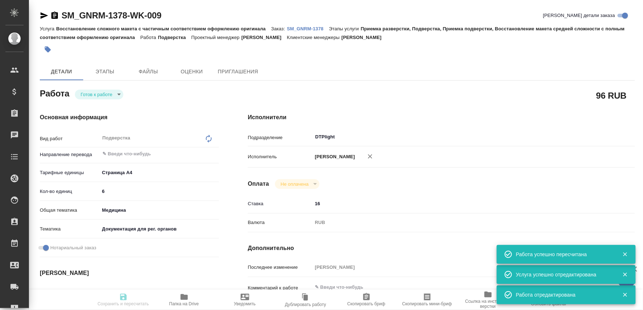
type input "Восстановление сложного макета с частичным соответствием оформлению оригинала"
type input "Приемка разверстки, Подверстка, Приемка подверстки, Восстановление макета средн…"
type input "Шульгина Анна"
type input "[PERSON_NAME]"
type input "/Clients/Generium/Orders/SM_GNRM-1378"
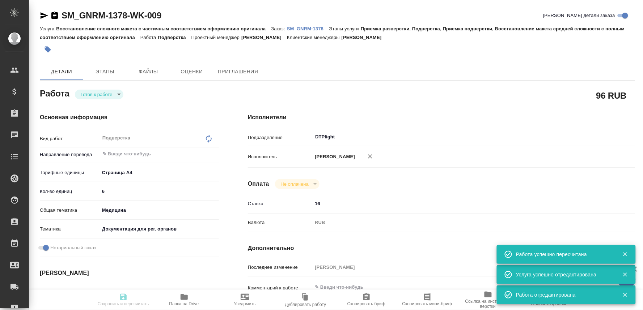
type textarea "x"
type textarea "ру-англ документ, подтверждающий производство препарата, в пн будет еще удо коп…"
type textarea "x"
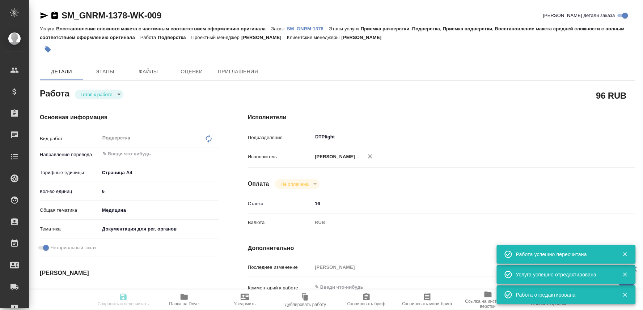
type textarea "x"
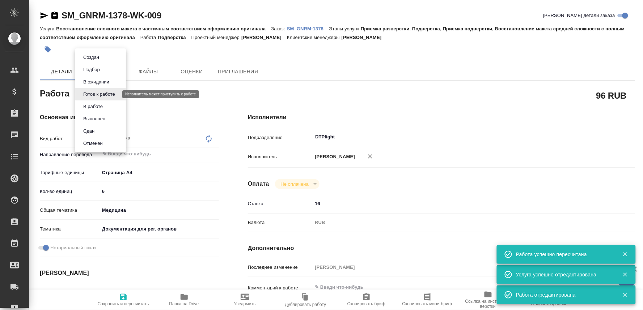
click at [113, 93] on body "🙏 .cls-1 fill:#fff; AWATERA Oksiutovich Irina Клиенты Спецификации Заказы 0 Чат…" at bounding box center [321, 155] width 643 height 310
type textarea "x"
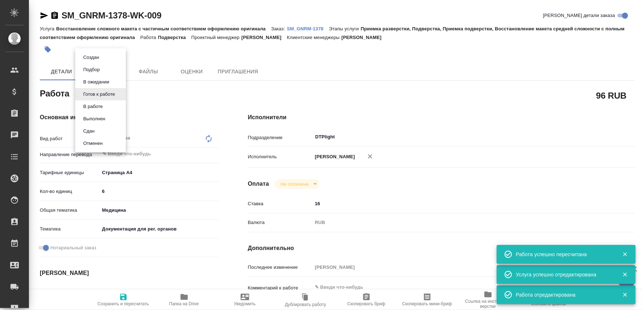
type textarea "x"
click at [99, 81] on button "В ожидании" at bounding box center [96, 82] width 30 height 8
type textarea "x"
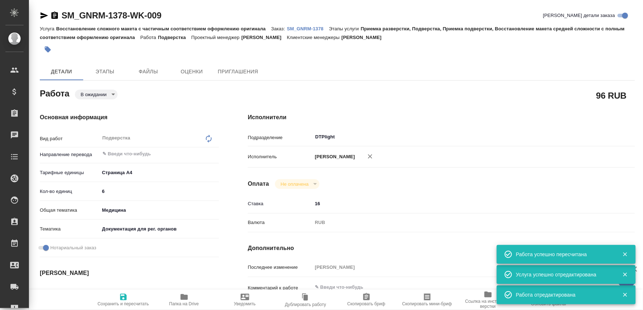
type textarea "x"
click at [124, 302] on span "Сохранить и пересчитать" at bounding box center [123, 304] width 51 height 5
type textarea "x"
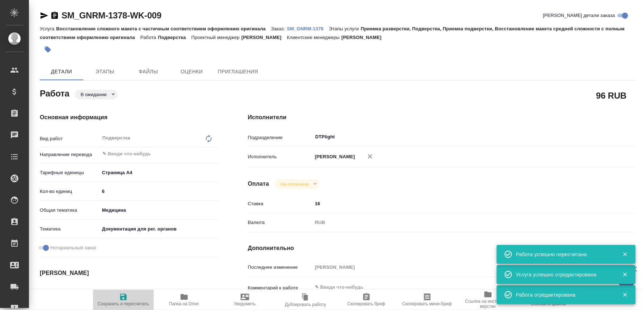
type textarea "x"
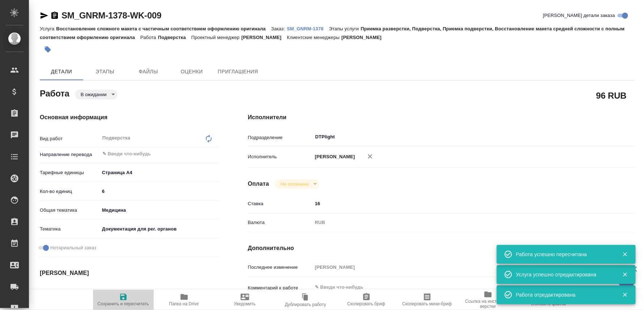
type textarea "x"
type input "pending"
type textarea "Подверстка"
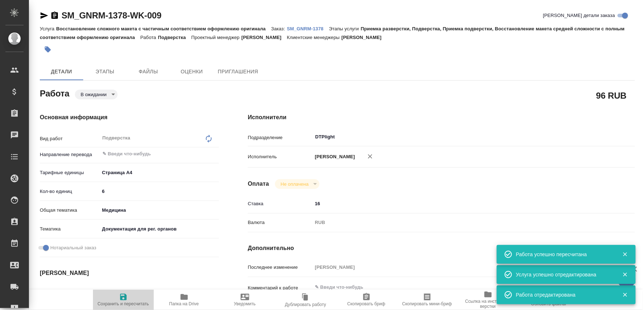
type textarea "x"
type input "5f036ec4e16dec2d6b59c8ff"
type input "6"
type input "med"
type input "5f647205b73bc97568ca66c6"
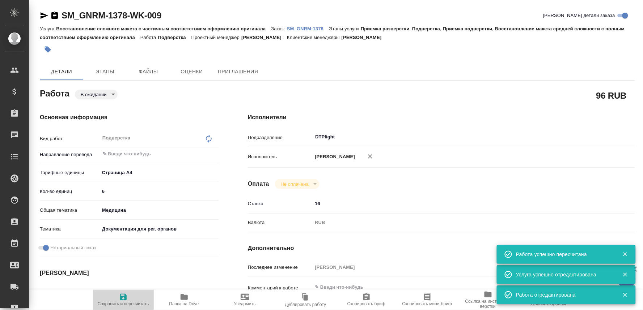
checkbox input "true"
type input "29.09.2025 14:00"
type input "29.09.2025 16:00"
type input "DTPlight"
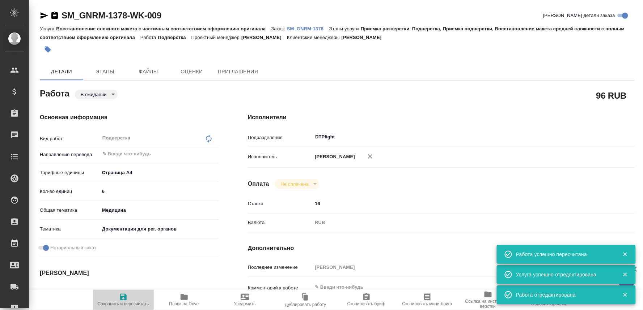
type input "notPayed"
type input "16"
type input "RUB"
type input "[PERSON_NAME]"
type textarea "x"
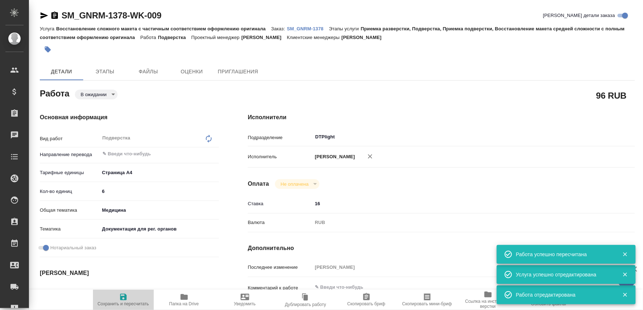
type textarea "/Clients/Generium/Orders/SM_GNRM-1378/DTP/SM_GNRM-1378-WK-009"
type textarea "x"
type input "SM_GNRM-1378"
type input "Восстановление сложного макета с частичным соответствием оформлению оригинала"
type input "Приемка разверстки, Подверстка, Приемка подверстки, Восстановление макета средн…"
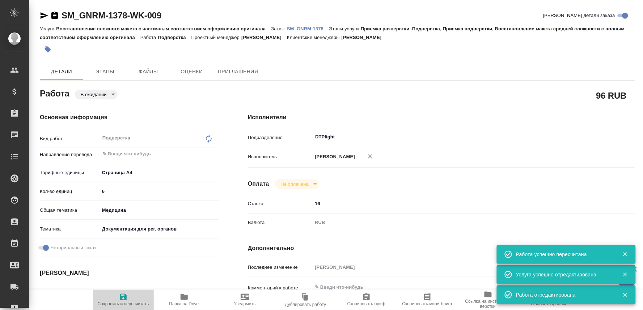
type input "Шульгина Анна"
type input "Оксютович Ирина"
type input "/Clients/Generium/Orders/SM_GNRM-1378"
type textarea "x"
type textarea "ру-англ документ, подтверждающий производство препарата, в пн будет еще удо коп…"
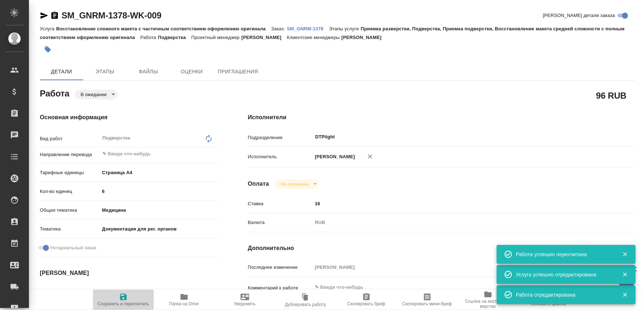
type textarea "x"
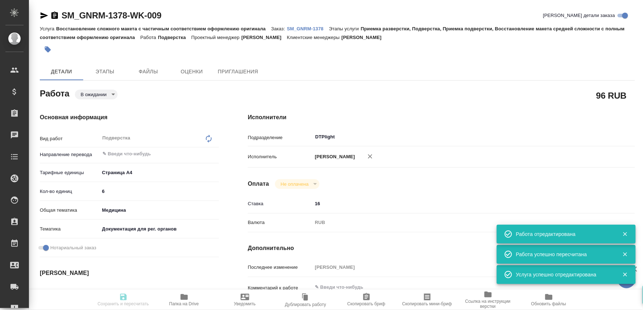
type textarea "x"
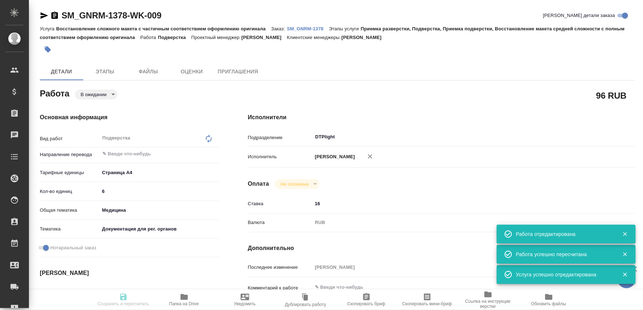
type textarea "x"
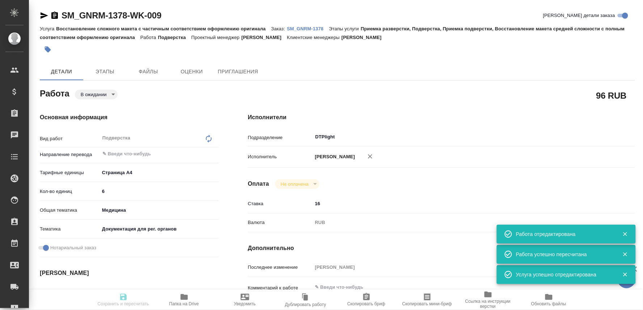
type input "pending"
type textarea "Подверстка"
type textarea "x"
type input "5f036ec4e16dec2d6b59c8ff"
type input "6"
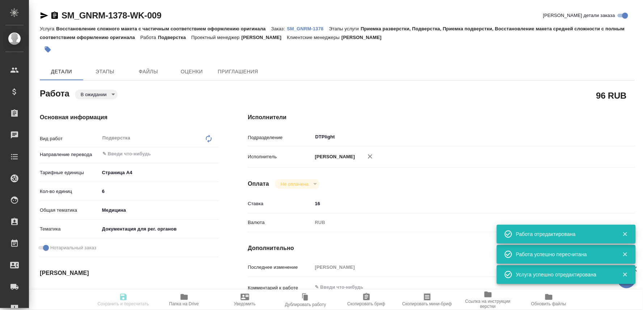
type input "med"
type input "5f647205b73bc97568ca66c6"
checkbox input "true"
type input "29.09.2025 14:00"
type input "29.09.2025 16:00"
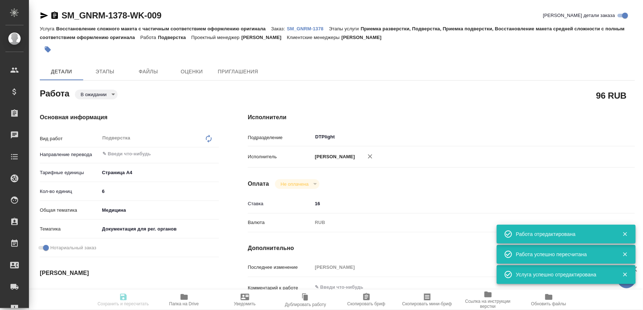
type input "29.09.2025 16:00"
type input "DTPlight"
type input "notPayed"
type input "16"
type input "RUB"
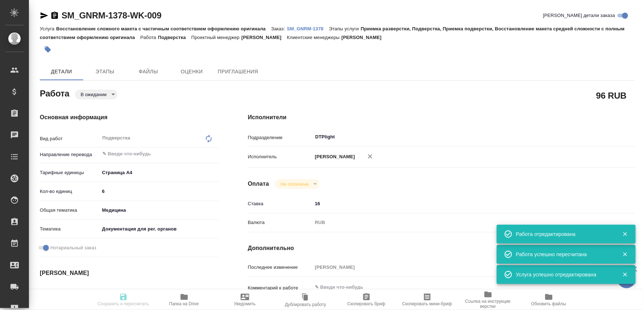
type input "[PERSON_NAME]"
type textarea "x"
type textarea "/Clients/Generium/Orders/SM_GNRM-1378/DTP/SM_GNRM-1378-WK-009"
type textarea "x"
type input "SM_GNRM-1378"
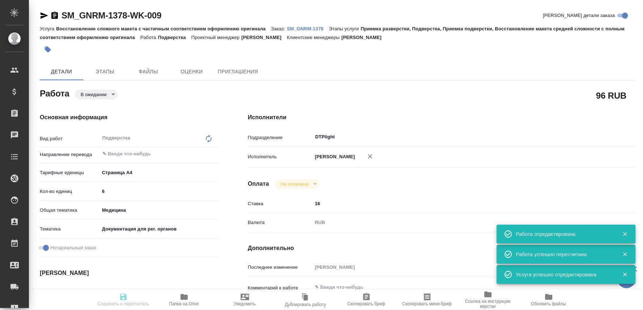
type input "Восстановление сложного макета с частичным соответствием оформлению оригинала"
type input "Приемка разверстки, Подверстка, Приемка подверстки, Восстановление макета средн…"
type input "Шульгина Анна"
type input "[PERSON_NAME]"
type input "/Clients/Generium/Orders/SM_GNRM-1378"
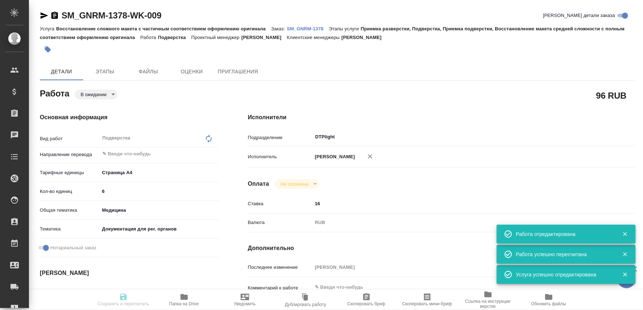
type textarea "x"
type textarea "ру-англ документ, подтверждающий производство препарата, в пн будет еще удо коп…"
type textarea "x"
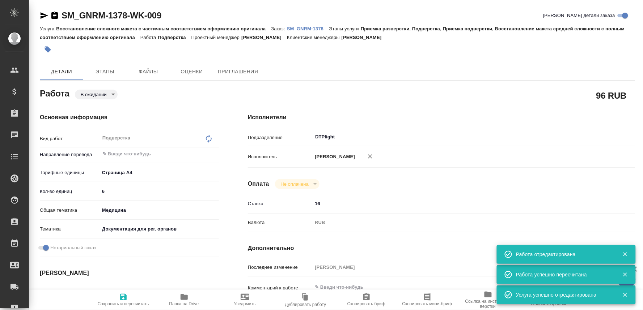
type textarea "x"
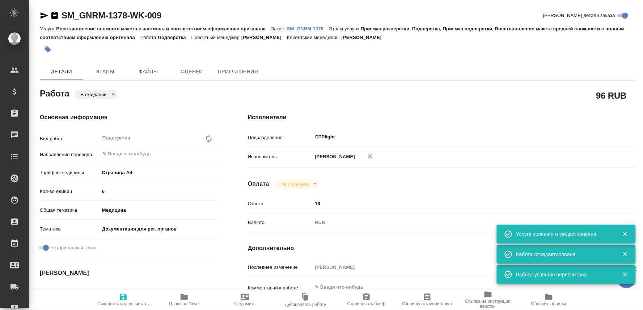
type textarea "x"
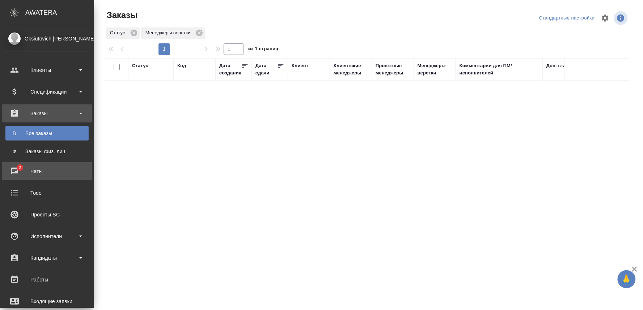
click at [12, 169] on div "Чаты" at bounding box center [46, 171] width 83 height 11
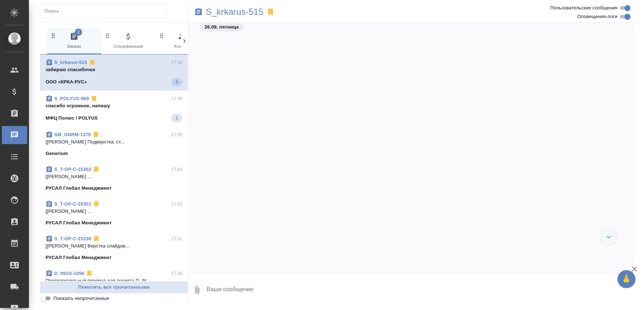
scroll to position [53169, 0]
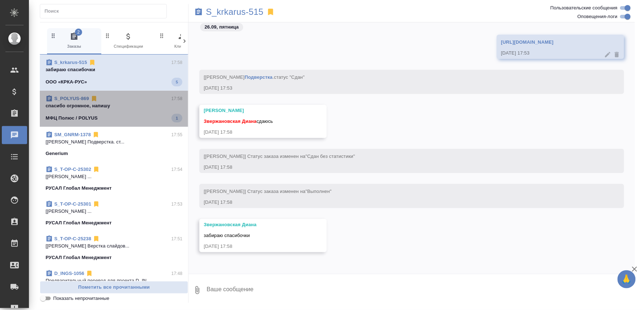
click at [127, 112] on span "S_POLYUS-869 17:58 спасибо огромное, напишу МФЦ Полюс / POLYUS 1" at bounding box center [114, 108] width 137 height 27
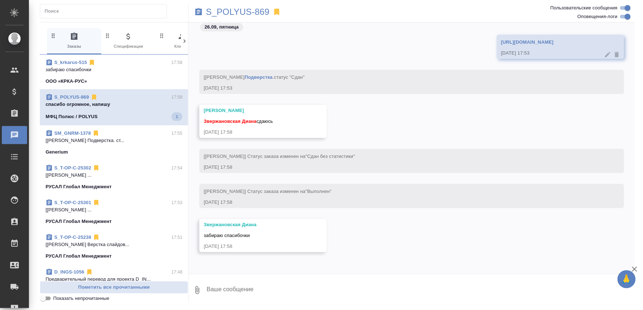
click at [77, 93] on div "S_POLYUS-869 17:58 спасибо огромное, напишу МФЦ Полюс / POLYUS 1" at bounding box center [114, 107] width 148 height 36
click at [81, 96] on link "S_POLYUS-869" at bounding box center [71, 96] width 35 height 5
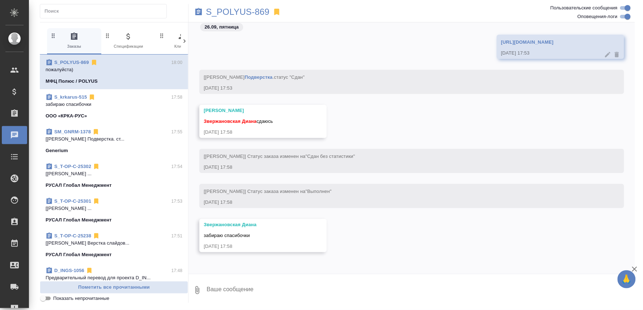
scroll to position [51353, 0]
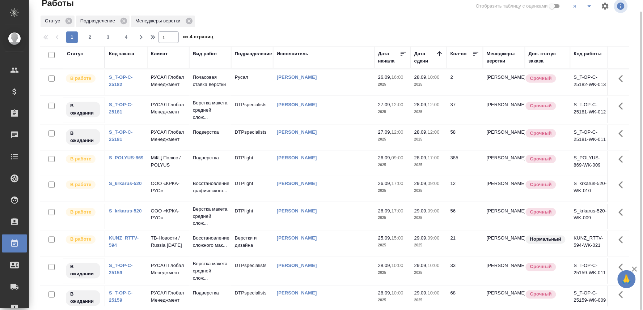
scroll to position [281, 0]
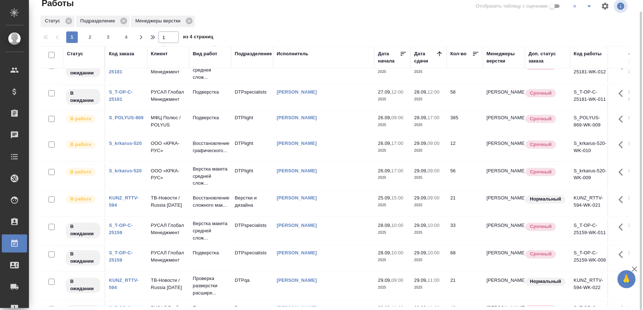
click at [119, 120] on link "S_POLYUS-869" at bounding box center [126, 117] width 35 height 5
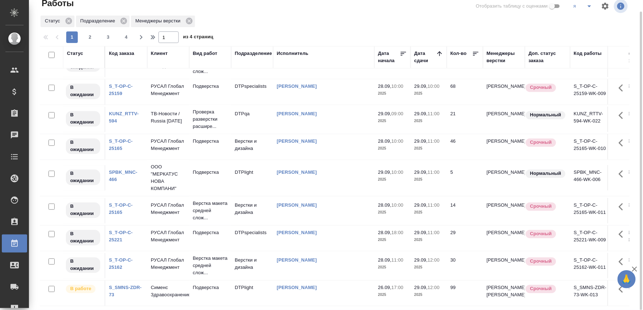
scroll to position [589, 0]
click at [261, 160] on tr "В ожидании SPBK_MNC-466 ООО "МЕРКАТУС НОВА КОМПАНИ" Подверстка DTPlight [PERSON…" at bounding box center [358, 178] width 636 height 37
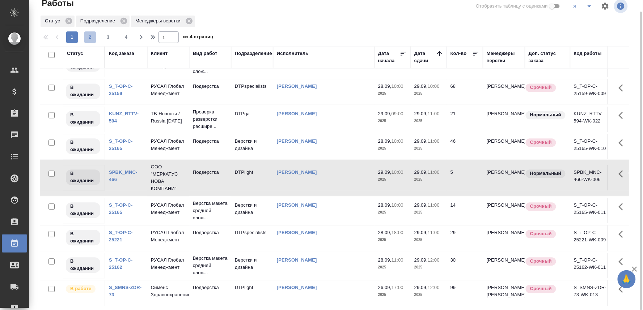
click at [88, 35] on span "2" at bounding box center [90, 37] width 12 height 7
type input "2"
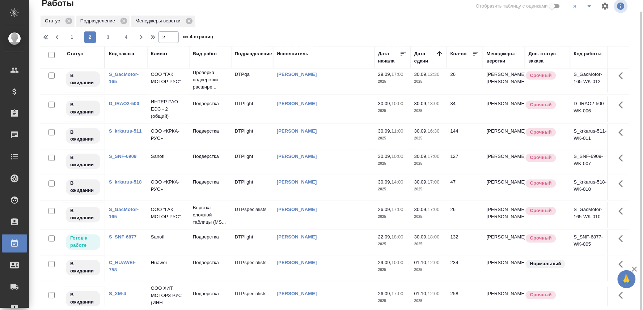
scroll to position [0, 0]
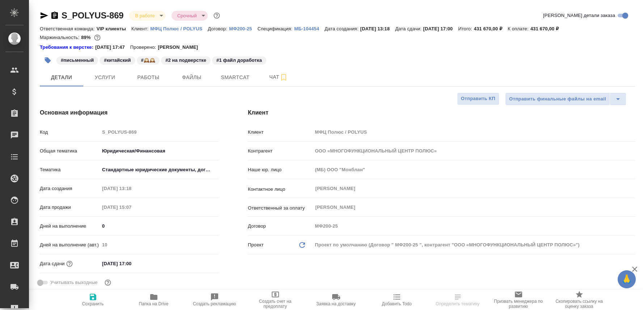
select select "RU"
click at [270, 73] on span "Чат" at bounding box center [278, 77] width 35 height 9
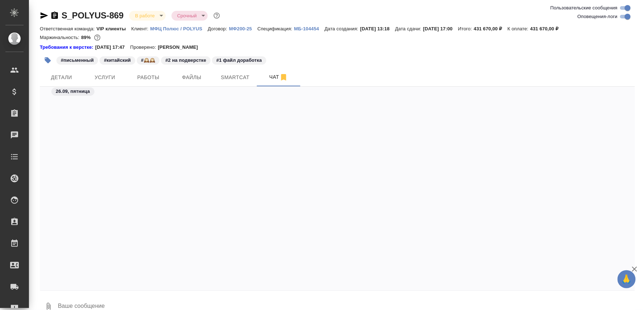
scroll to position [41062, 0]
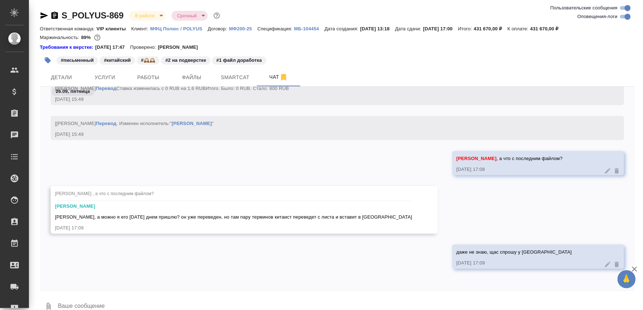
click at [87, 305] on textarea at bounding box center [346, 307] width 578 height 25
type textarea "Маш, хорошо, пиши исполу в личку в ЯМ"
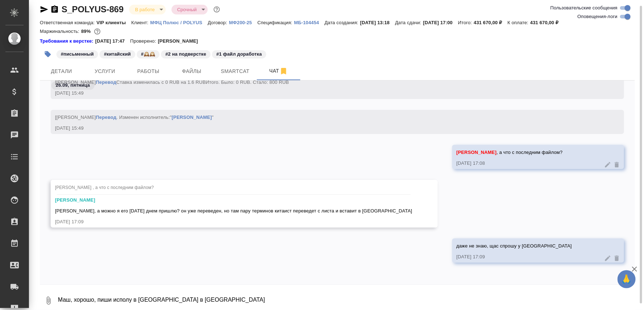
scroll to position [41097, 0]
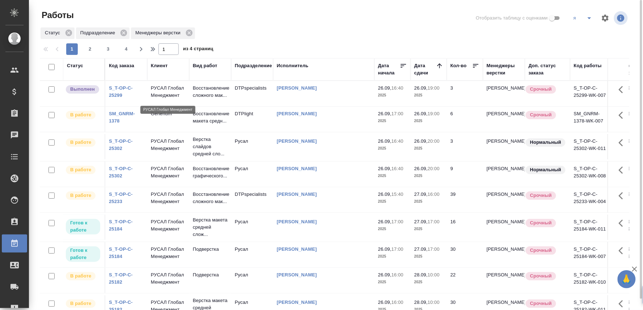
click at [157, 97] on p "РУСАЛ Глобал Менеджмент" at bounding box center [168, 92] width 35 height 14
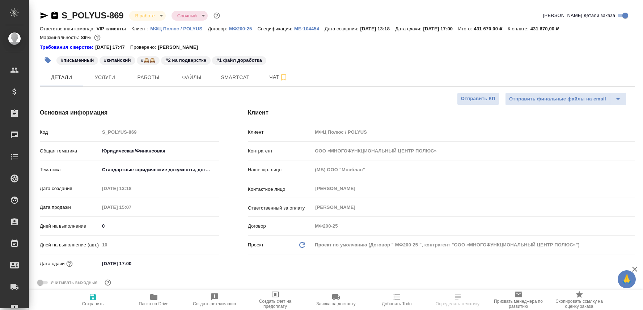
select select "RU"
click at [269, 75] on span "Чат" at bounding box center [278, 77] width 35 height 9
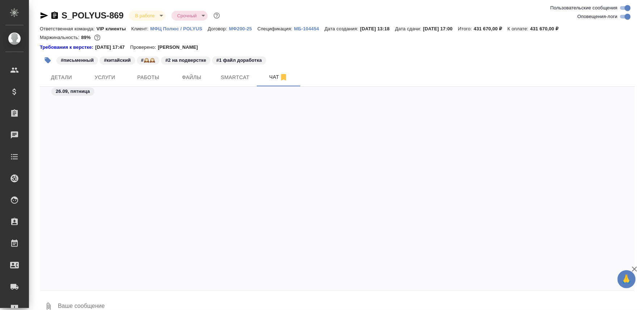
scroll to position [41698, 0]
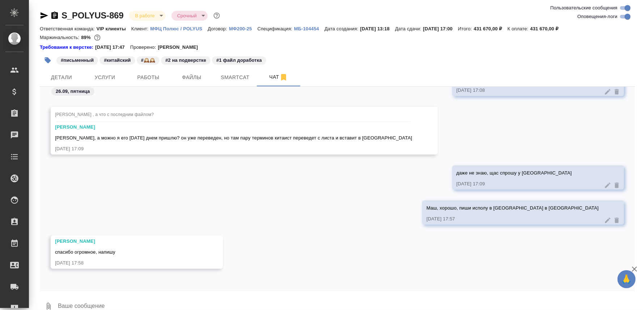
click at [124, 300] on textarea at bounding box center [346, 307] width 578 height 25
type textarea "пожалуйста)"
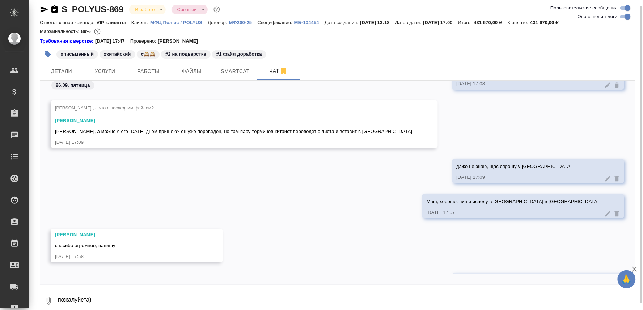
scroll to position [41733, 0]
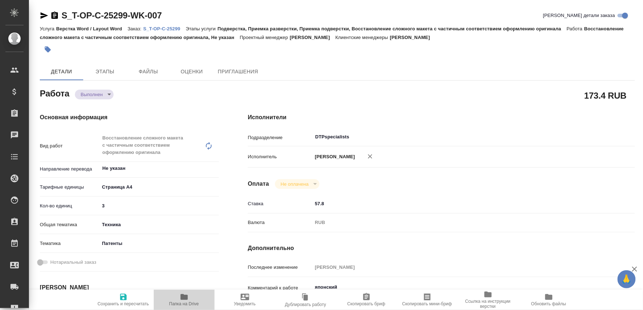
click at [179, 297] on span "Папка на Drive" at bounding box center [184, 300] width 52 height 14
click at [167, 28] on p "S_T-OP-C-25299" at bounding box center [164, 28] width 42 height 5
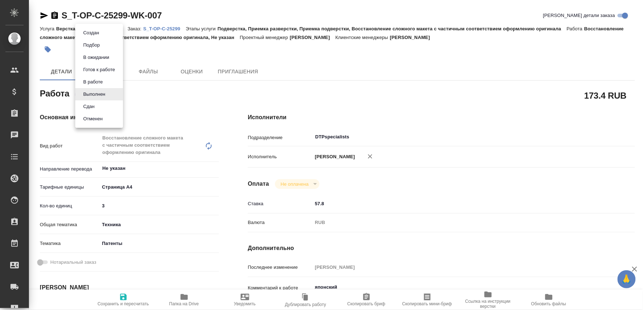
click at [102, 92] on body "🙏 .cls-1 fill:#fff; AWATERA Oksiutovich [PERSON_NAME] Спецификации Заказы 0 Чат…" at bounding box center [321, 155] width 643 height 310
click at [85, 103] on button "Сдан" at bounding box center [89, 107] width 16 height 8
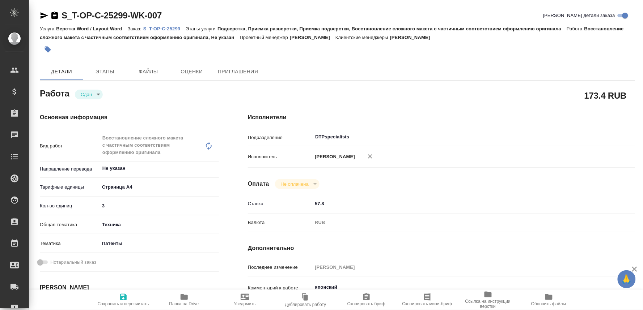
type textarea "x"
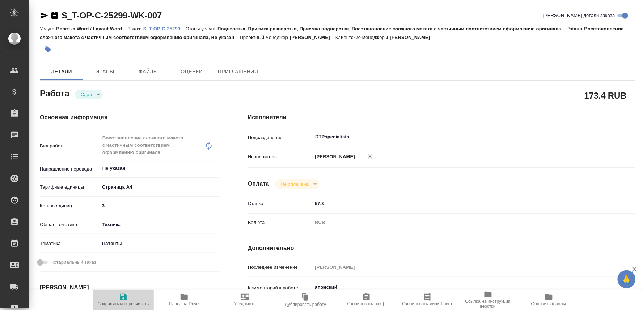
click at [120, 297] on icon "button" at bounding box center [123, 297] width 7 height 7
type textarea "x"
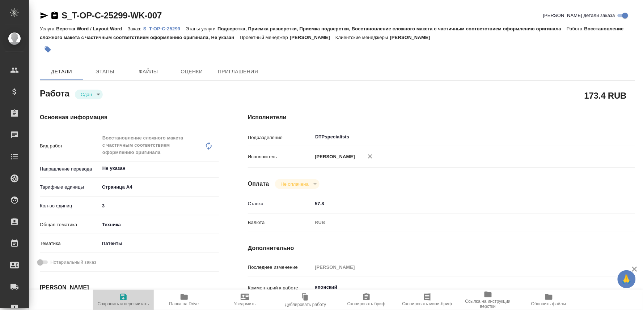
type textarea "x"
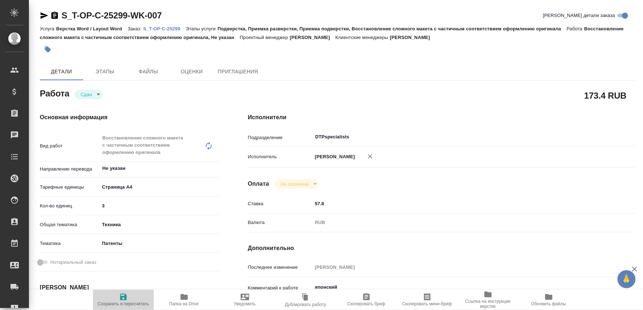
type textarea "x"
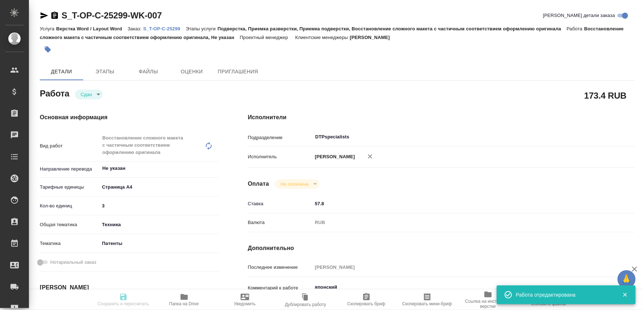
type input "closed"
type textarea "Восстановление сложного макета с частичным соответствием оформлению оригинала"
type textarea "x"
type input "Не указан"
type input "5f036ec4e16dec2d6b59c8ff"
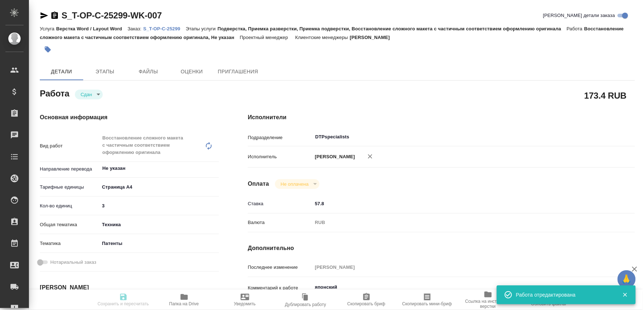
type input "3"
type input "tech"
type input "5a8b8b956a9677013d343d19"
type input "26.09.2025 16:40"
type input "26.09.2025 16:53"
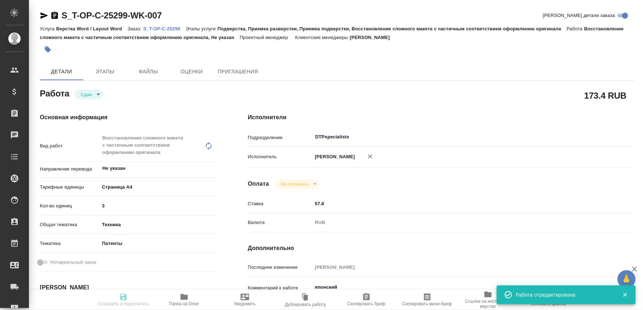
type input "26.09.2025 19:00"
type input "26.09.2025 18:05"
type input "[DATE] 13:00"
type input "DTPspecialists"
type input "notPayed"
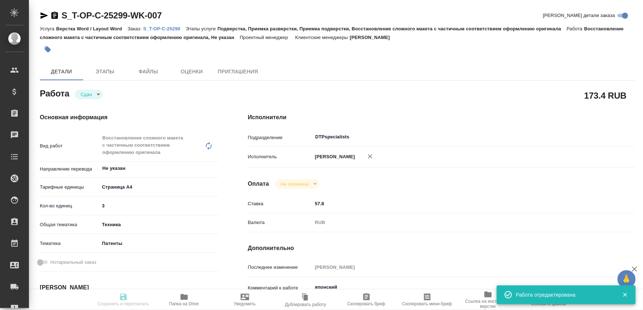
type input "57.8"
type input "RUB"
type input "[PERSON_NAME]"
type textarea "японский"
type textarea "x"
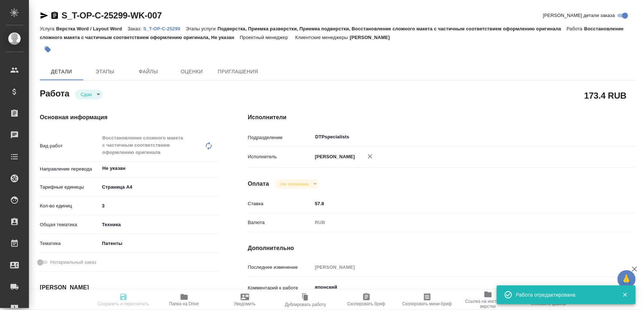
type textarea "/Clients/Т-ОП-С_Русал Глобал Менеджмент/Orders/S_T-OP-C-25299/DTP/S_T-OP-C-2529…"
type textarea "x"
type input "S_T-OP-C-25299"
type input "Т-ОП-С-46901"
type input "Верстка Word / Layout Word"
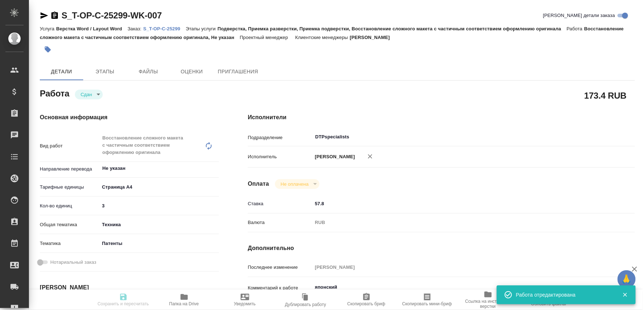
type input "Подверстка, Приемка разверстки, Приемка подверстки, Восстановление сложного мак…"
type input "[PERSON_NAME]"
type input "/Clients/Т-ОП-С_Русал Глобал Менеджмент/Orders/S_T-OP-C-25299"
type textarea "x"
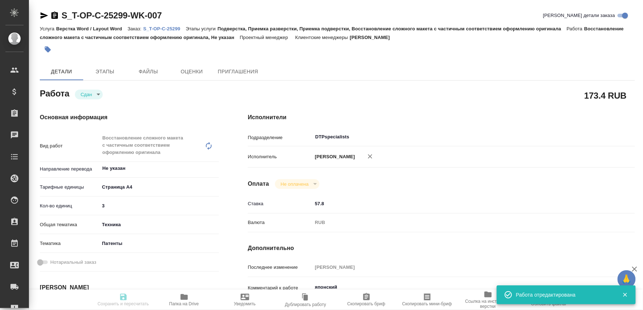
type textarea "x"
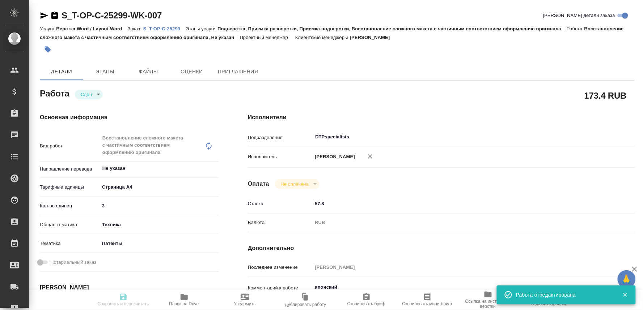
type textarea "x"
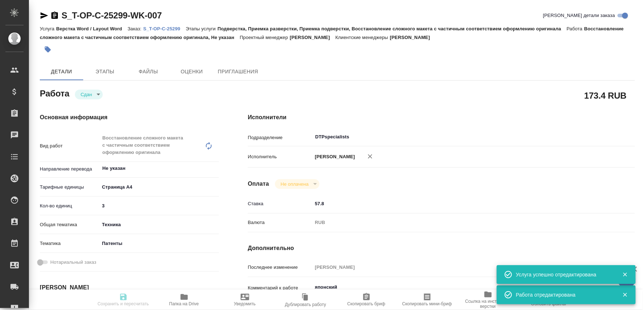
type textarea "x"
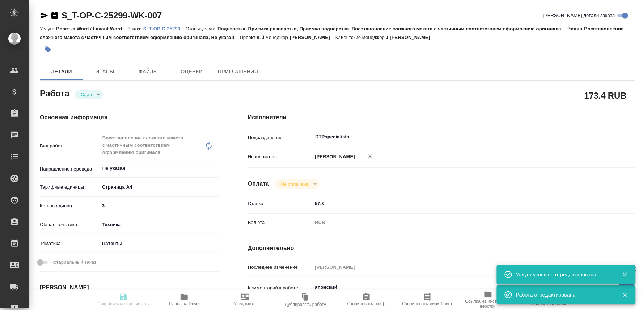
type textarea "x"
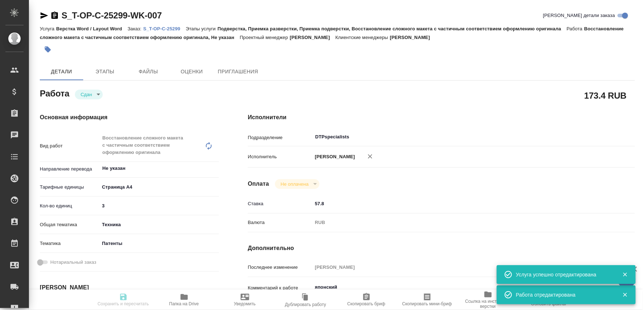
type input "closed"
type textarea "Восстановление сложного макета с частичным соответствием оформлению оригинала"
type textarea "x"
type input "Не указан"
type input "5f036ec4e16dec2d6b59c8ff"
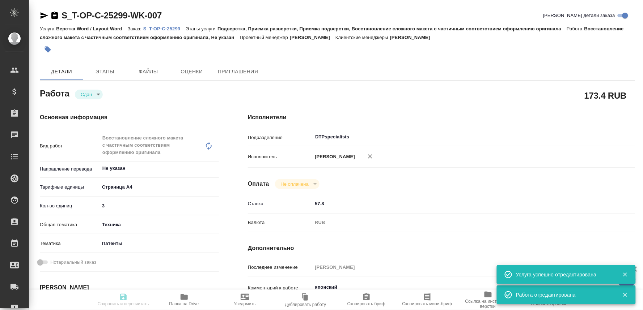
type input "3"
type input "tech"
type input "5a8b8b956a9677013d343d19"
type input "26.09.2025 16:40"
type input "26.09.2025 16:53"
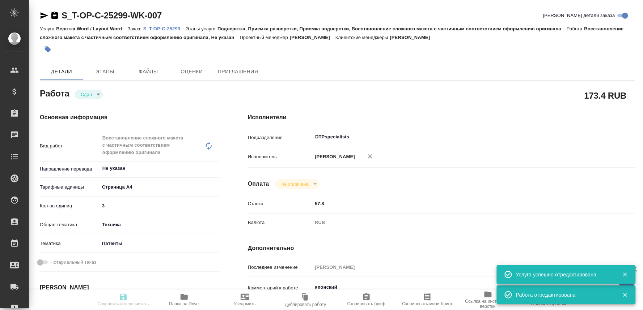
type input "26.09.2025 19:00"
type input "26.09.2025 18:05"
type input "30.09.2025 13:00"
type input "DTPspecialists"
type input "notPayed"
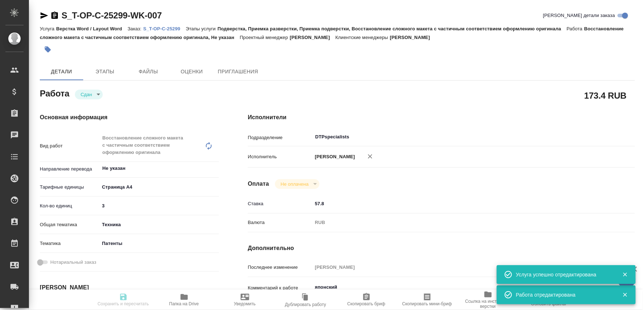
type input "57.8"
type input "RUB"
type input "Оксютович Ирина"
type textarea "японский"
type textarea "x"
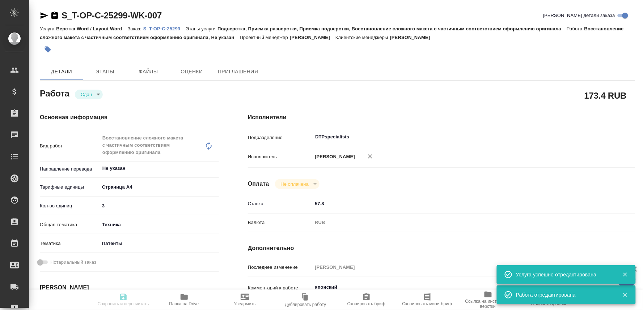
type textarea "/Clients/Т-ОП-С_Русал Глобал Менеджмент/Orders/S_T-OP-C-25299/DTP/S_T-OP-C-2529…"
type textarea "x"
type input "S_T-OP-C-25299"
type input "Т-ОП-С-46901"
type input "Верстка Word / Layout Word"
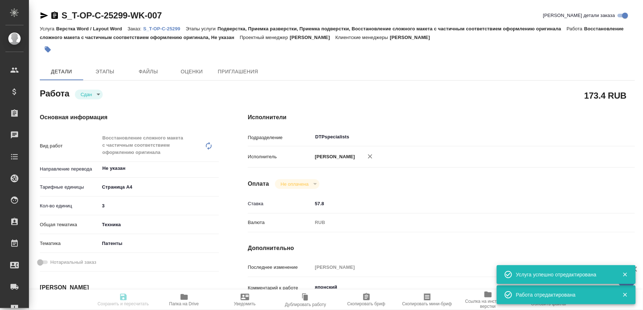
type input "Подверстка, Приемка разверстки, Приемка подверстки, Восстановление сложного мак…"
type input "Меньшикова Александра"
type input "Оксютович Ирина"
type input "/Clients/Т-ОП-С_Русал Глобал Менеджмент/Orders/S_T-OP-C-25299"
type textarea "x"
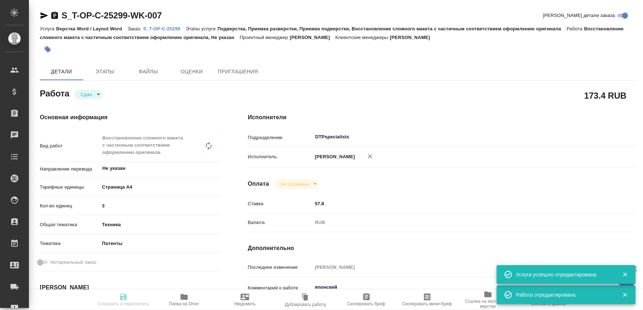
type textarea "x"
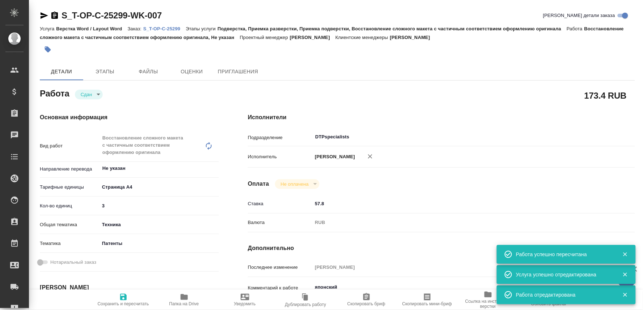
type textarea "x"
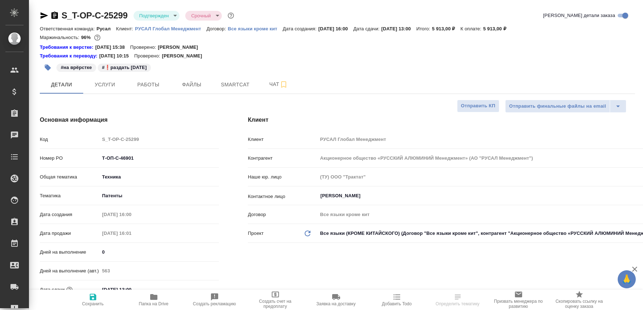
select select "RU"
type input "[PERSON_NAME]"
click at [265, 83] on span "Чат" at bounding box center [278, 84] width 35 height 9
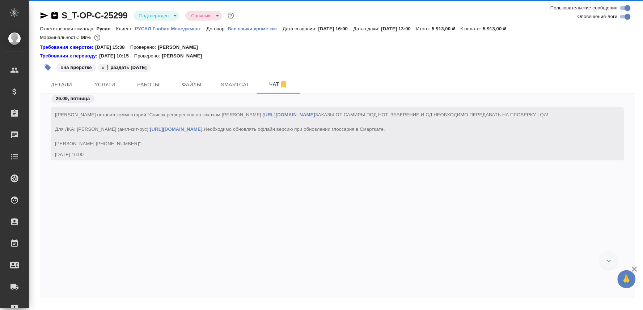
scroll to position [2438, 0]
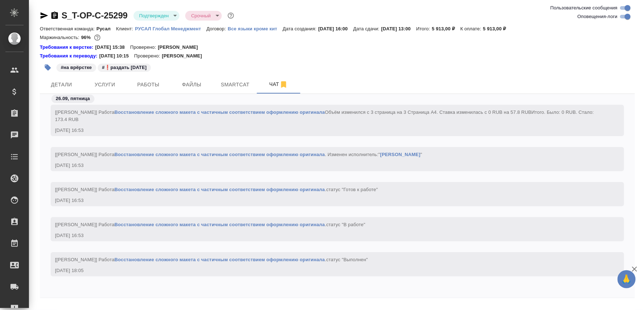
click at [74, 308] on textarea at bounding box center [346, 314] width 578 height 25
paste textarea "[URL][DOMAIN_NAME]"
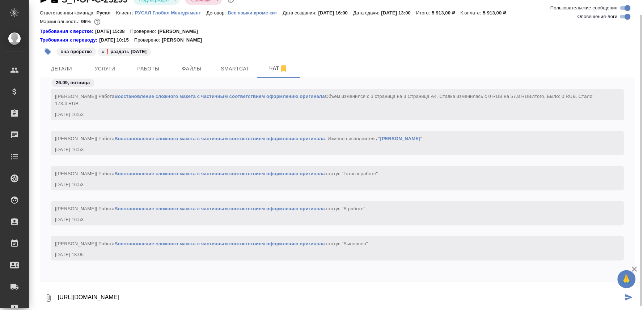
type textarea "[URL][DOMAIN_NAME]"
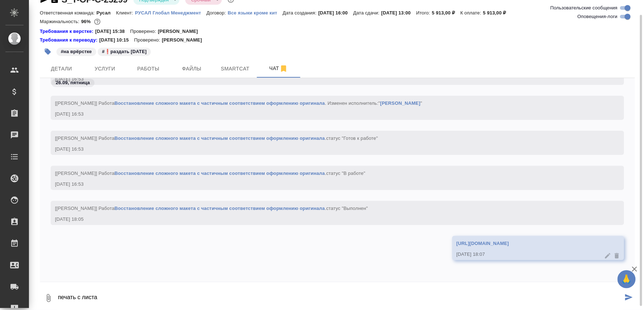
type textarea "печать с листа"
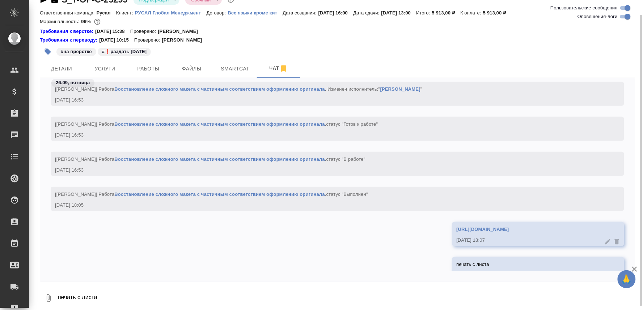
scroll to position [2523, 0]
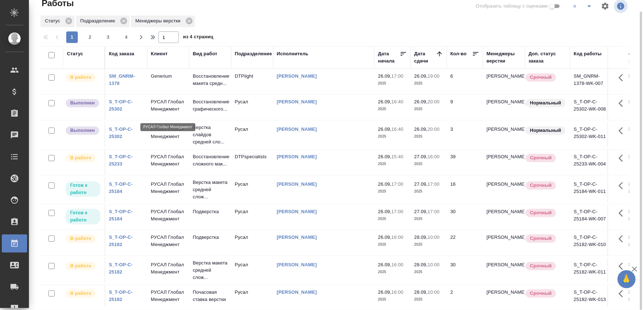
click at [157, 109] on p "РУСАЛ Глобал Менеджмент" at bounding box center [168, 105] width 35 height 14
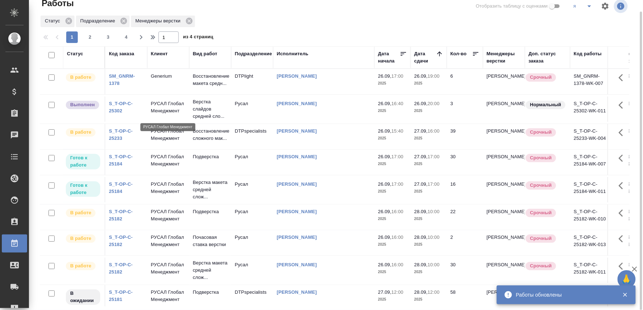
click at [156, 114] on p "РУСАЛ Глобал Менеджмент" at bounding box center [168, 107] width 35 height 14
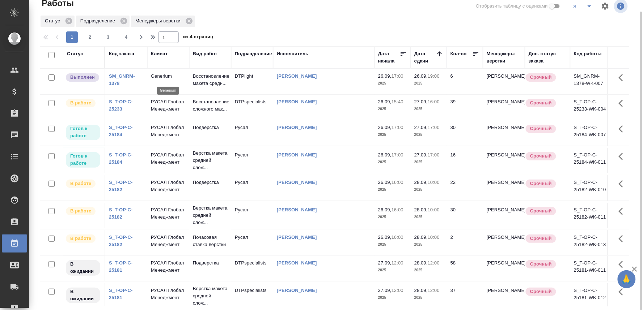
click at [160, 77] on p "Generium" at bounding box center [168, 76] width 35 height 7
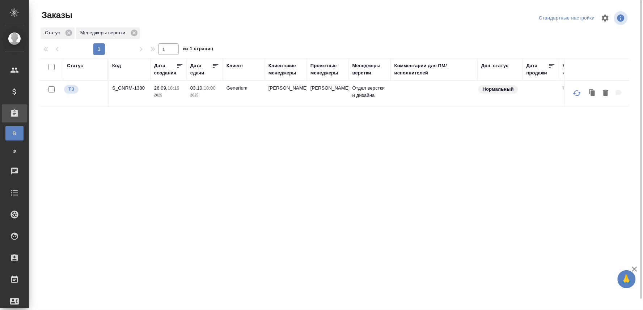
click at [128, 89] on p "S_GNRM-1380" at bounding box center [129, 88] width 35 height 7
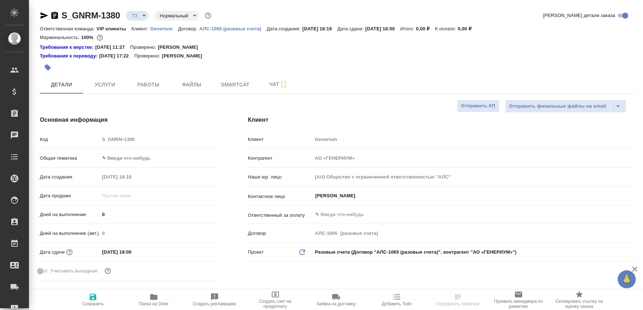
select select "RU"
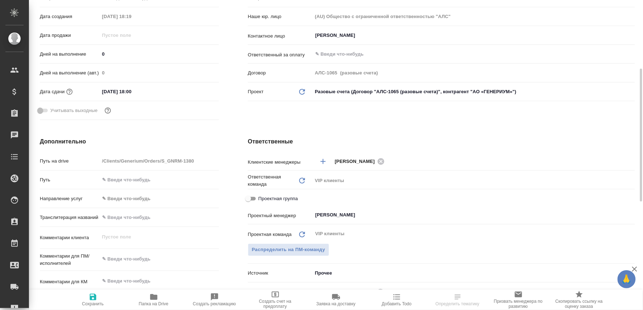
scroll to position [201, 0]
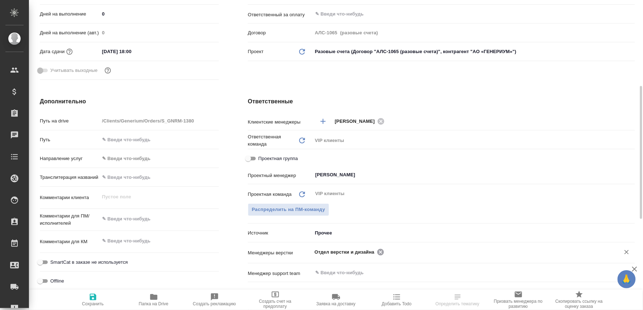
click at [378, 249] on icon at bounding box center [380, 252] width 7 height 7
click at [386, 249] on input "text" at bounding box center [497, 252] width 222 height 9
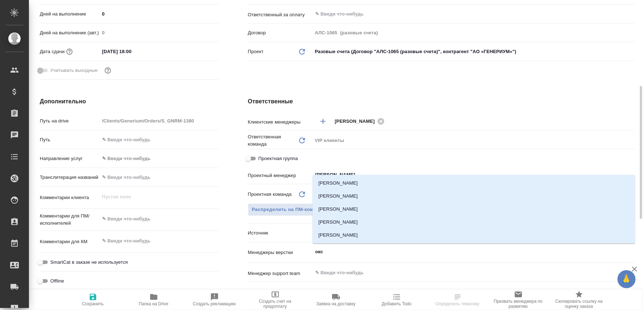
type input "оксю"
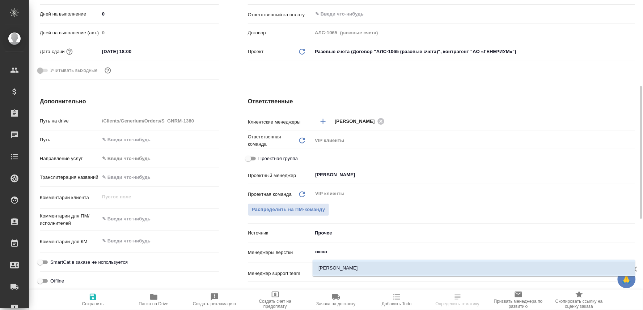
click at [368, 270] on li "[PERSON_NAME]" at bounding box center [474, 268] width 323 height 13
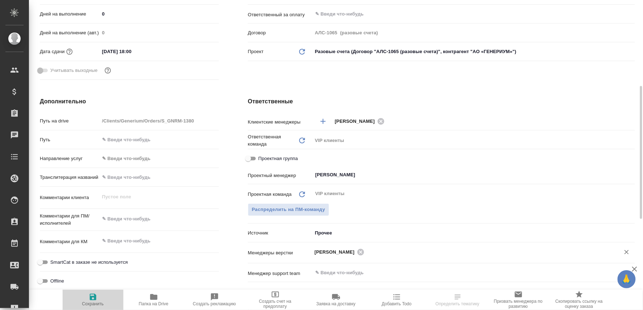
click at [93, 298] on icon "button" at bounding box center [93, 297] width 9 height 9
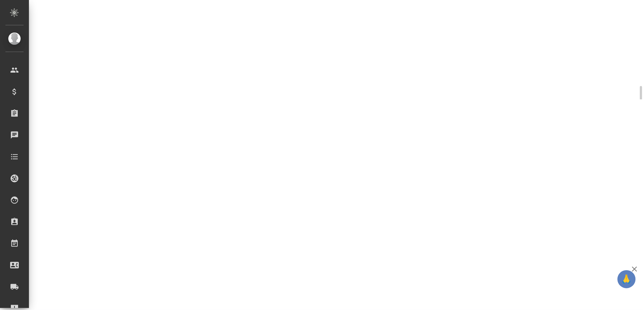
select select "RU"
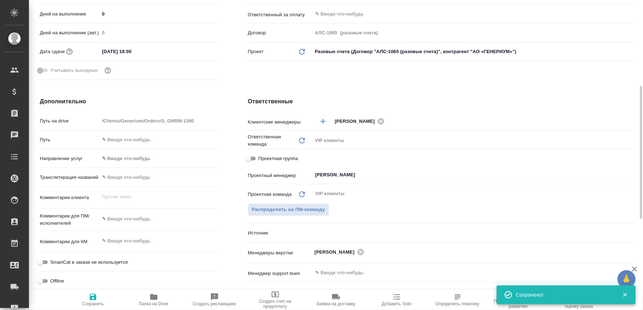
type textarea "x"
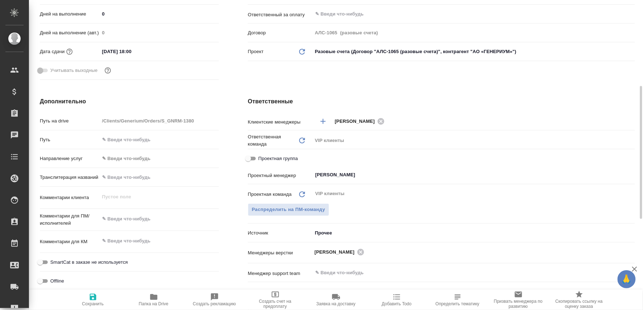
click at [398, 92] on div "Ответственные Клиентские менеджеры Кабаргина Анна ​ Ответственная команда Обнов…" at bounding box center [441, 229] width 416 height 292
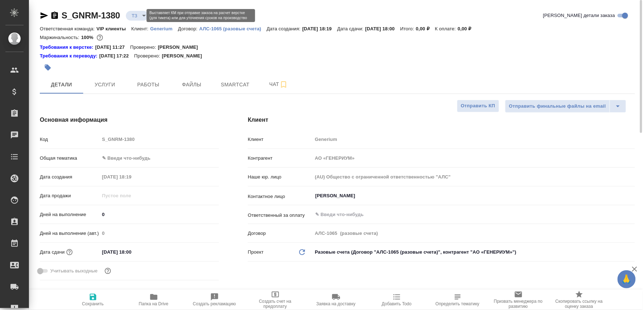
click at [140, 14] on body "🙏 .cls-1 fill:#fff; AWATERA Oksiutovich Irina Клиенты Спецификации Заказы 0 Чат…" at bounding box center [321, 155] width 643 height 310
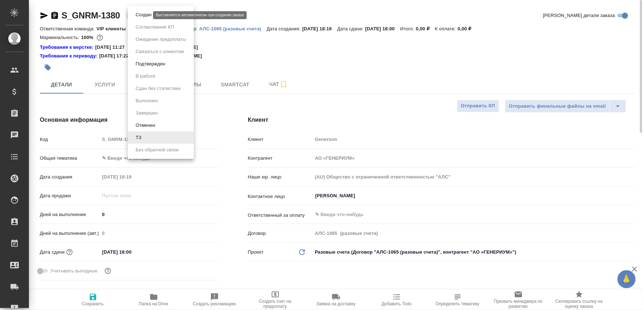
click at [140, 14] on button "Создан" at bounding box center [143, 15] width 20 height 8
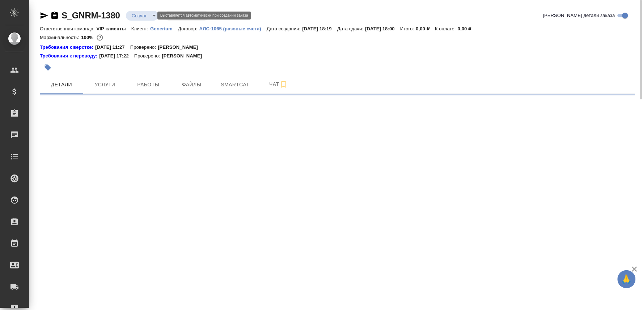
select select "RU"
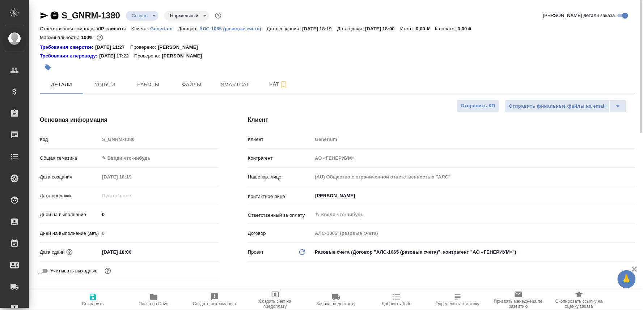
click at [54, 13] on icon "button" at bounding box center [54, 15] width 7 height 7
click at [270, 85] on span "Чат" at bounding box center [278, 84] width 35 height 9
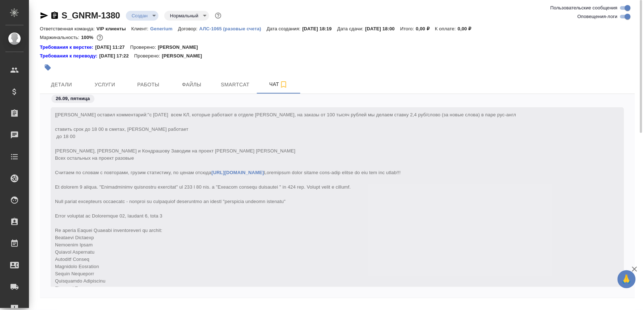
scroll to position [135, 0]
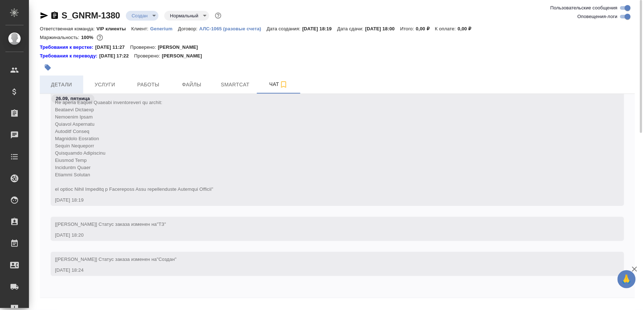
click at [70, 82] on span "Детали" at bounding box center [61, 84] width 35 height 9
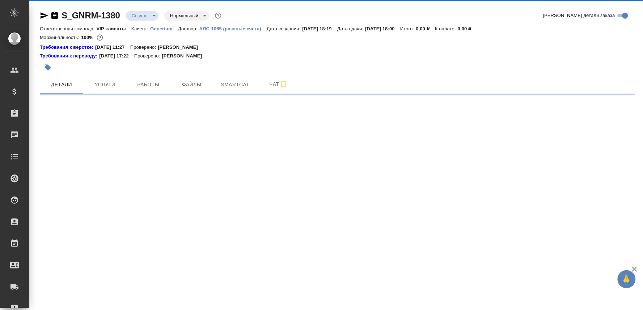
select select "RU"
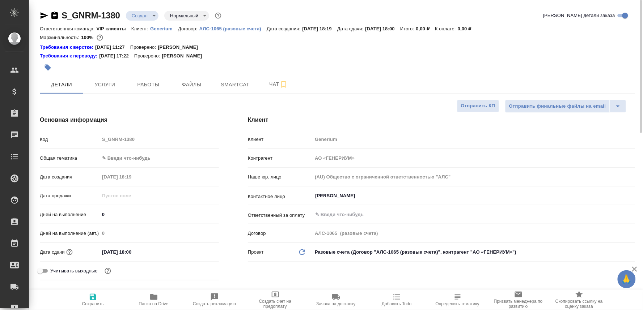
click at [149, 300] on span "Папка на Drive" at bounding box center [154, 300] width 52 height 14
type textarea "x"
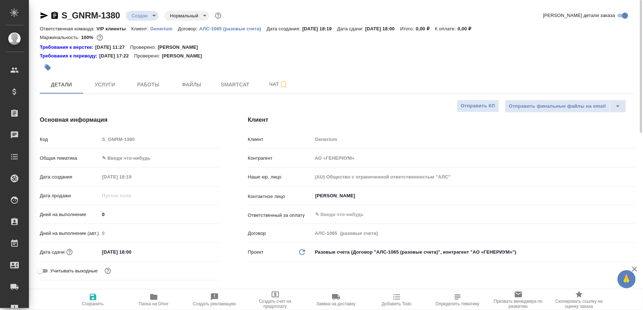
type textarea "x"
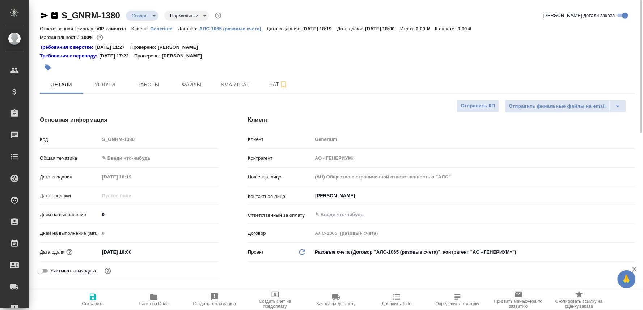
type textarea "x"
click at [264, 88] on span "Чат" at bounding box center [278, 84] width 35 height 9
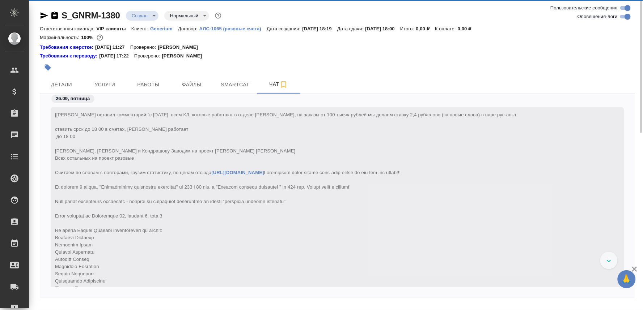
scroll to position [135, 0]
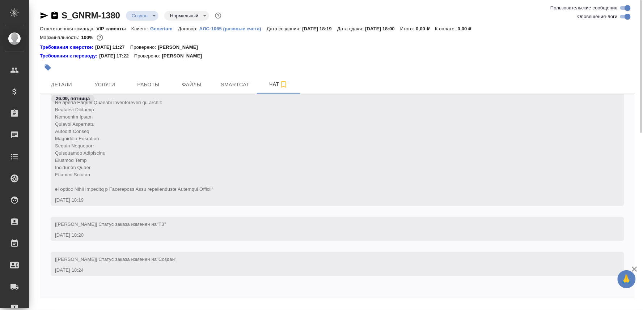
click at [77, 306] on textarea at bounding box center [346, 314] width 578 height 25
paste textarea
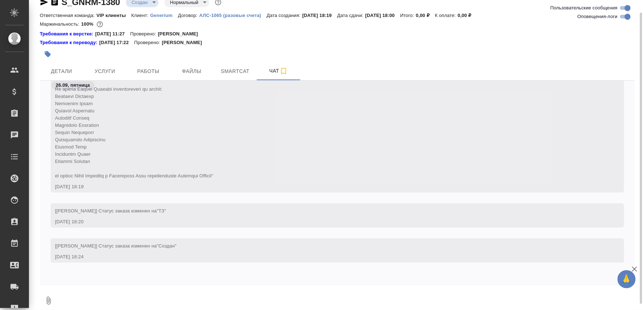
scroll to position [185, 0]
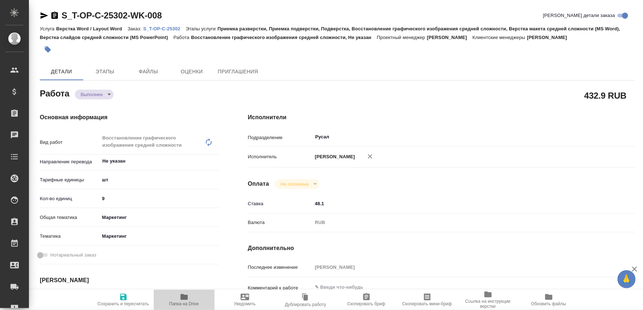
click at [179, 297] on span "Папка на Drive" at bounding box center [184, 300] width 52 height 14
click at [170, 28] on p "S_T-OP-C-25302" at bounding box center [164, 28] width 42 height 5
click at [106, 94] on body "🙏 .cls-1 fill:#fff; AWATERA Oksiutovich [PERSON_NAME] Спецификации Заказы 0 Чат…" at bounding box center [321, 155] width 643 height 310
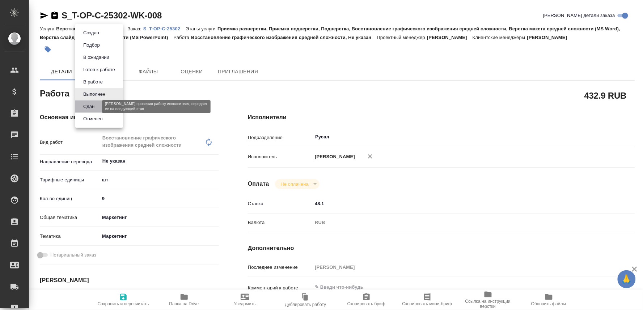
click at [89, 106] on button "Сдан" at bounding box center [89, 107] width 16 height 8
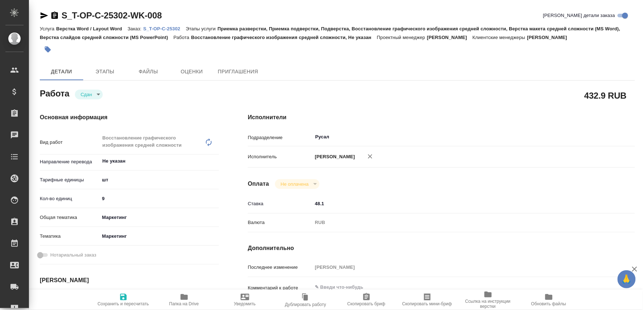
type textarea "x"
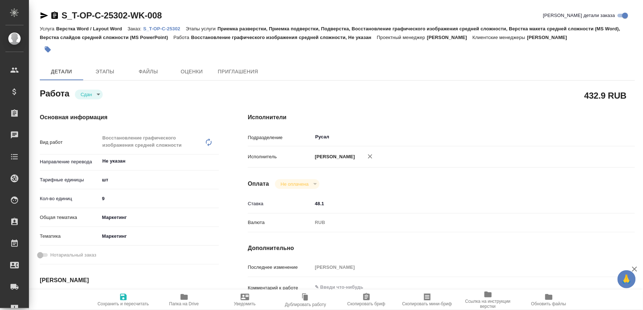
click at [120, 302] on span "Сохранить и пересчитать" at bounding box center [123, 304] width 51 height 5
type textarea "x"
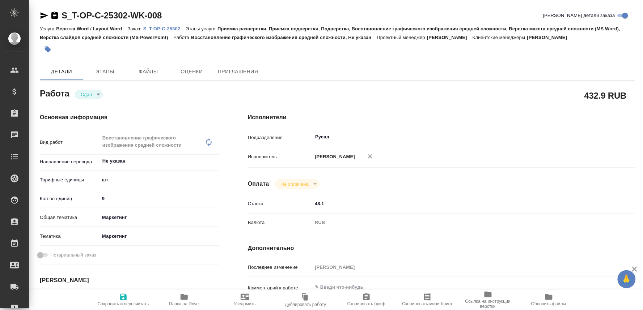
type textarea "x"
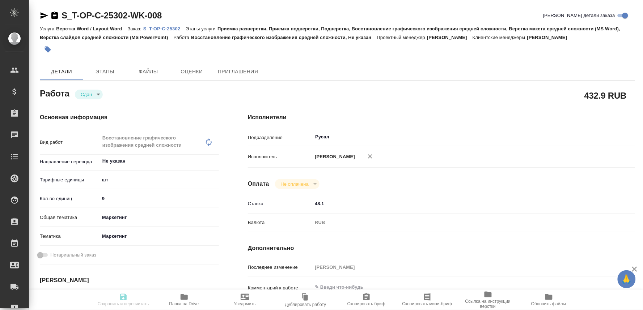
type textarea "x"
type input "closed"
type textarea "Восстановление графического изображения средней сложности"
type textarea "x"
type input "Не указан"
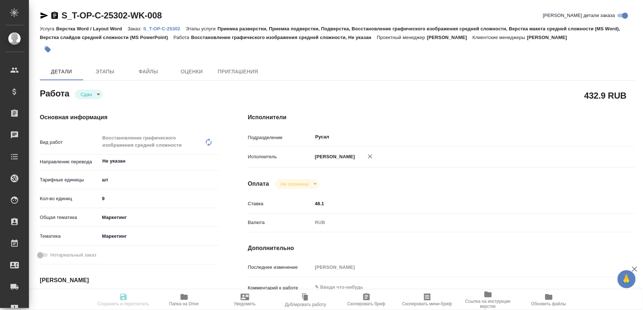
type input "5a8b1489cc6b4906c91bfdc1"
type input "9"
type input "marketing"
type input "5a8b8b956a9677013d343d63"
type input "[DATE] 16:40"
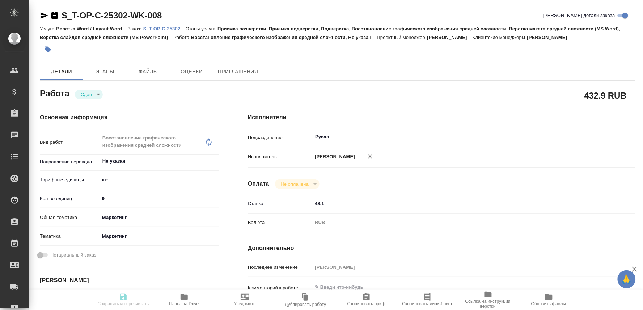
type input "[DATE] 17:54"
type input "[DATE] 20:00"
type input "[DATE] 18:26"
type input "[DATE] 16:00"
type input "Русал"
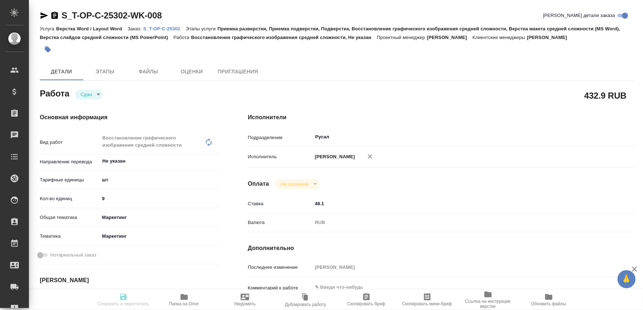
type input "notPayed"
type input "48.1"
type input "RUB"
type input "[PERSON_NAME]"
type textarea "x"
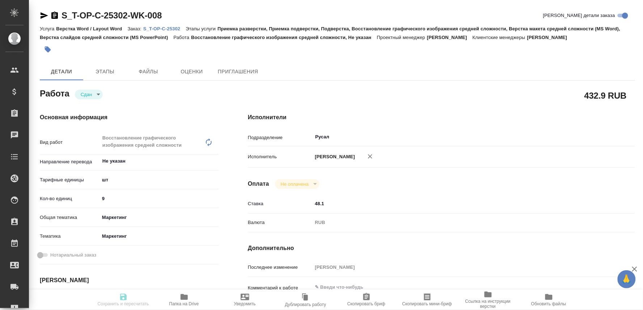
type textarea "/Clients/Т-ОП-С_Русал Глобал Менеджмент/Orders/S_T-OP-C-25302/DTP/S_T-OP-C-2530…"
type textarea "x"
type input "S_T-OP-C-25302"
type input "Т-ОП-С-46900"
type input "Верстка Word / Layout Word"
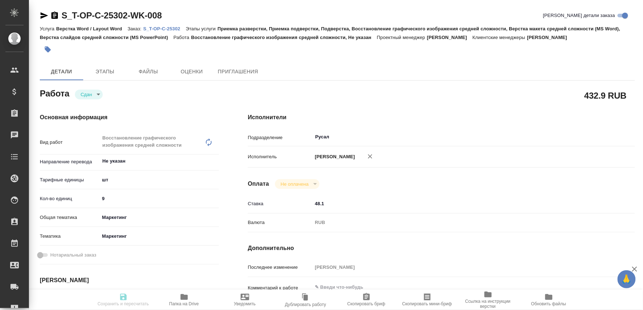
type input "Приемка разверстки, Приемка подверстки, Подверстка, Восстановление графического…"
type input "[PERSON_NAME]"
type input "/Clients/Т-ОП-С_Русал Глобал Менеджмент/Orders/S_T-OP-C-25302"
type textarea "x"
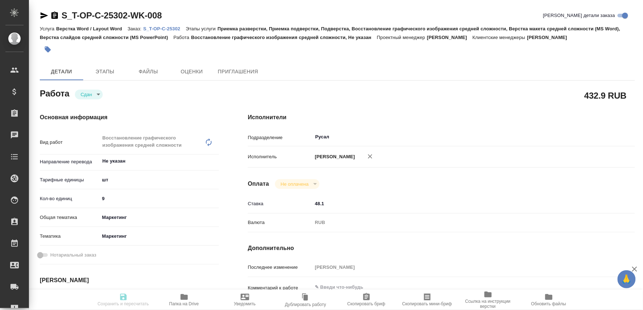
type textarea "x"
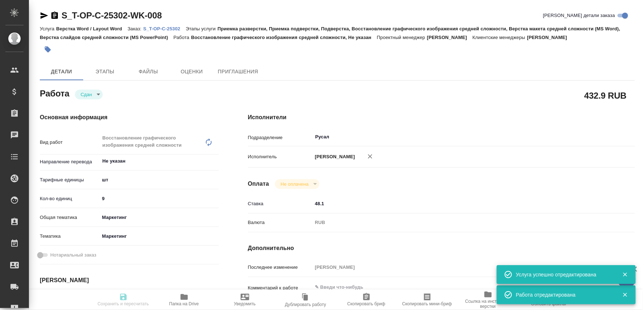
type textarea "x"
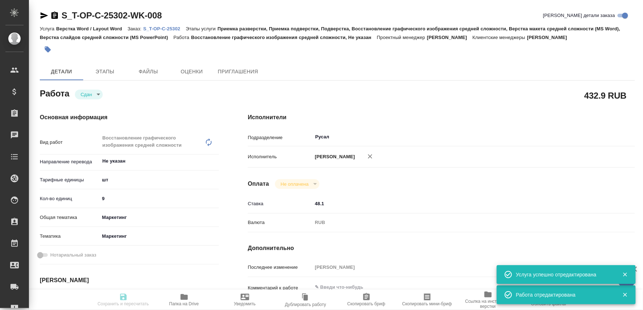
type textarea "x"
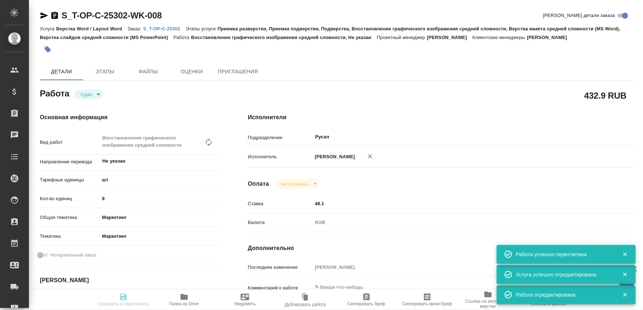
type input "closed"
type textarea "Восстановление графического изображения средней сложности"
type textarea "x"
type input "Не указан"
type input "5a8b1489cc6b4906c91bfdc1"
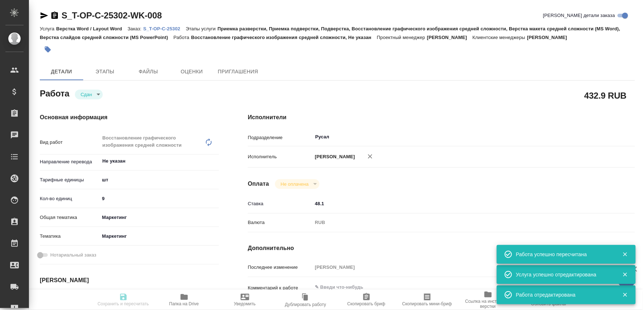
type input "9"
type input "marketing"
type input "5a8b8b956a9677013d343d63"
type input "[DATE] 16:40"
type input "[DATE] 17:54"
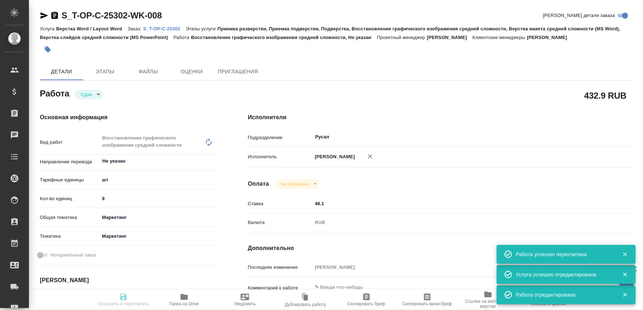
type input "[DATE] 20:00"
type input "[DATE] 18:26"
type input "[DATE] 16:00"
type input "Русал"
type input "notPayed"
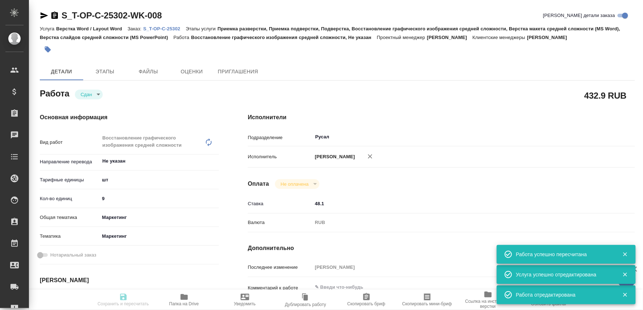
type input "48.1"
type input "RUB"
type input "[PERSON_NAME]"
type textarea "x"
type textarea "/Clients/Т-ОП-С_Русал Глобал Менеджмент/Orders/S_T-OP-C-25302/DTP/S_T-OP-C-2530…"
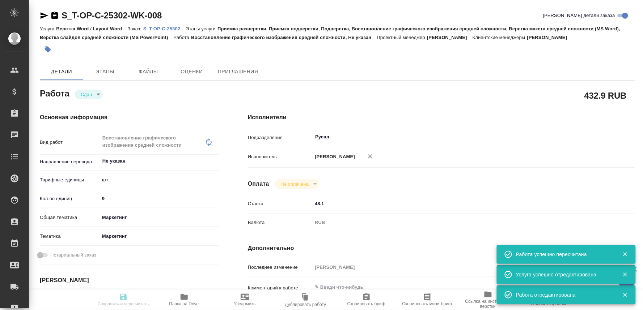
type textarea "x"
type input "S_T-OP-C-25302"
type input "Т-ОП-С-46900"
type input "Верстка Word / Layout Word"
type input "Приемка разверстки, Приемка подверстки, Подверстка, Восстановление графического…"
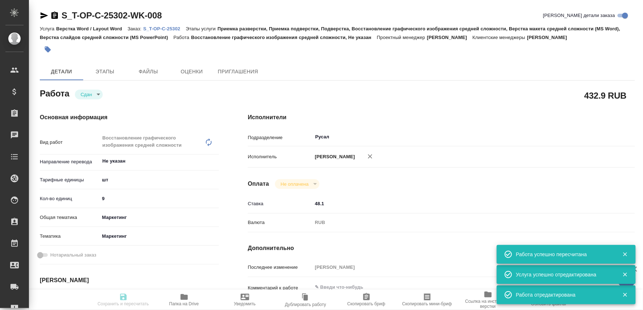
type input "[PERSON_NAME]"
type input "/Clients/Т-ОП-С_Русал Глобал Менеджмент/Orders/S_T-OP-C-25302"
type textarea "x"
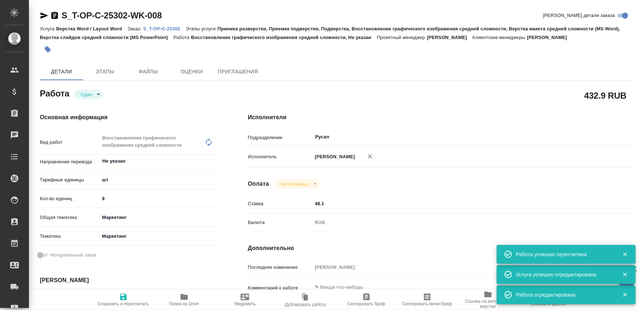
type textarea "x"
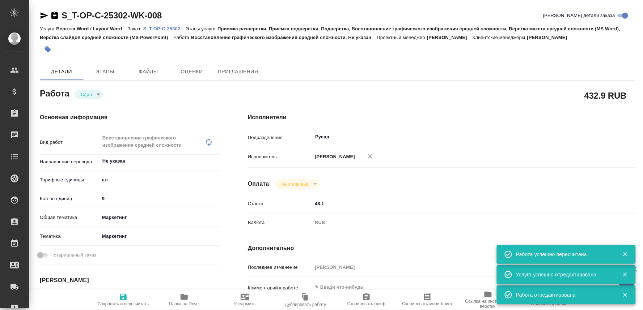
type textarea "x"
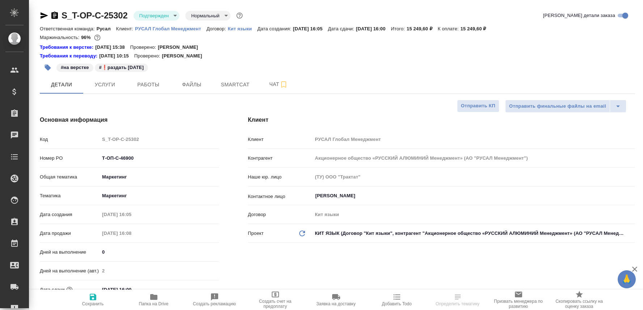
select select "RU"
click at [268, 83] on span "Чат" at bounding box center [278, 84] width 35 height 9
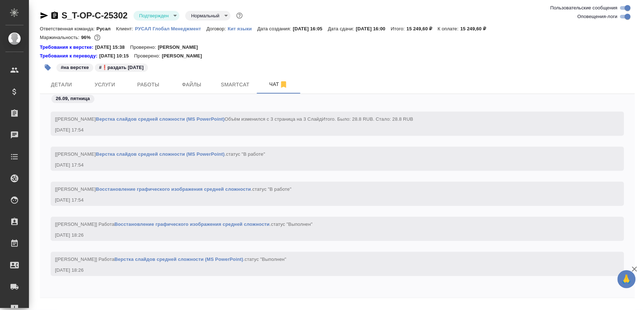
scroll to position [3046, 0]
click at [77, 306] on textarea at bounding box center [346, 314] width 578 height 25
paste textarea "[URL][DOMAIN_NAME]"
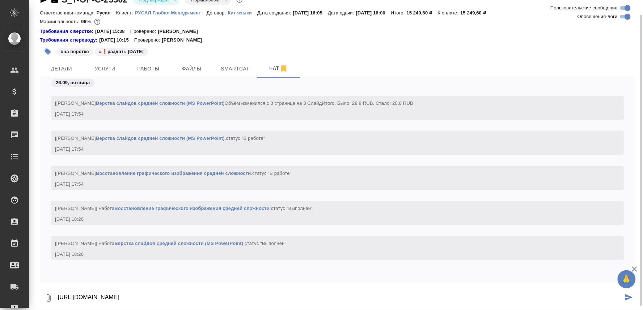
type textarea "[URL][DOMAIN_NAME]"
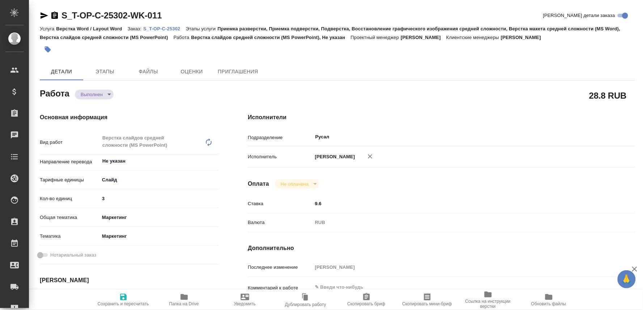
click at [102, 96] on body "🙏 .cls-1 fill:#fff; AWATERA Oksiutovich Irina Клиенты Спецификации Заказы Чаты …" at bounding box center [321, 155] width 643 height 310
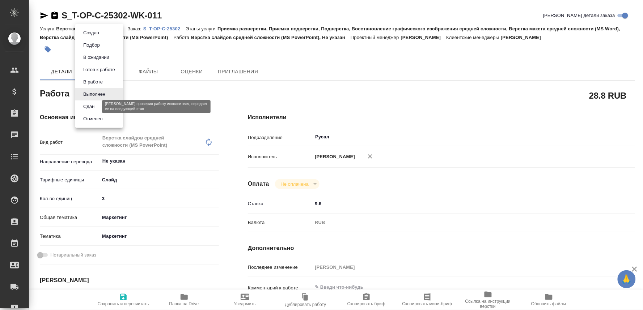
click at [90, 106] on button "Сдан" at bounding box center [89, 107] width 16 height 8
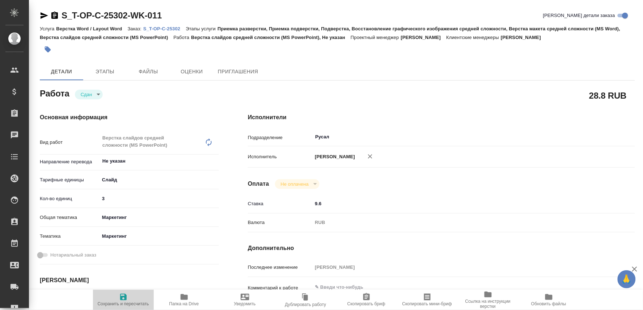
type textarea "x"
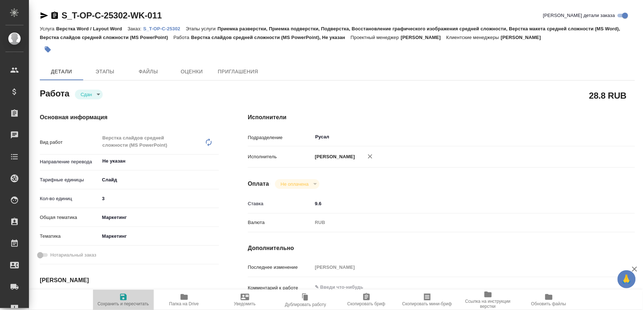
drag, startPoint x: 124, startPoint y: 298, endPoint x: 122, endPoint y: 294, distance: 4.2
click at [123, 299] on span "Сохранить и пересчитать" at bounding box center [123, 300] width 52 height 14
type textarea "x"
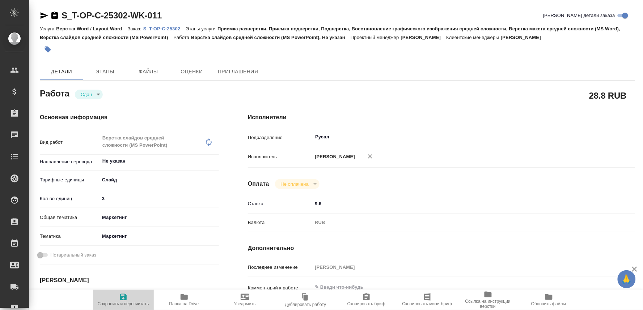
type textarea "x"
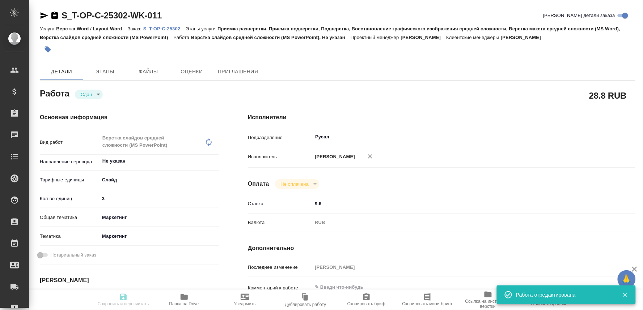
type textarea "x"
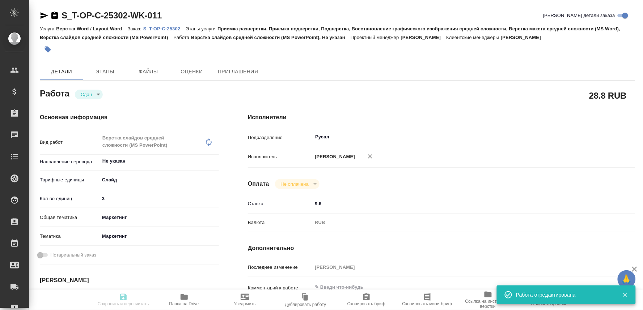
type input "closed"
type textarea "Верстка слайдов средней сложности (MS PowerPoint)"
type textarea "x"
type input "Не указан"
type input "5ca1acf853b22f58dad1d151"
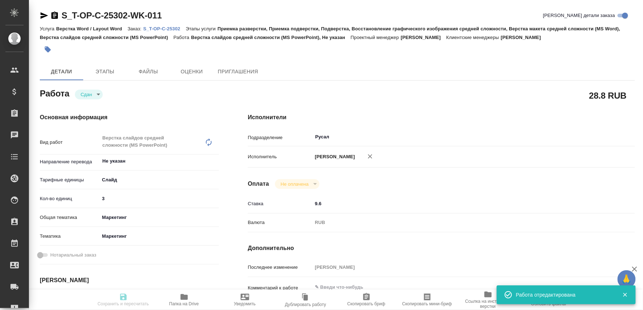
type input "3"
type input "marketing"
type input "5a8b8b956a9677013d343d63"
type input "26.09.2025 16:40"
type input "26.09.2025 17:54"
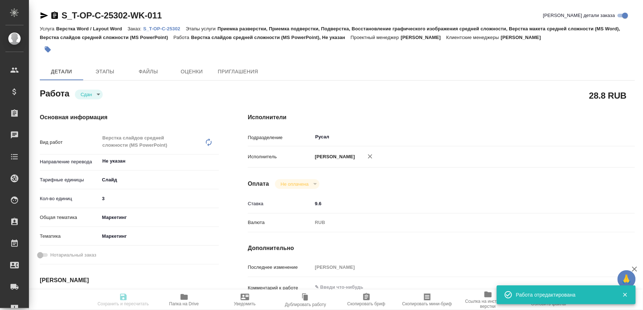
type input "26.09.2025 20:00"
type input "26.09.2025 18:26"
type input "30.09.2025 16:00"
type input "Русал"
type input "notPayed"
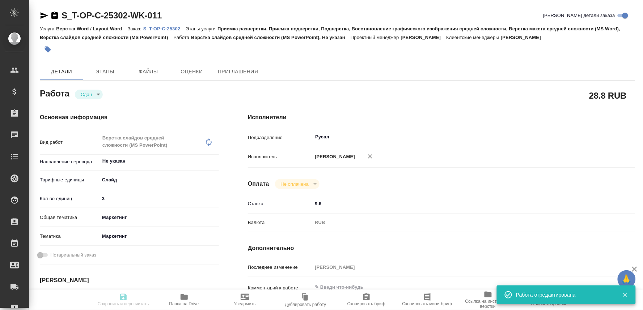
type input "9.6"
type input "RUB"
type input "[PERSON_NAME]"
type textarea "x"
type textarea "/Clients/Т-ОП-С_Русал Глобал Менеджмент/Orders/S_T-OP-C-25302/DTP/S_T-OP-C-2530…"
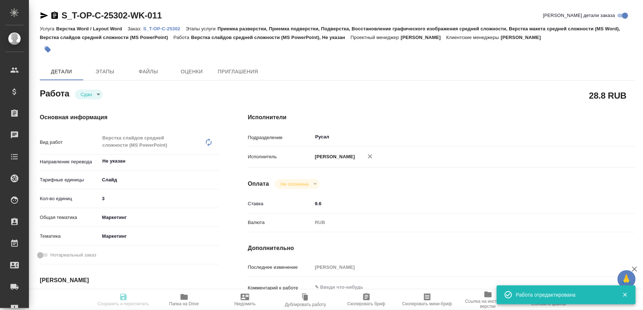
type textarea "x"
type input "S_T-OP-C-25302"
type input "Т-ОП-С-46900"
type input "Верстка Word / Layout Word"
type input "Приемка разверстки, Приемка подверстки, Подверстка, Восстановление графического…"
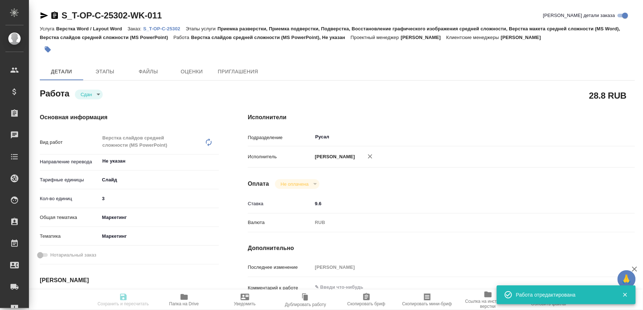
type input "Меньшикова Александра"
type input "[PERSON_NAME]"
type input "/Clients/Т-ОП-С_Русал Глобал Менеджмент/Orders/S_T-OP-C-25302"
type textarea "x"
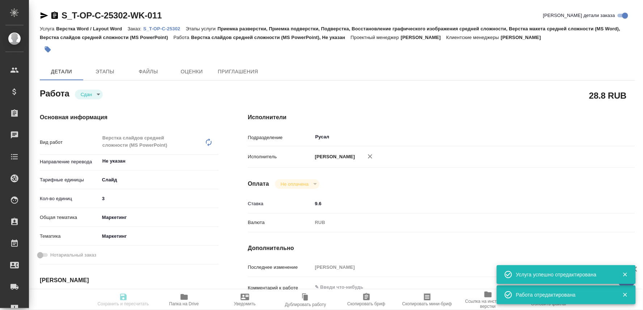
type textarea "x"
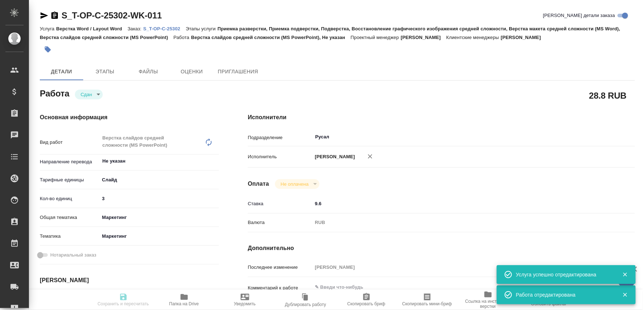
type textarea "x"
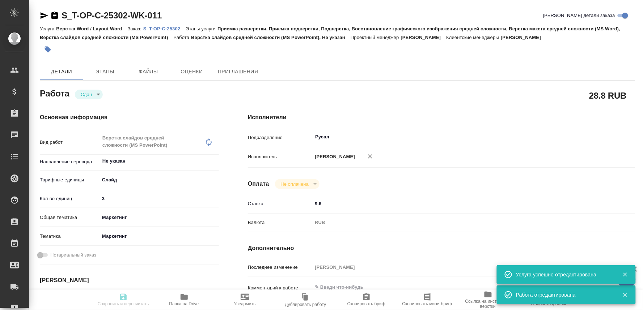
type textarea "x"
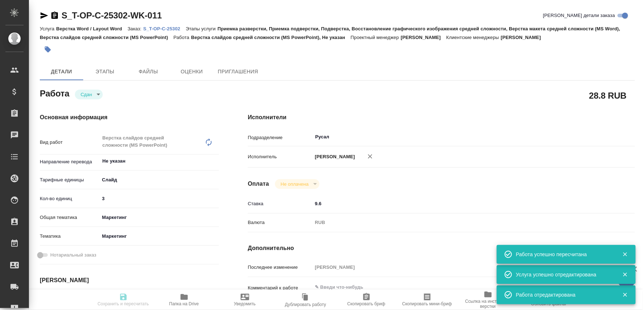
type input "closed"
type textarea "Верстка слайдов средней сложности (MS PowerPoint)"
type textarea "x"
type input "Не указан"
type input "5ca1acf853b22f58dad1d151"
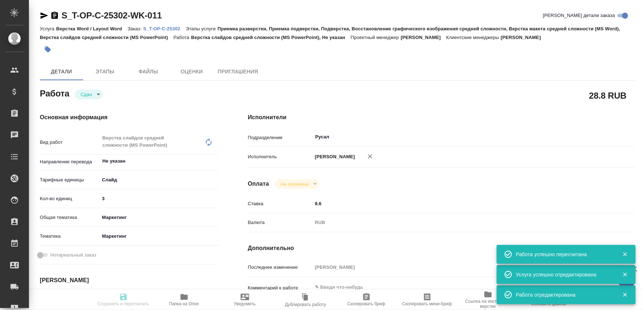
type input "3"
type input "marketing"
type input "5a8b8b956a9677013d343d63"
type input "26.09.2025 16:40"
type input "26.09.2025 17:54"
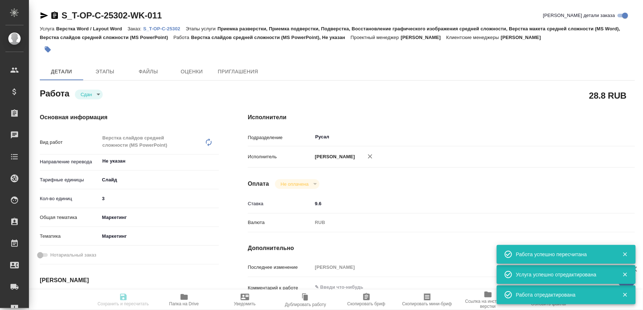
type input "26.09.2025 20:00"
type input "26.09.2025 18:26"
type input "30.09.2025 16:00"
type input "Русал"
type input "notPayed"
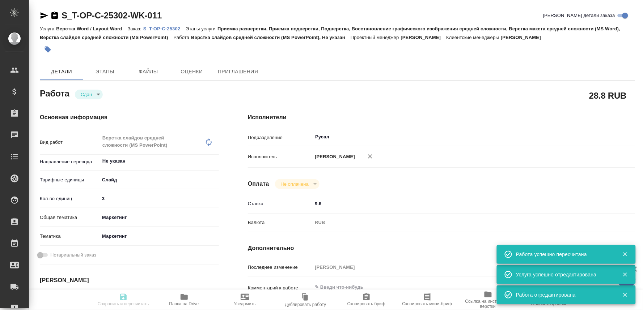
type input "9.6"
type input "RUB"
type input "[PERSON_NAME]"
type textarea "x"
type textarea "/Clients/Т-ОП-С_Русал Глобал Менеджмент/Orders/S_T-OP-C-25302/DTP/S_T-OP-C-2530…"
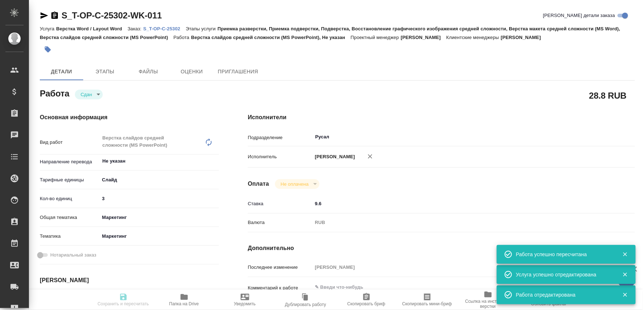
type textarea "x"
type input "S_T-OP-C-25302"
type input "Т-ОП-С-46900"
type input "Верстка Word / Layout Word"
type input "Приемка разверстки, Приемка подверстки, Подверстка, Восстановление графического…"
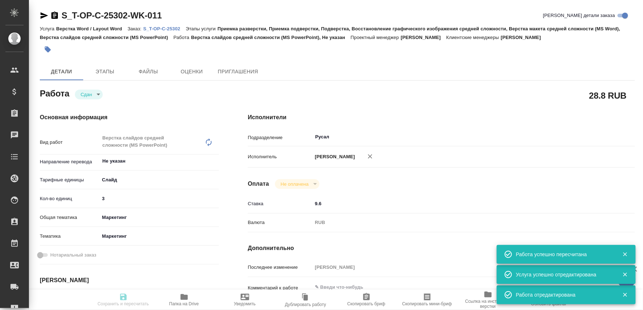
type input "Меньшикова Александра"
type input "[PERSON_NAME]"
type input "/Clients/Т-ОП-С_Русал Глобал Менеджмент/Orders/S_T-OP-C-25302"
type textarea "x"
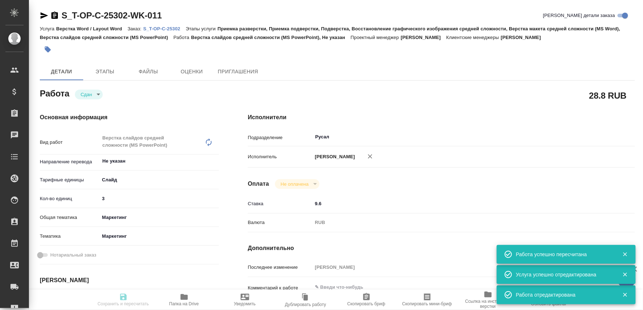
type textarea "x"
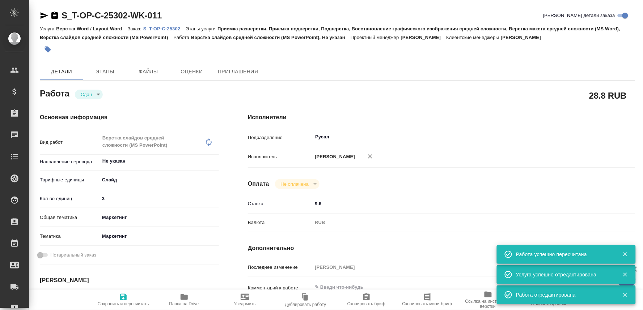
type textarea "x"
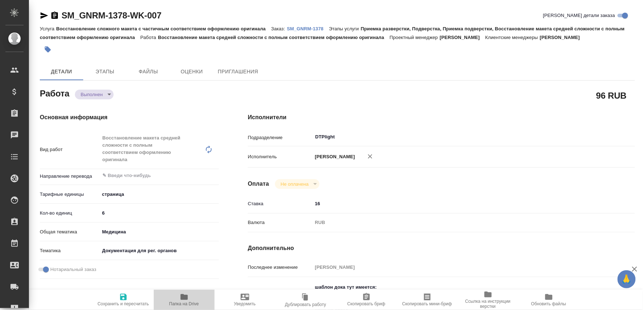
click at [186, 297] on icon "button" at bounding box center [184, 297] width 7 height 6
click at [298, 28] on p "SM_GNRM-1378" at bounding box center [308, 28] width 42 height 5
click at [98, 91] on body "🙏 .cls-1 fill:#fff; AWATERA Oksiutovich [PERSON_NAME] Спецификации Заказы 0 Чат…" at bounding box center [321, 155] width 643 height 310
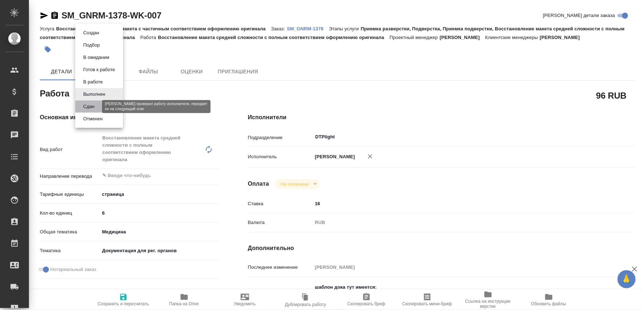
click at [89, 106] on button "Сдан" at bounding box center [89, 107] width 16 height 8
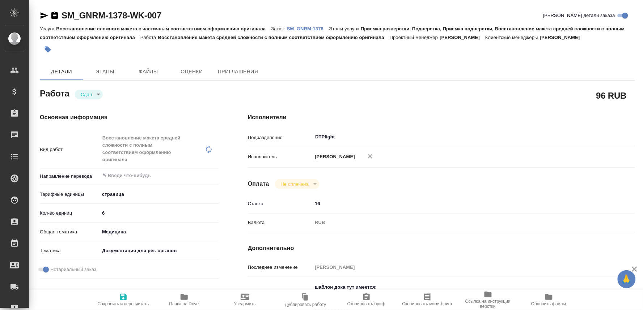
click at [126, 297] on icon "button" at bounding box center [123, 297] width 7 height 7
type textarea "x"
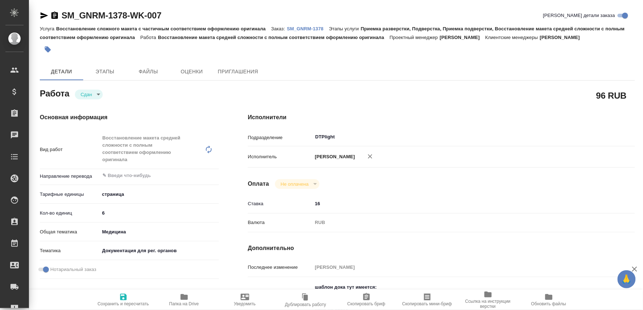
type textarea "x"
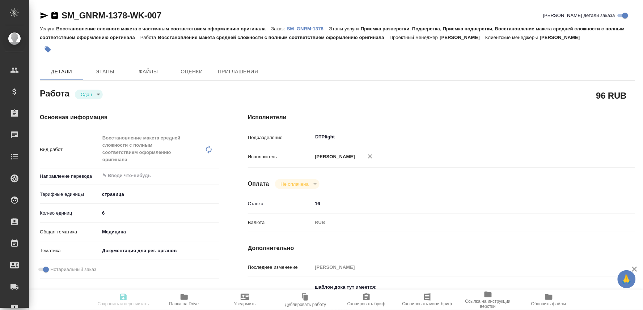
type textarea "x"
type input "closed"
type textarea "Восстановление макета средней сложности с полным соответствием оформлению ориги…"
type textarea "x"
type input "5a8b1489cc6b4906c91bfdb2"
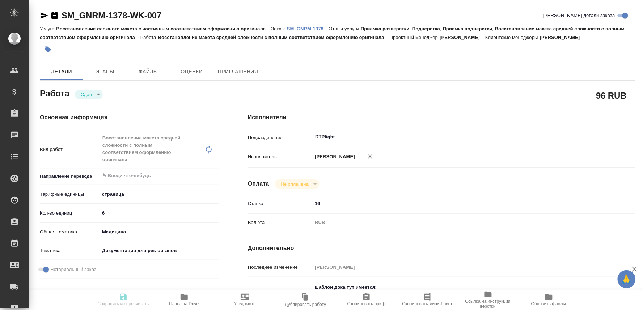
type input "6"
type input "med"
type input "5f647205b73bc97568ca66c6"
checkbox input "true"
type input "[DATE] 17:00"
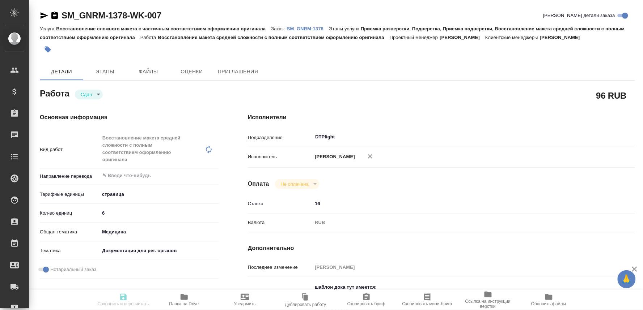
type input "[DATE] 17:06"
type input "[DATE] 19:00"
type input "[DATE] 18:47"
type input "[DATE] 16:00"
type input "DTPlight"
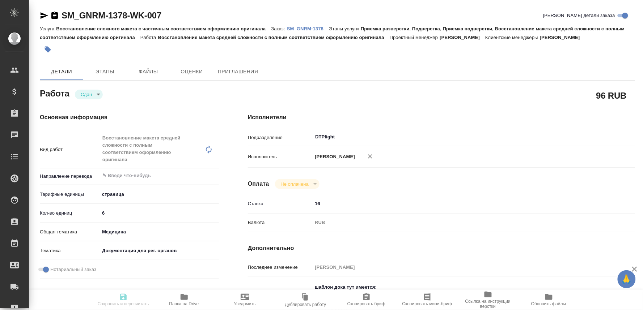
type input "notPayed"
type input "16"
type input "RUB"
type input "[PERSON_NAME]"
type textarea "шаблон дока тут имеется: [URL][DOMAIN_NAME] формат док поля по оригу"
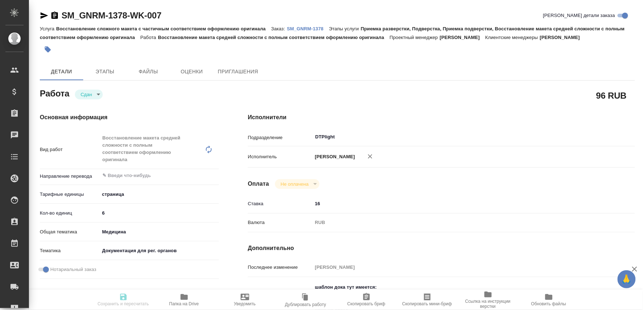
type textarea "x"
type textarea "/Clients/Generium/Orders/SM_GNRM-1378/DTP/SM_GNRM-1378-WK-007"
type textarea "x"
type input "SM_GNRM-1378"
type input "Восстановление сложного макета с частичным соответствием оформлению оригинала"
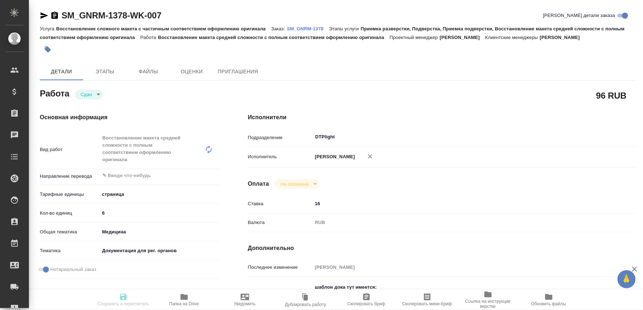
type input "Приемка разверстки, Подверстка, Приемка подверстки, Восстановление макета средн…"
type input "[PERSON_NAME]"
type input "/Clients/Generium/Orders/SM_GNRM-1378"
type textarea "x"
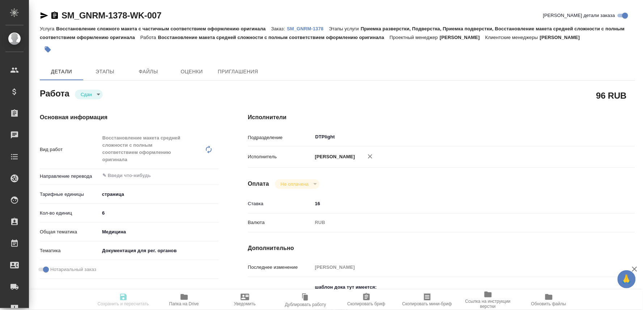
type textarea "ру-англ документ, подтверждающий производство препарата, в пн будет еще удо коп…"
type textarea "x"
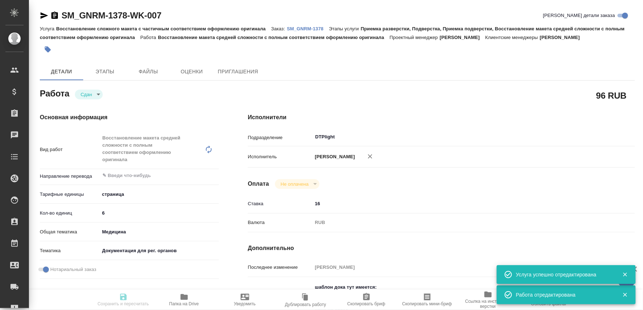
type textarea "x"
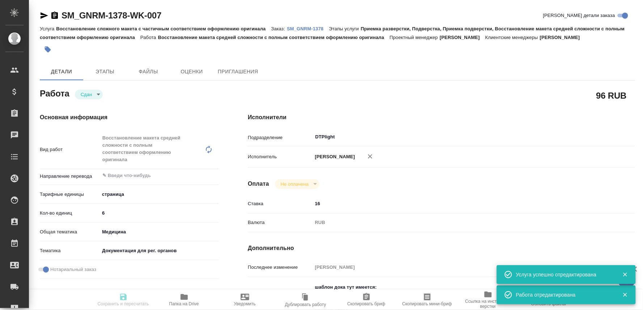
type textarea "x"
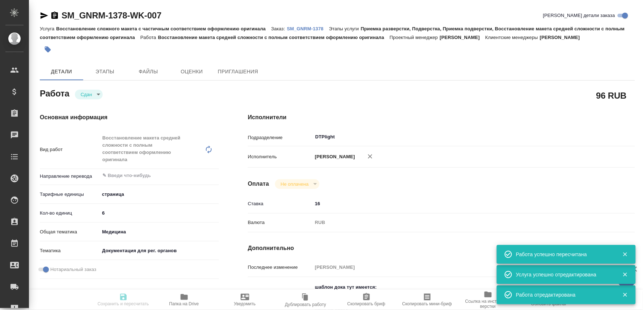
type input "closed"
type textarea "Восстановление макета средней сложности с полным соответствием оформлению ориги…"
type textarea "x"
type input "5a8b1489cc6b4906c91bfdb2"
type input "6"
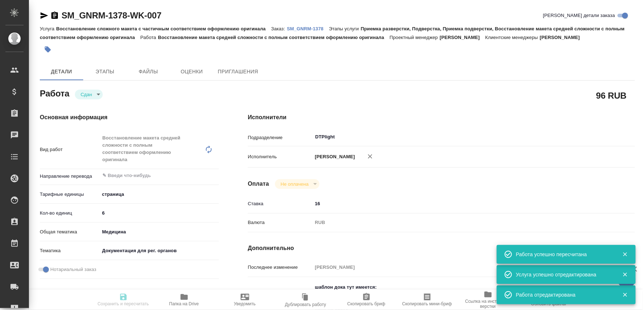
type input "med"
type input "5f647205b73bc97568ca66c6"
checkbox input "true"
type input "[DATE] 17:00"
type input "[DATE] 17:06"
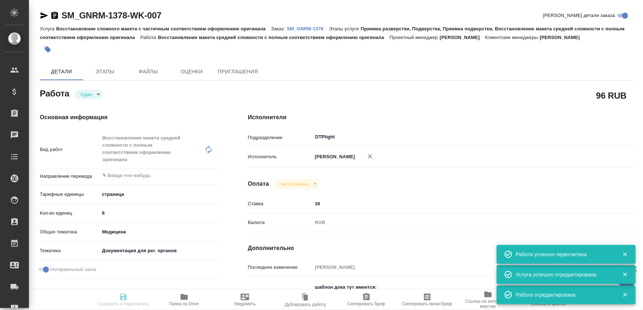
type input "[DATE] 19:00"
type input "[DATE] 18:47"
type input "[DATE] 16:00"
type input "DTPlight"
type input "notPayed"
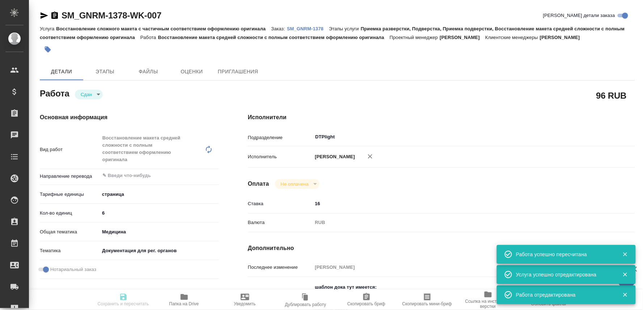
type input "16"
type input "RUB"
type input "[PERSON_NAME]"
type textarea "шаблон дока тут имеется: https://drive.awatera.com/s/Eg6JA6wy9ZoYpZk формат док…"
type textarea "x"
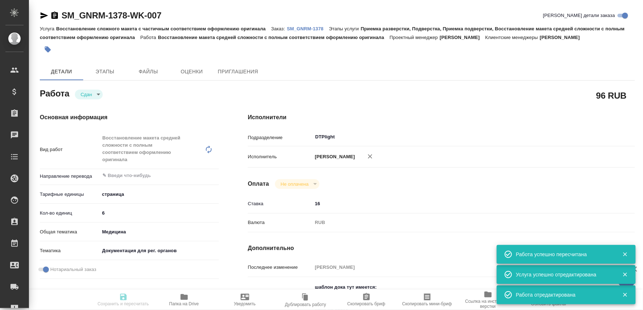
type textarea "/Clients/Generium/Orders/SM_GNRM-1378/DTP/SM_GNRM-1378-WK-007"
type textarea "x"
type input "SM_GNRM-1378"
type input "Восстановление сложного макета с частичным соответствием оформлению оригинала"
type input "Приемка разверстки, Подверстка, Приемка подверстки, Восстановление макета средн…"
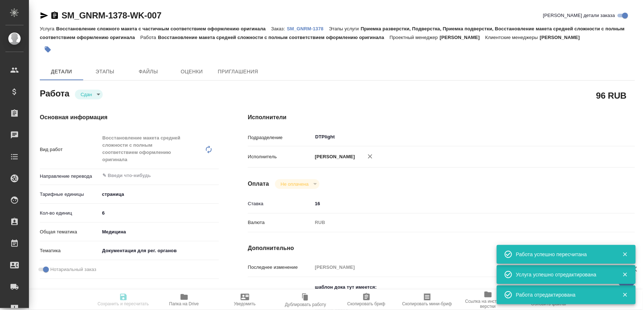
type input "[PERSON_NAME]"
type input "/Clients/Generium/Orders/SM_GNRM-1378"
type textarea "x"
type textarea "ру-англ документ, подтверждающий производство препарата, в пн будет еще удо коп…"
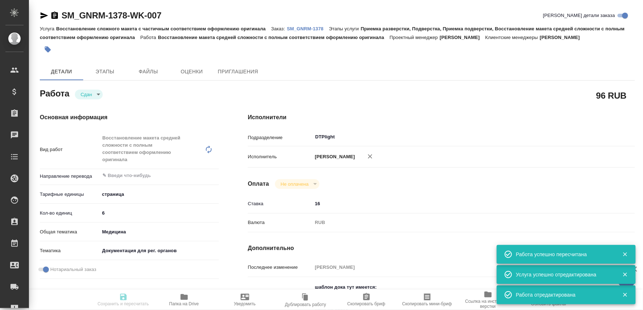
type textarea "x"
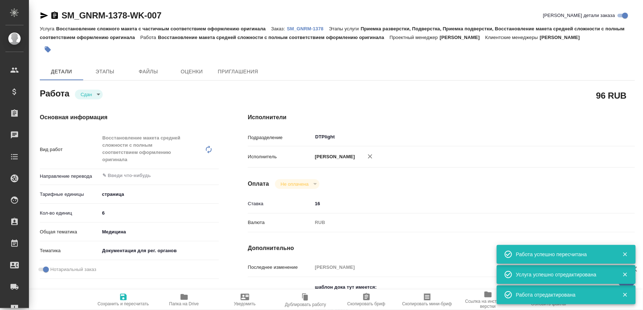
type textarea "x"
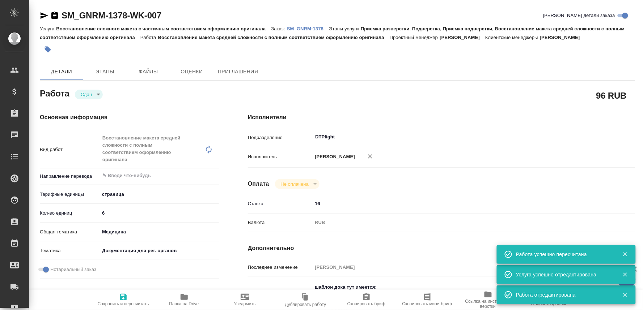
type textarea "x"
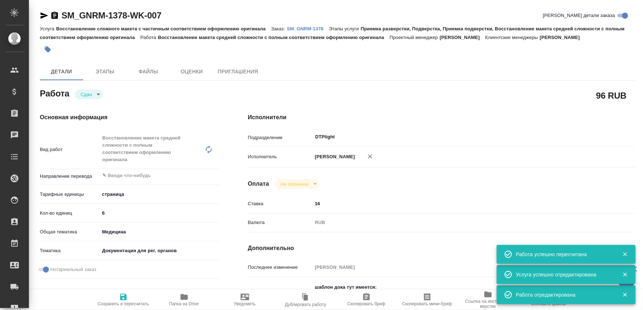
type textarea "x"
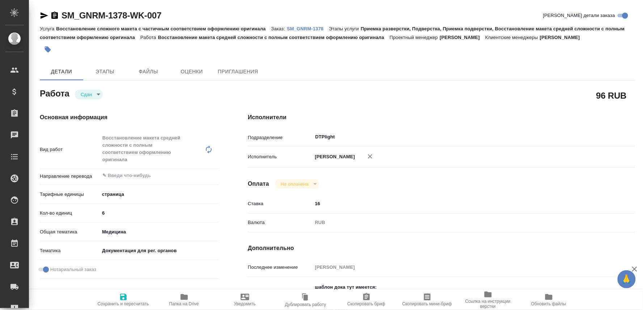
click at [41, 14] on icon "button" at bounding box center [45, 15] width 8 height 7
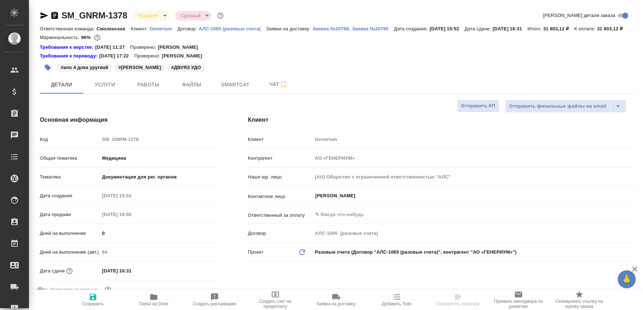
select select "RU"
drag, startPoint x: 273, startPoint y: 91, endPoint x: 268, endPoint y: 95, distance: 6.2
click at [272, 89] on span "Чат" at bounding box center [278, 84] width 35 height 9
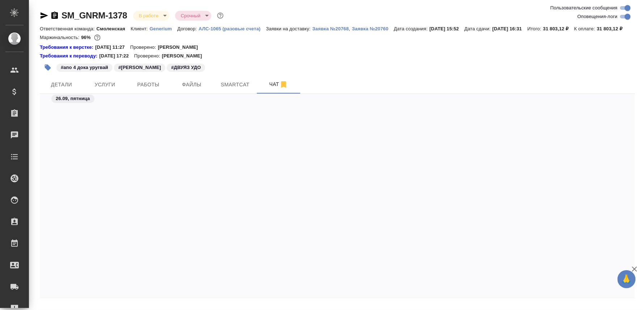
scroll to position [10582, 0]
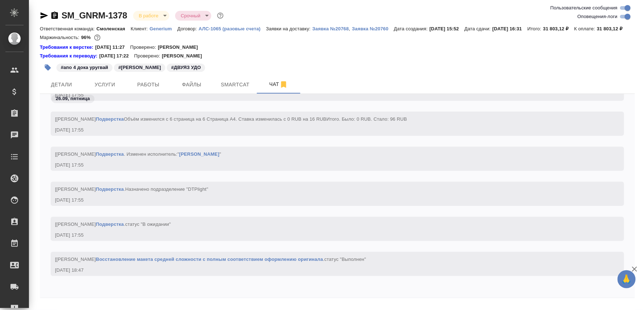
click at [71, 298] on div "26.09, [DATE] [[PERSON_NAME] . статус "Готов к работе" [DATE] 17:55 [[PERSON_NA…" at bounding box center [337, 196] width 595 height 204
click at [70, 302] on div at bounding box center [337, 300] width 595 height 4
click at [87, 298] on div "26.09, [DATE] [[PERSON_NAME] . статус "Готов к работе" [DATE] 17:55 [[PERSON_NA…" at bounding box center [337, 196] width 595 height 204
click at [90, 302] on div at bounding box center [337, 300] width 595 height 4
click at [87, 306] on div "0" at bounding box center [337, 312] width 595 height 29
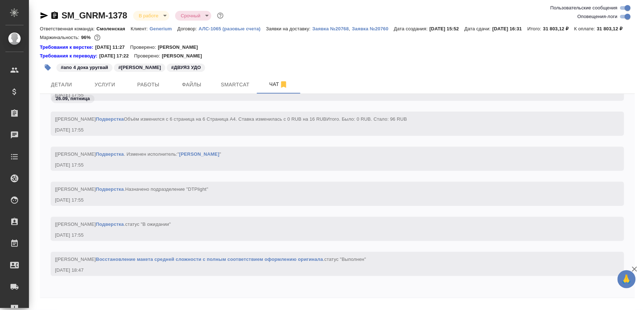
click at [87, 298] on div "26.09, [DATE] [[PERSON_NAME] . статус "Готов к работе" [DATE] 17:55 [[PERSON_NA…" at bounding box center [337, 196] width 595 height 204
click at [167, 298] on div "26.09, [DATE] [[PERSON_NAME] . статус "Готов к работе" [DATE] 17:55 [[PERSON_NA…" at bounding box center [337, 196] width 595 height 204
click at [238, 89] on span "Smartcat" at bounding box center [235, 84] width 35 height 9
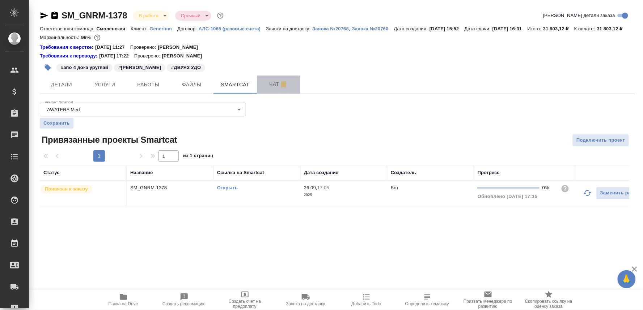
click at [265, 89] on span "Чат" at bounding box center [278, 84] width 35 height 9
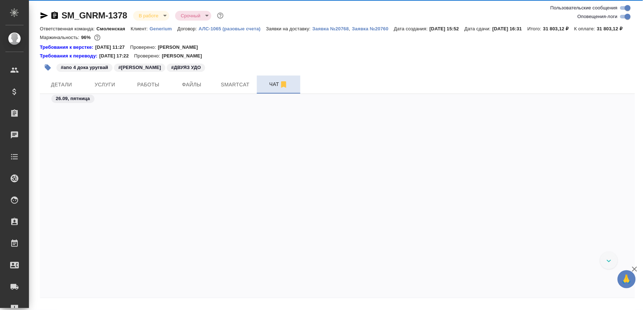
scroll to position [10582, 0]
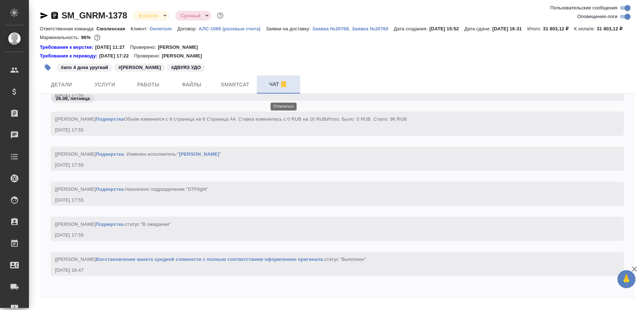
click at [281, 88] on icon "button" at bounding box center [283, 84] width 5 height 7
click at [83, 302] on div at bounding box center [337, 300] width 595 height 4
click at [86, 287] on div "[[PERSON_NAME]] Работа Восстановление макета средней сложности с полным соответ…" at bounding box center [337, 269] width 595 height 35
click at [86, 286] on div "[[PERSON_NAME]] Работа Восстановление макета средней сложности с полным соответ…" at bounding box center [337, 269] width 595 height 35
click at [110, 298] on div "26.09, [DATE] [[PERSON_NAME] . статус "Готов к работе" [DATE] 17:55 [[PERSON_NA…" at bounding box center [337, 196] width 595 height 204
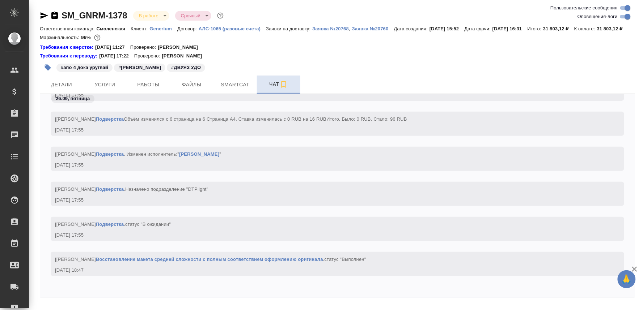
click at [106, 302] on div at bounding box center [337, 300] width 595 height 4
click at [637, 270] on icon "button" at bounding box center [634, 269] width 9 height 9
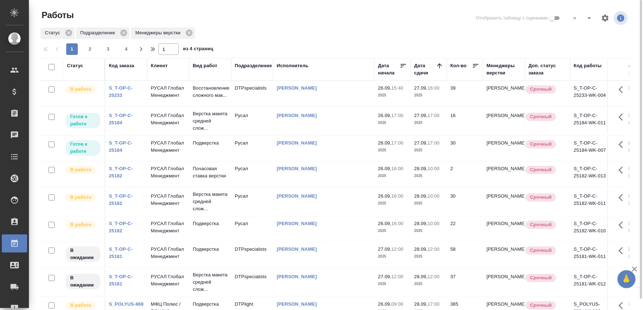
click at [186, 134] on td "РУСАЛ Глобал Менеджмент" at bounding box center [168, 121] width 42 height 25
